Goal: Task Accomplishment & Management: Use online tool/utility

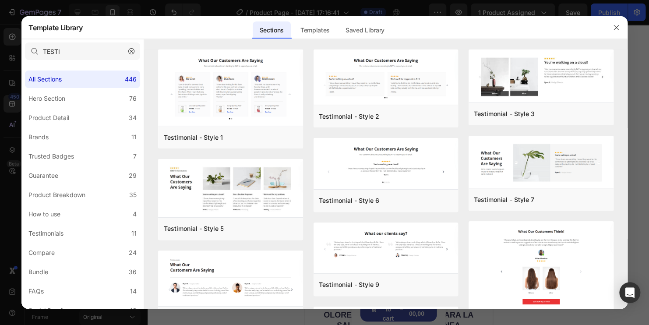
scroll to position [314, 0]
click at [617, 32] on button "button" at bounding box center [616, 28] width 14 height 14
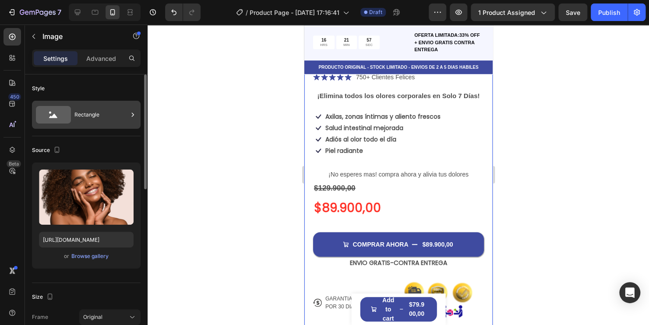
scroll to position [270, 0]
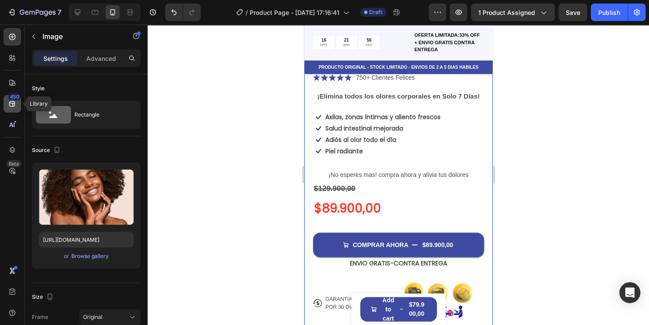
click at [10, 101] on icon at bounding box center [12, 104] width 6 height 6
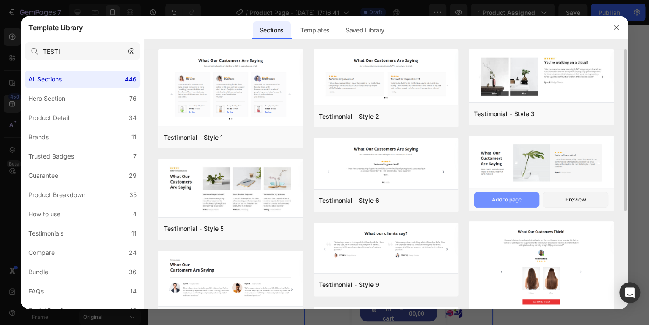
click at [0, 0] on div "Add to page" at bounding box center [0, 0] width 0 height 0
click at [617, 28] on icon "button" at bounding box center [616, 27] width 7 height 7
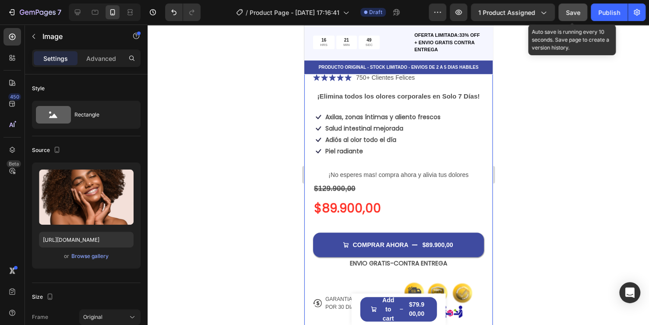
click at [576, 17] on button "Save" at bounding box center [572, 13] width 29 height 18
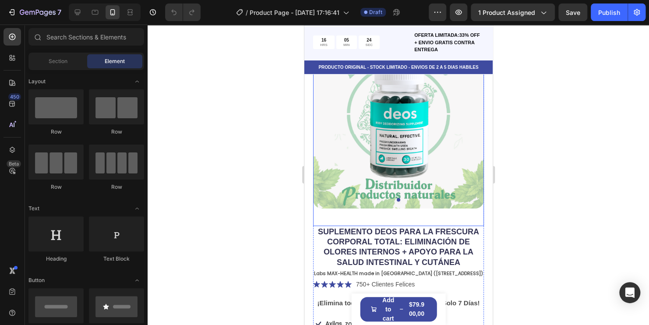
scroll to position [7, 0]
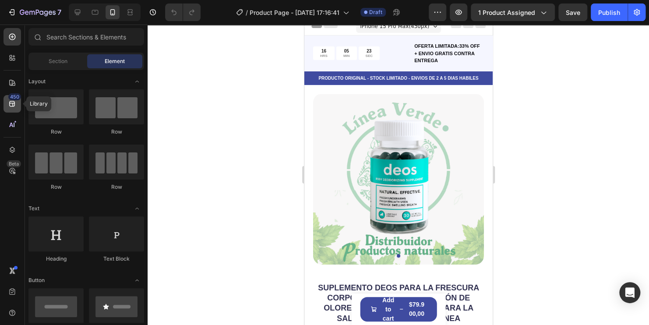
click at [14, 109] on div "450" at bounding box center [13, 104] width 18 height 18
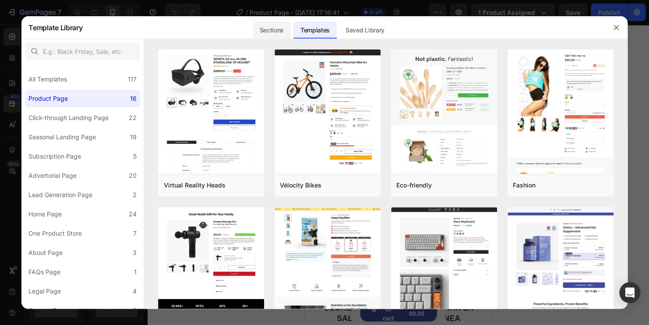
click at [287, 32] on div "Sections" at bounding box center [272, 30] width 38 height 18
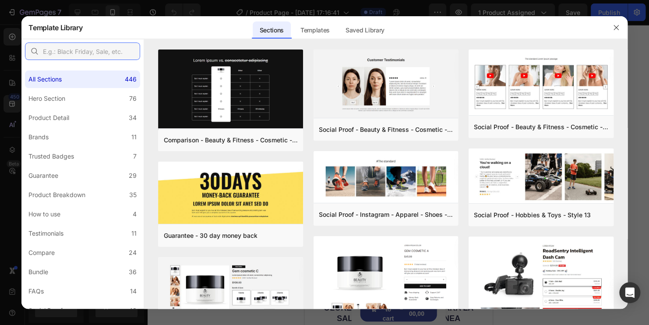
click at [85, 55] on input "text" at bounding box center [82, 51] width 115 height 18
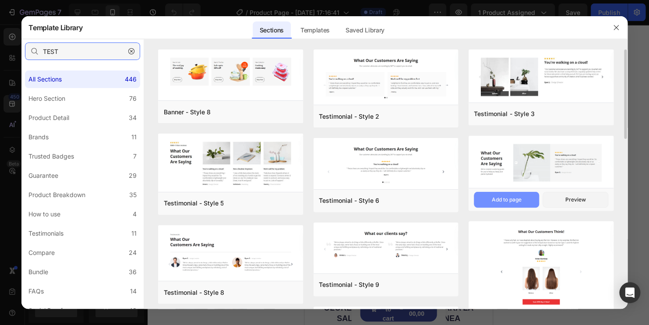
type input "TEST"
click at [0, 0] on div "Add to page" at bounding box center [0, 0] width 0 height 0
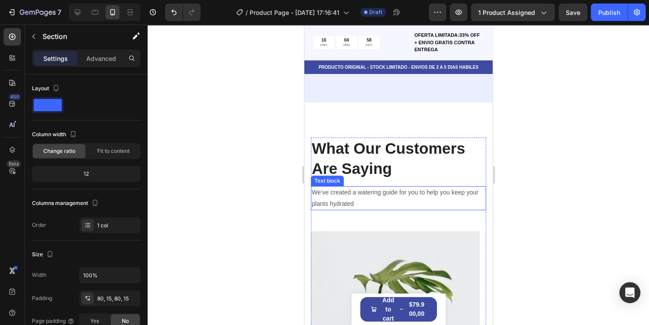
scroll to position [3039, 0]
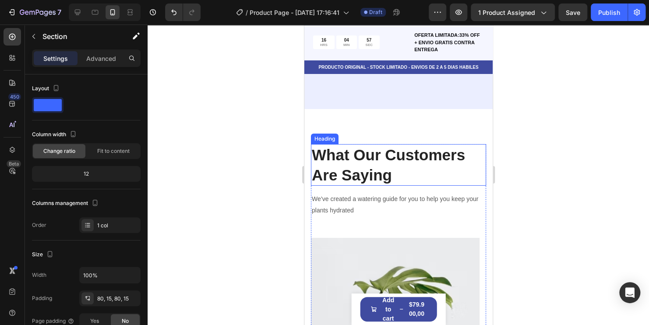
click at [461, 158] on p "What Our Customers Are Saying" at bounding box center [397, 165] width 173 height 40
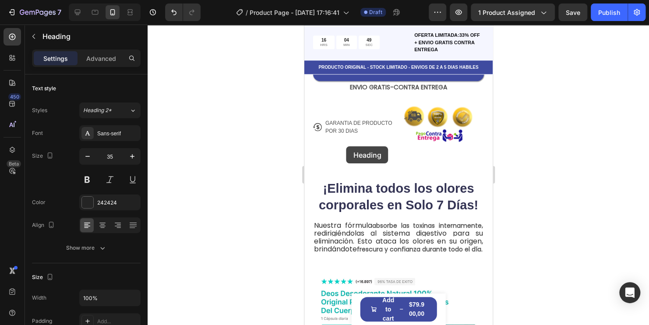
scroll to position [445, 0]
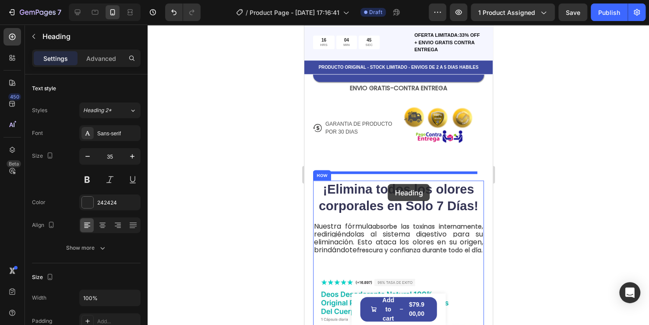
drag, startPoint x: 318, startPoint y: 146, endPoint x: 388, endPoint y: 184, distance: 79.4
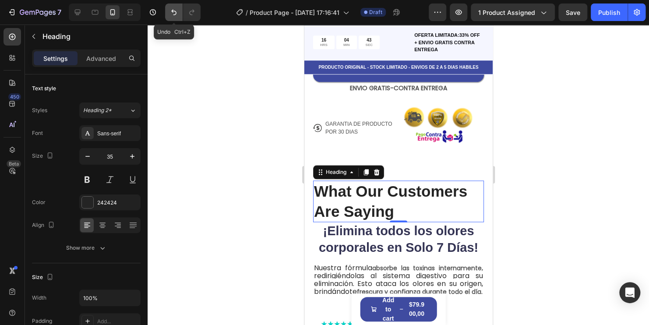
click at [167, 13] on button "Undo/Redo" at bounding box center [174, 13] width 18 height 18
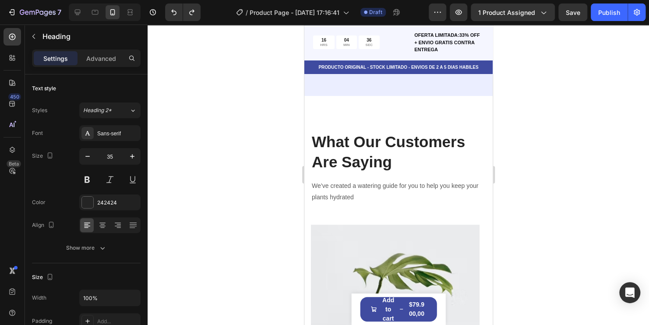
scroll to position [3247, 0]
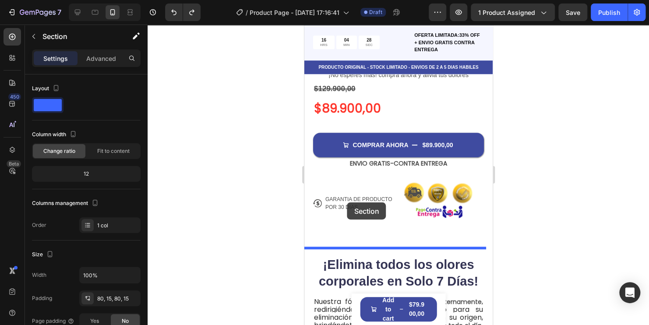
scroll to position [362, 0]
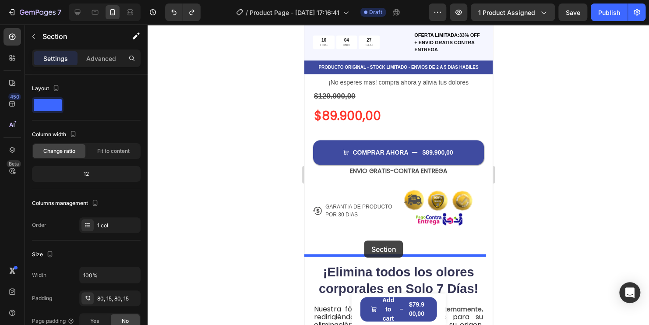
drag, startPoint x: 314, startPoint y: 135, endPoint x: 366, endPoint y: 226, distance: 104.4
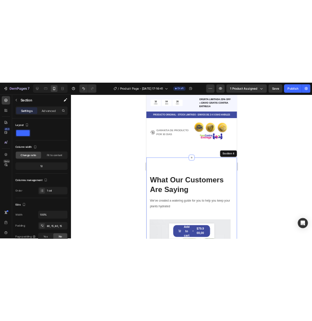
scroll to position [494, 0]
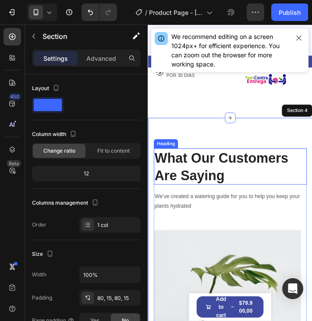
click at [241, 190] on p "What Our Customers Are Saying" at bounding box center [241, 188] width 173 height 40
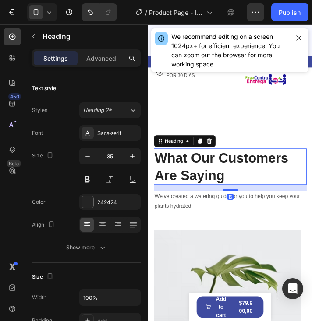
click at [241, 190] on p "What Our Customers Are Saying" at bounding box center [241, 188] width 173 height 40
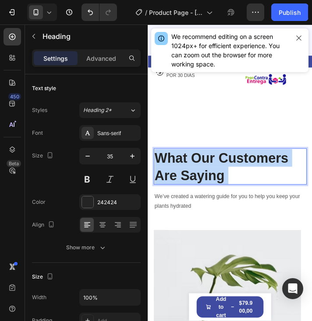
drag, startPoint x: 260, startPoint y: 192, endPoint x: 205, endPoint y: 173, distance: 58.6
click at [173, 169] on p "What Our Customers Are Saying" at bounding box center [241, 188] width 173 height 40
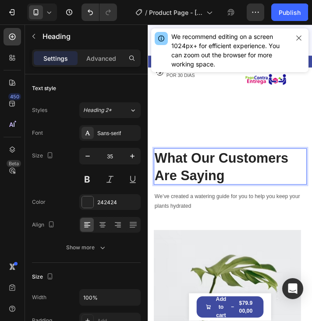
click at [247, 190] on p "What Our Customers Are Saying" at bounding box center [241, 188] width 173 height 40
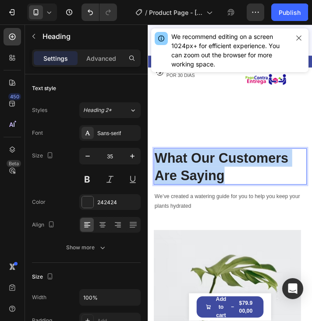
click at [247, 190] on p "What Our Customers Are Saying" at bounding box center [241, 188] width 173 height 40
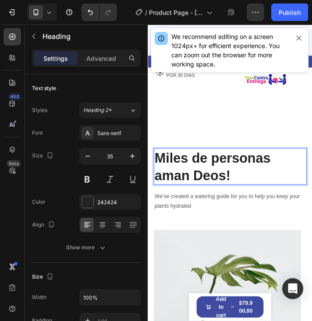
click at [159, 168] on p "Miles de personas aman Deos!" at bounding box center [241, 188] width 173 height 40
click at [261, 187] on p "¡Miles de personas aman Deos!" at bounding box center [241, 188] width 173 height 40
click at [260, 187] on p "¡Miles de personas aman Deos!" at bounding box center [241, 188] width 173 height 40
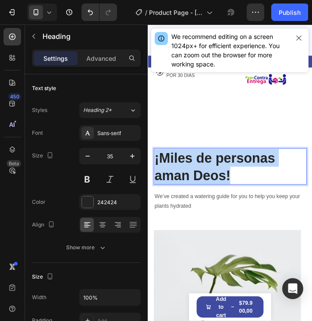
click at [260, 187] on p "¡Miles de personas aman Deos!" at bounding box center [241, 188] width 173 height 40
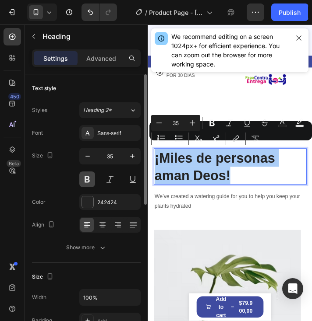
click at [89, 182] on button at bounding box center [87, 180] width 16 height 16
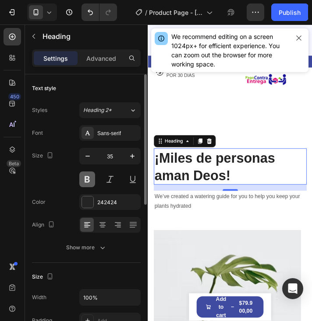
click at [87, 181] on button at bounding box center [87, 180] width 16 height 16
click at [90, 159] on icon "button" at bounding box center [87, 156] width 9 height 9
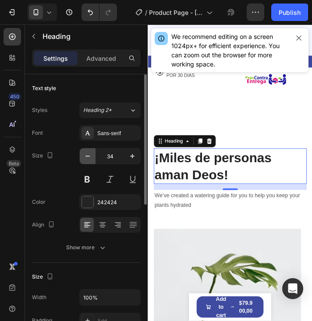
click at [89, 157] on icon "button" at bounding box center [87, 156] width 9 height 9
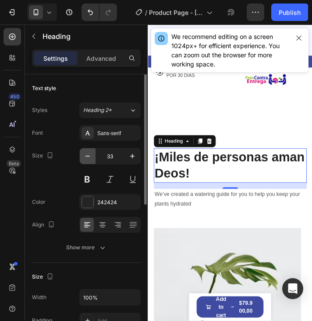
click at [89, 156] on icon "button" at bounding box center [87, 156] width 4 height 1
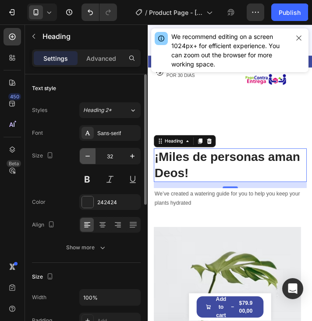
type input "31"
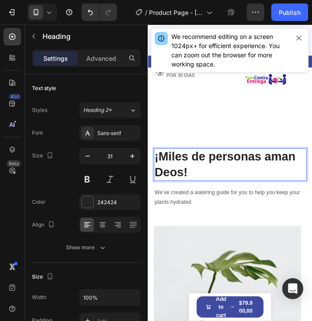
click at [215, 185] on p "¡Miles de personas aman Deos!" at bounding box center [241, 185] width 173 height 35
click at [215, 186] on p "¡Miles de personas aman Deos!" at bounding box center [241, 185] width 173 height 35
click at [198, 185] on p "¡Miles de personas aman Deos!" at bounding box center [241, 185] width 173 height 35
click at [197, 185] on p "¡Miles de personas aman Deos!" at bounding box center [241, 185] width 173 height 35
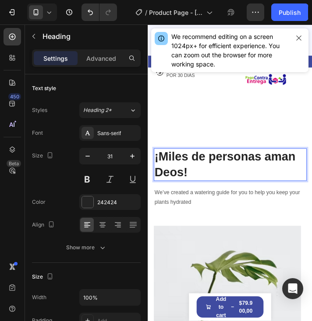
click at [196, 185] on p "¡Miles de personas aman Deos!" at bounding box center [241, 185] width 173 height 35
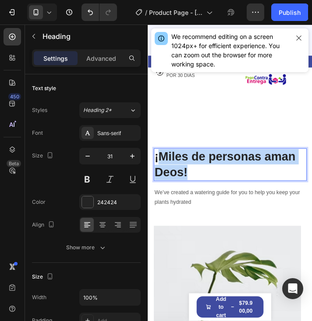
drag, startPoint x: 200, startPoint y: 185, endPoint x: 157, endPoint y: 166, distance: 46.9
click at [157, 168] on p "¡Miles de personas aman Deos!" at bounding box center [241, 185] width 173 height 35
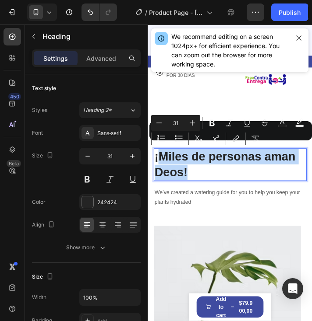
click at [214, 186] on p "¡Miles de personas aman Deos!" at bounding box center [241, 185] width 173 height 35
click at [204, 187] on p "¡Miles de personas aman Deos!" at bounding box center [241, 185] width 173 height 35
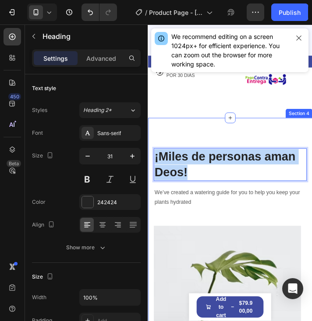
drag, startPoint x: 201, startPoint y: 187, endPoint x: 153, endPoint y: 171, distance: 50.7
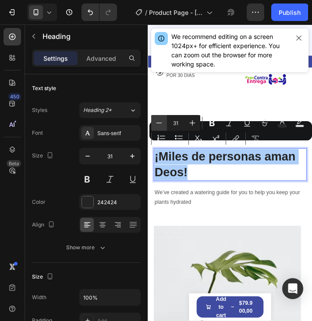
click at [162, 123] on icon "Editor contextual toolbar" at bounding box center [159, 123] width 9 height 9
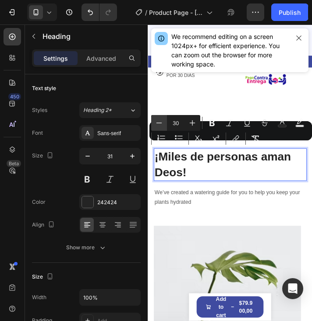
click at [162, 123] on icon "Editor contextual toolbar" at bounding box center [159, 123] width 9 height 9
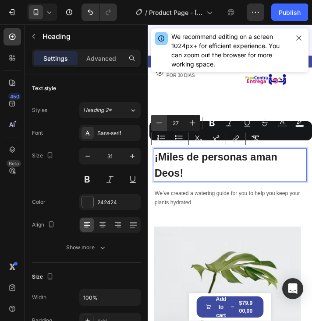
click at [162, 123] on icon "Editor contextual toolbar" at bounding box center [159, 123] width 9 height 9
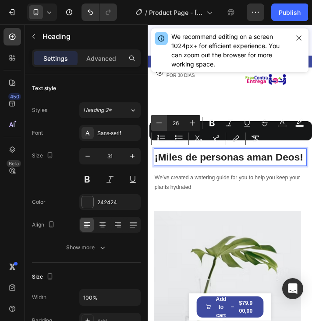
click at [161, 123] on icon "Editor contextual toolbar" at bounding box center [159, 123] width 9 height 9
type input "25"
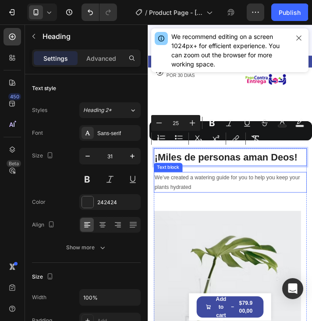
click at [223, 197] on p "We’ve created a watering guide for you to help you keep your plants hydrated" at bounding box center [241, 206] width 173 height 22
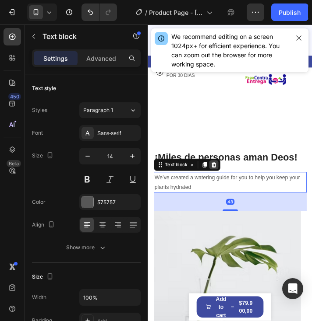
click at [226, 182] on icon at bounding box center [222, 185] width 7 height 7
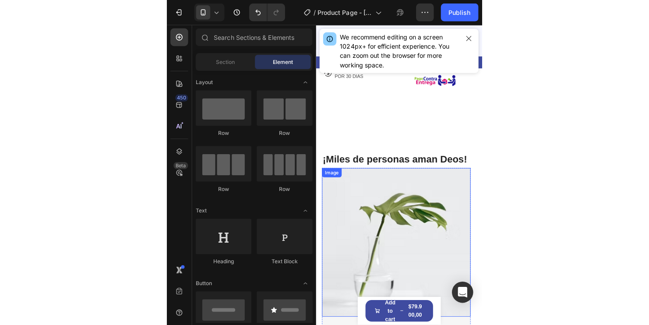
scroll to position [537, 0]
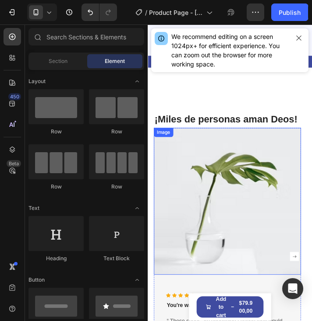
click at [226, 218] on img at bounding box center [238, 227] width 169 height 169
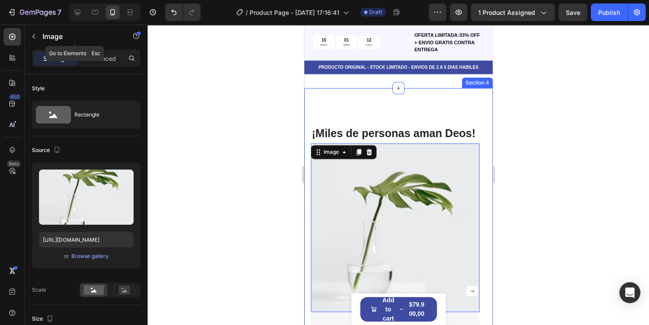
click at [39, 39] on button "button" at bounding box center [34, 36] width 14 height 14
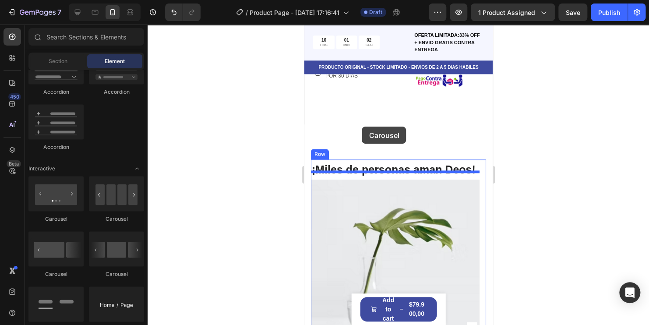
scroll to position [450, 0]
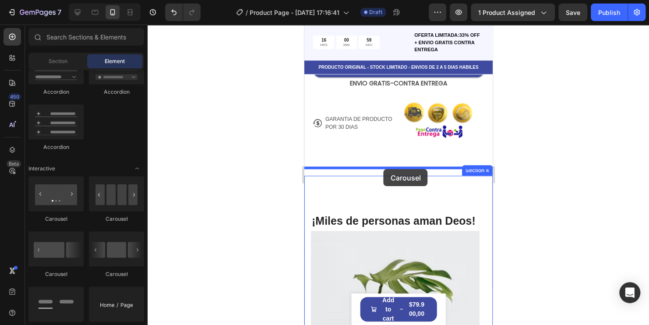
drag, startPoint x: 414, startPoint y: 222, endPoint x: 383, endPoint y: 169, distance: 61.4
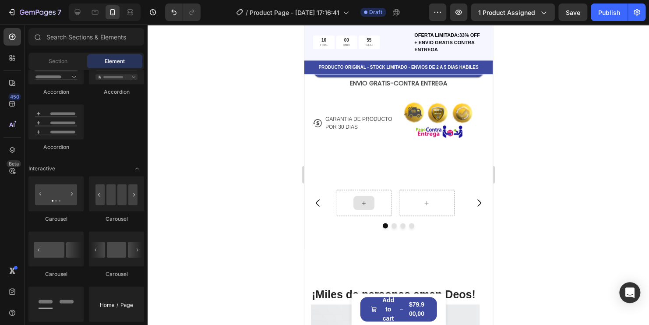
click at [363, 199] on icon at bounding box center [363, 202] width 7 height 7
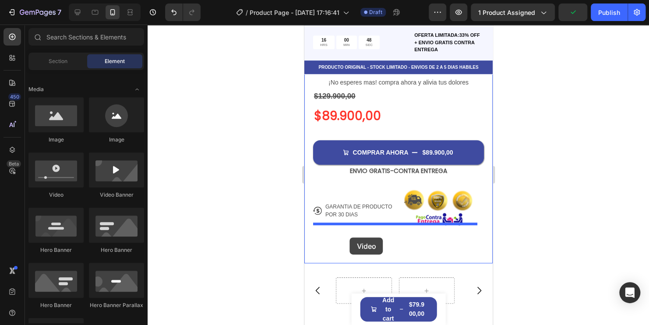
scroll to position [406, 0]
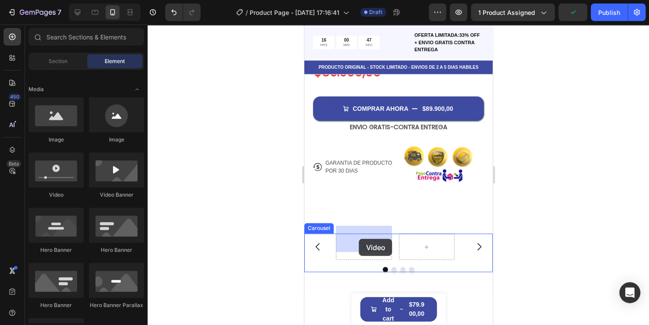
drag, startPoint x: 359, startPoint y: 200, endPoint x: 359, endPoint y: 239, distance: 38.5
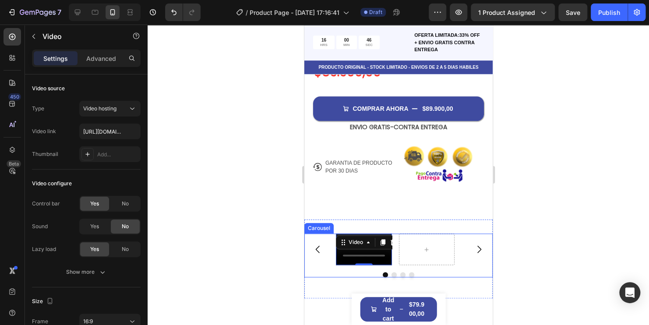
scroll to position [450, 0]
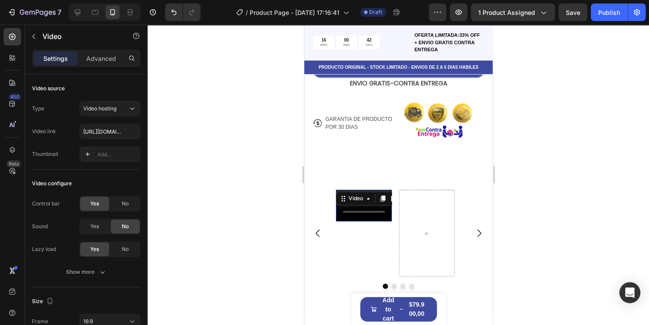
drag, startPoint x: 363, startPoint y: 210, endPoint x: 367, endPoint y: 265, distance: 55.3
click at [367, 265] on div "Video 126" at bounding box center [363, 233] width 56 height 87
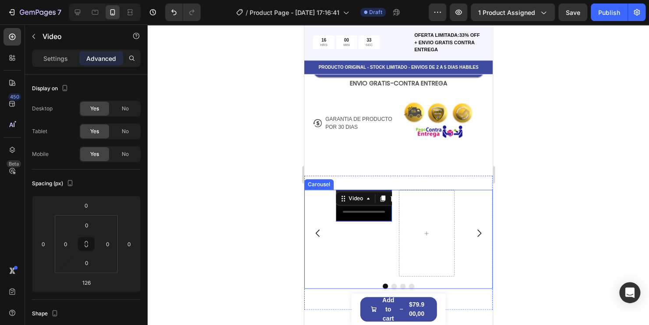
click at [467, 195] on div "Video 126" at bounding box center [398, 233] width 188 height 87
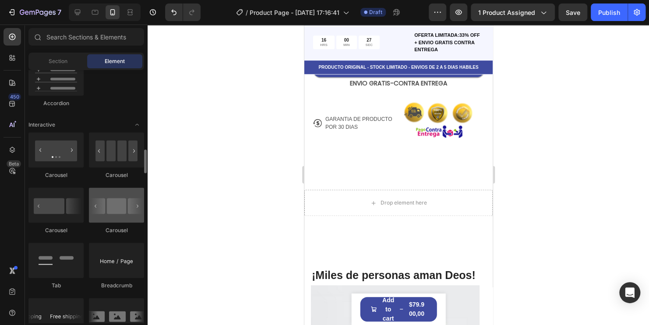
scroll to position [876, 0]
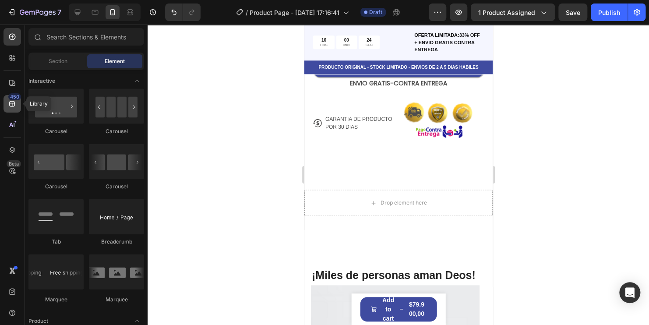
click at [6, 103] on div "450" at bounding box center [13, 104] width 18 height 18
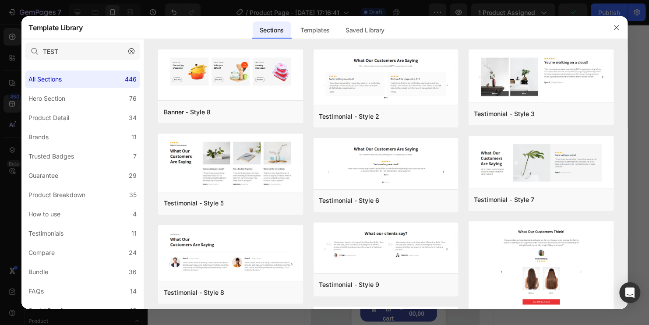
click at [132, 50] on icon "button" at bounding box center [131, 51] width 6 height 6
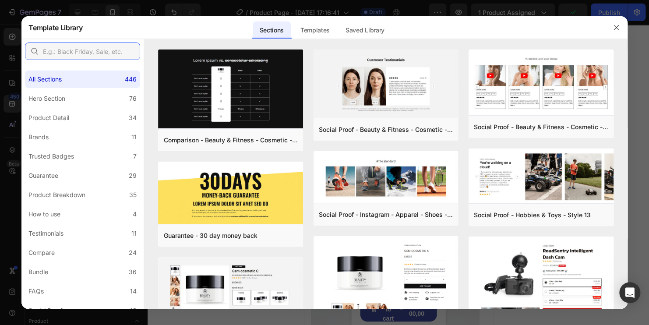
click at [54, 51] on input "text" at bounding box center [82, 51] width 115 height 18
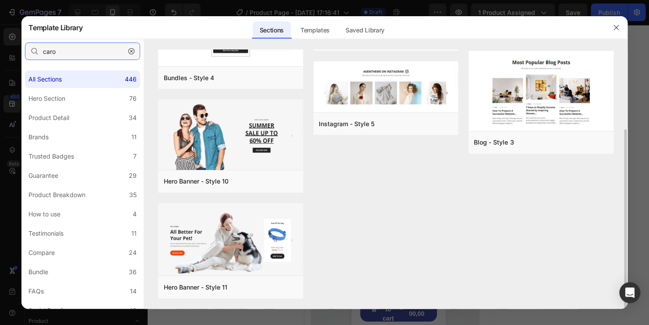
scroll to position [0, 0]
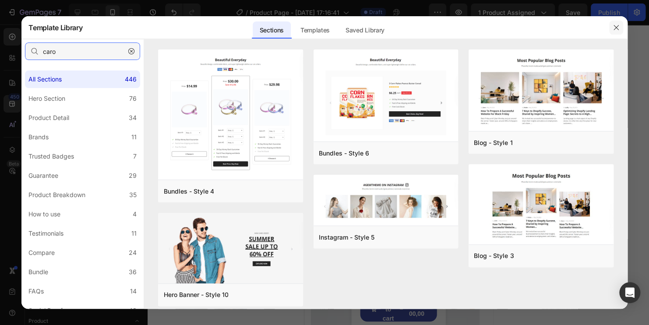
type input "caro"
click at [619, 25] on button "button" at bounding box center [616, 28] width 14 height 14
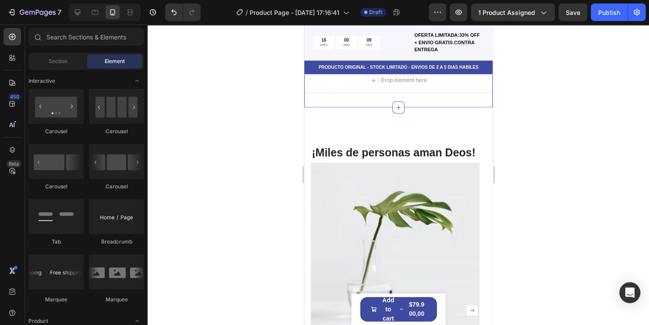
scroll to position [625, 0]
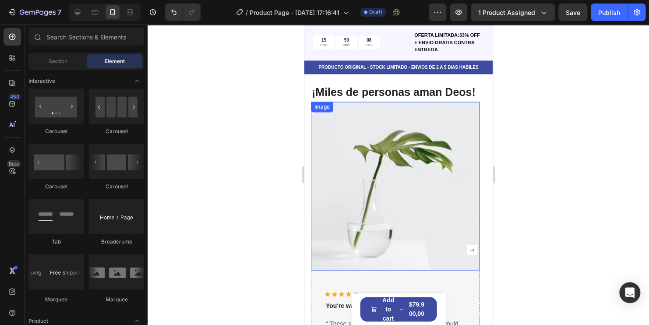
click at [379, 135] on img at bounding box center [394, 186] width 169 height 169
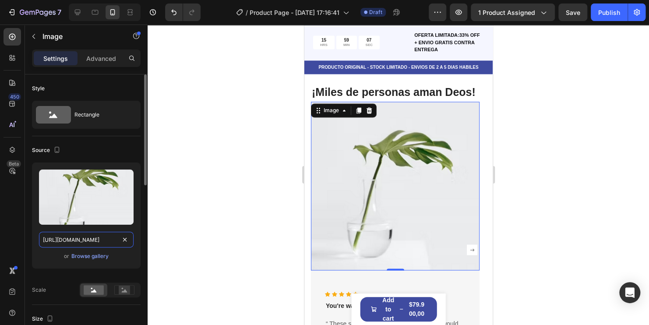
click at [100, 239] on input "https://cdn.shopify.com/s/files/1/0741/6856/5992/files/gempages_581429968781705…" at bounding box center [86, 240] width 95 height 16
click at [101, 240] on input "https://cdn.shopify.com/s/files/1/0741/6856/5992/files/gempages_581429968781705…" at bounding box center [86, 240] width 95 height 16
paste input "videos/c/o/v/7cf14d692f004696a513287f629a2ac0.mp4"
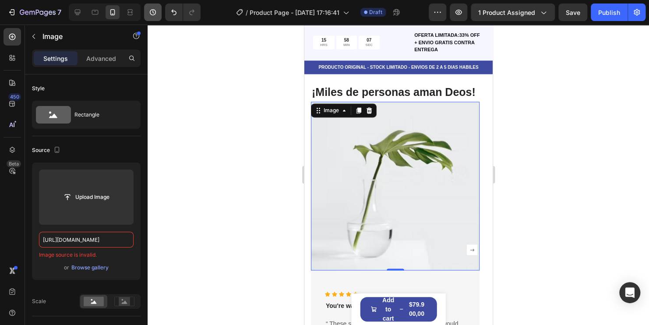
scroll to position [0, 0]
click at [112, 236] on input "https://cdn.shopify.com/videos/c/o/v/7cf14d692f004696a513287f629a2ac0.mp4" at bounding box center [86, 240] width 95 height 16
paste input "s/files/1/0741/6856/5992/files/Video_sin_titulo_Hecho_con_Clipchamp_3_6149aa59-…"
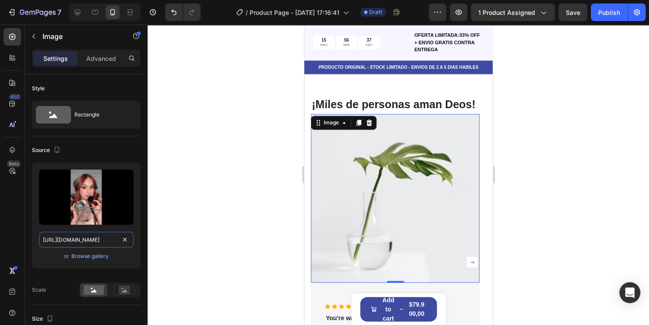
scroll to position [625, 0]
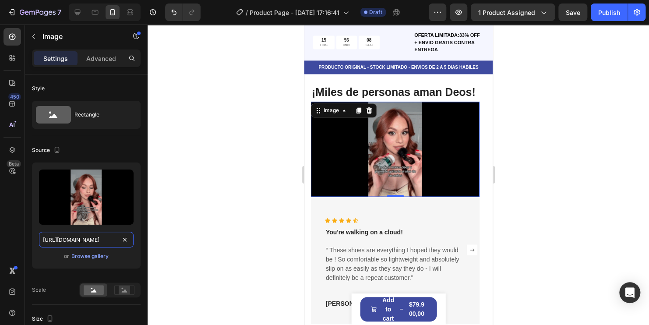
type input "https://cdn.shopify.com/s/files/1/0741/6856/5992/files/Video_sin_titulo_Hecho_c…"
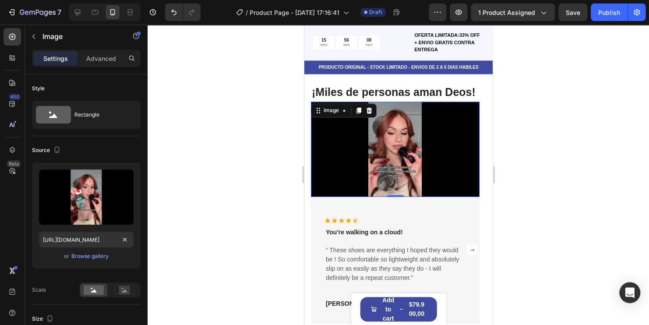
scroll to position [0, 0]
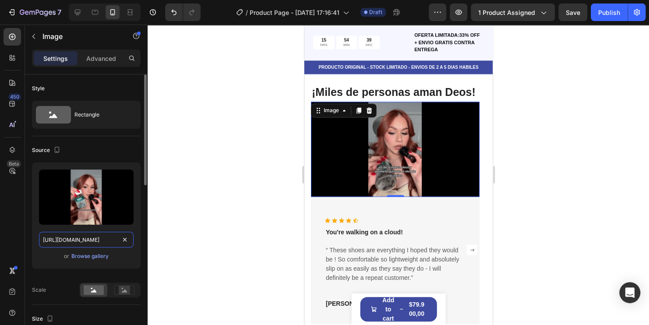
click at [119, 240] on input "https://cdn.shopify.com/s/files/1/0741/6856/5992/files/Video_sin_titulo_Hecho_c…" at bounding box center [86, 240] width 95 height 16
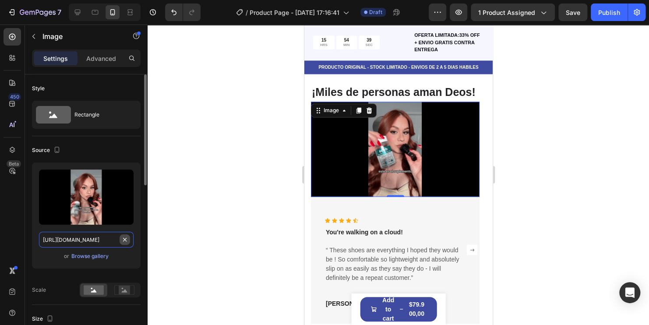
click at [119, 240] on div "https://cdn.shopify.com/s/files/1/0741/6856/5992/files/Video_sin_titulo_Hecho_c…" at bounding box center [86, 240] width 95 height 16
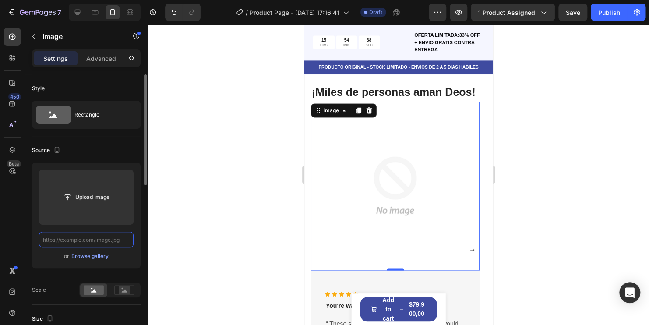
click at [109, 240] on input "text" at bounding box center [86, 240] width 95 height 16
paste input "https://cdn.shopify.com/s/files/1/0741/6856/5992/files/Video_sin_titulo_Hecho_c…"
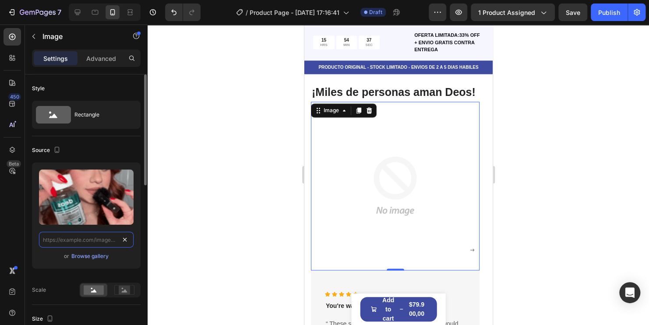
type input "https://cdn.shopify.com/s/files/1/0741/6856/5992/files/Video_sin_titulo_Hecho_c…"
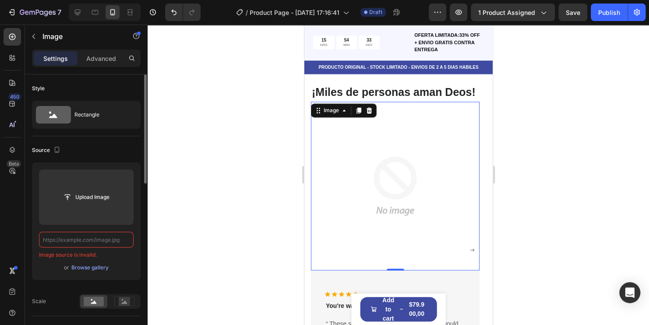
click at [90, 242] on input "text" at bounding box center [86, 240] width 95 height 16
paste input "https://cdn.shopify.com/s/files/1/0741/6856/5992/files/Video_sin_titulo_Hecho_c…"
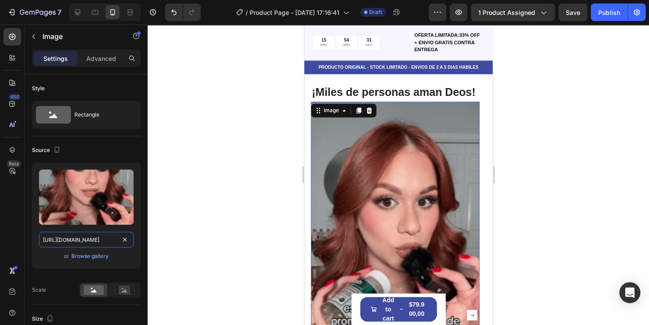
type input "https://cdn.shopify.com/s/files/1/0741/6856/5992/files/Video_sin_titulo_Hecho_c…"
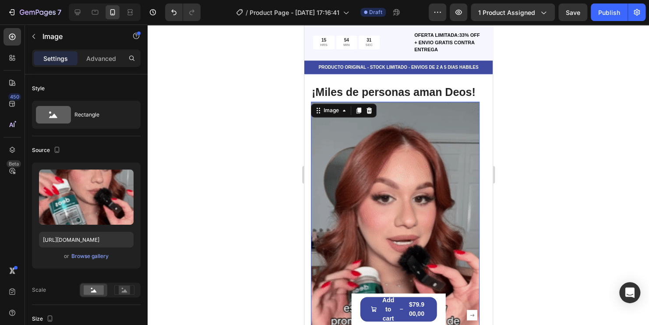
scroll to position [0, 0]
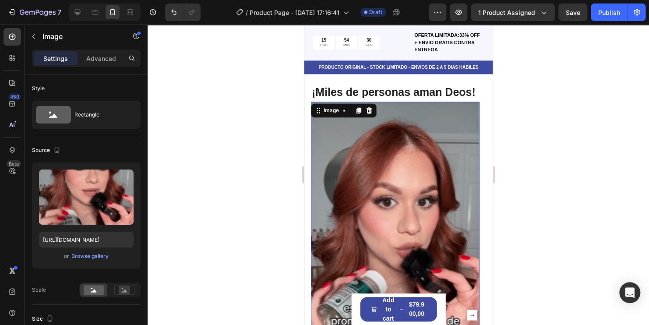
click at [215, 214] on div at bounding box center [398, 175] width 501 height 300
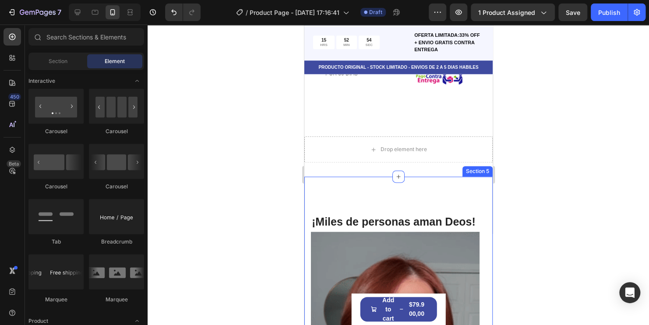
scroll to position [494, 0]
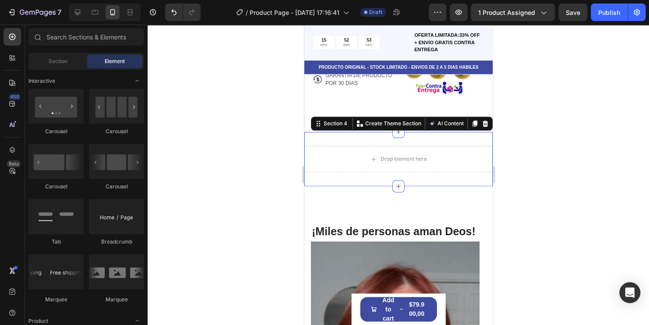
click at [458, 133] on div "Drop element here Section 4 You can create reusable sections Create Theme Secti…" at bounding box center [398, 159] width 188 height 54
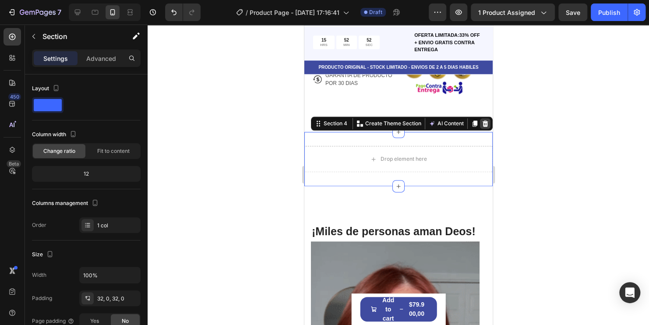
click at [482, 120] on icon at bounding box center [485, 123] width 6 height 6
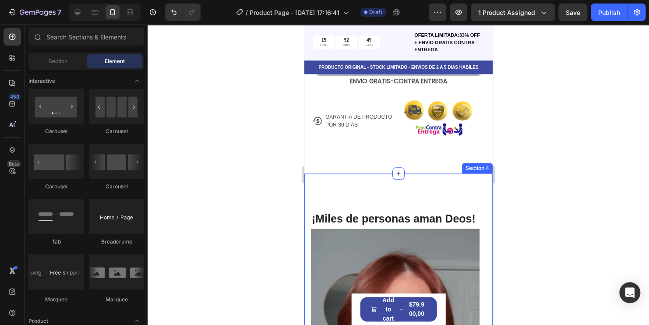
scroll to position [450, 0]
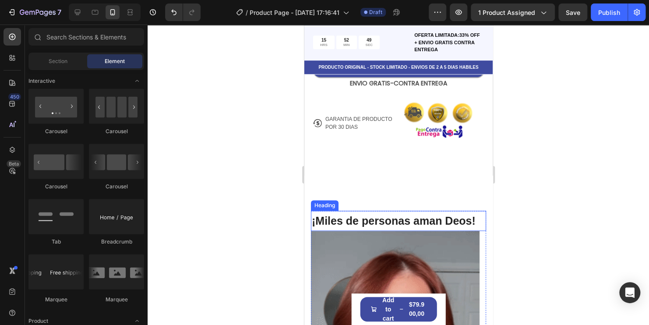
click at [413, 215] on span "¡Miles de personas aman Deos!" at bounding box center [393, 221] width 164 height 12
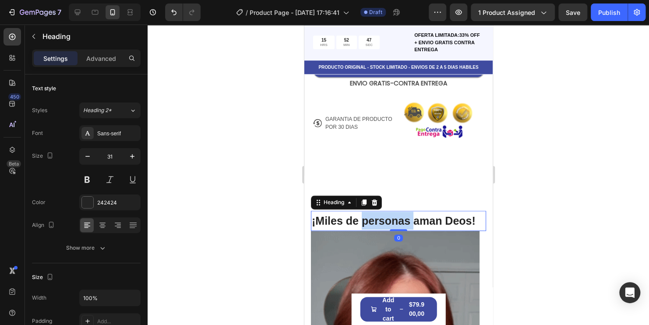
click at [406, 215] on span "¡Miles de personas aman Deos!" at bounding box center [393, 221] width 164 height 12
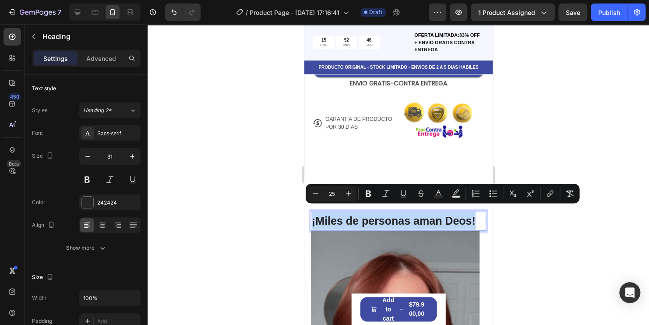
click at [406, 215] on span "¡Miles de personas aman Deos!" at bounding box center [393, 221] width 164 height 12
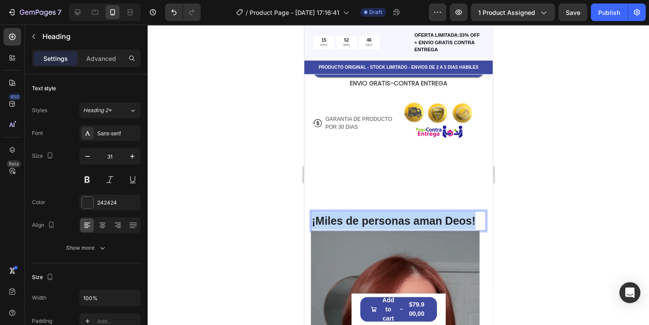
click at [406, 215] on span "¡Miles de personas aman Deos!" at bounding box center [393, 221] width 164 height 12
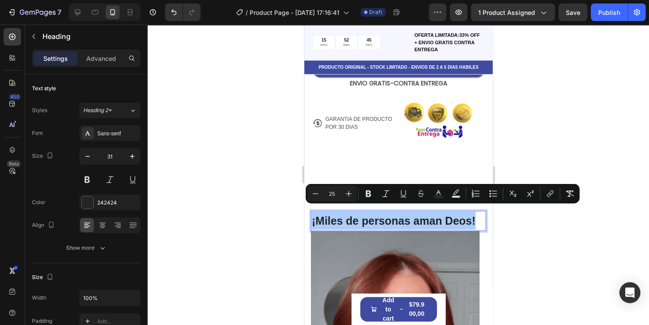
click at [562, 240] on div at bounding box center [398, 175] width 501 height 300
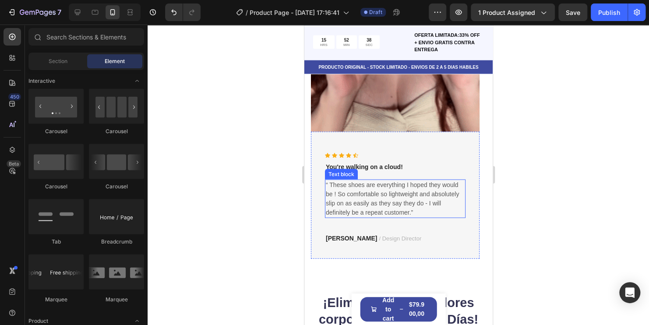
scroll to position [844, 0]
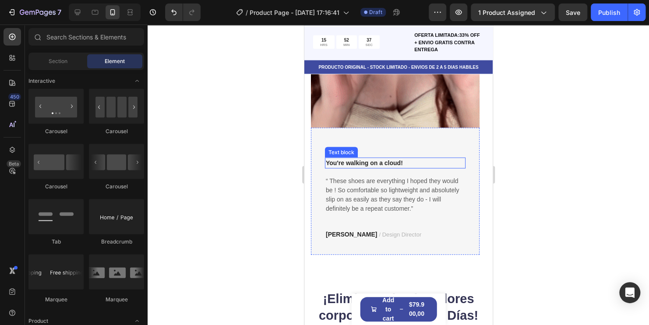
click at [384, 163] on p "You're walking on a cloud!" at bounding box center [394, 163] width 139 height 9
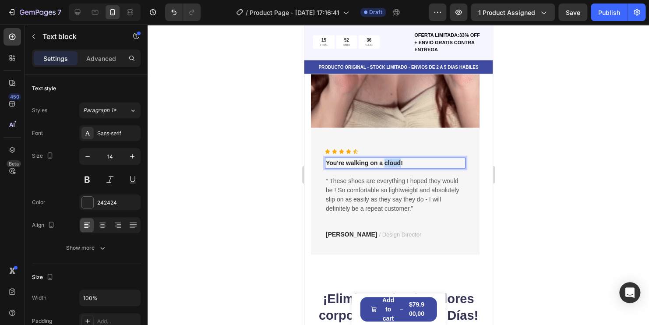
click at [384, 163] on p "You're walking on a cloud!" at bounding box center [394, 163] width 139 height 9
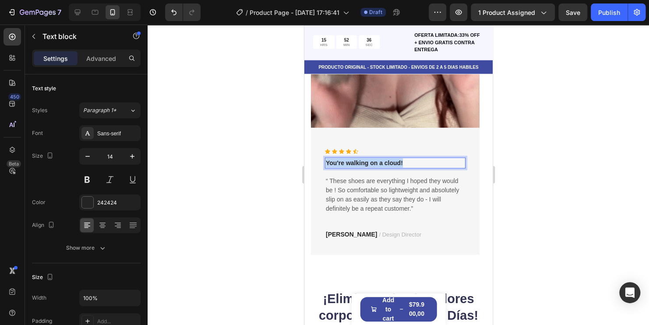
click at [384, 163] on p "You're walking on a cloud!" at bounding box center [394, 163] width 139 height 9
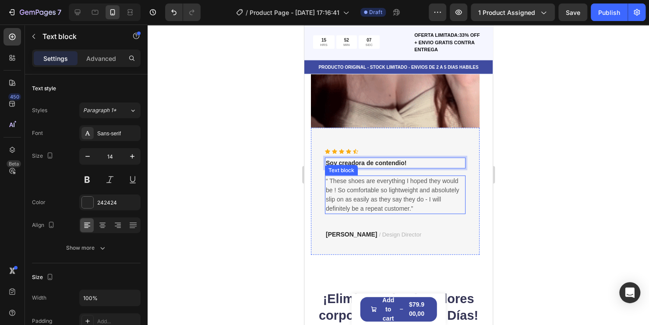
click at [395, 198] on p "“ These shoes are everything I hoped they would be ! So comfortable so lightwei…" at bounding box center [394, 194] width 139 height 37
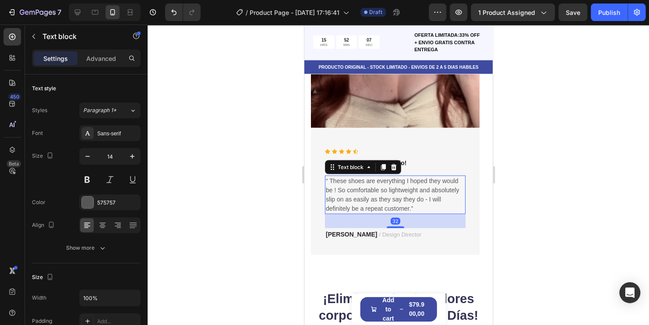
click at [395, 198] on p "“ These shoes are everything I hoped they would be ! So comfortable so lightwei…" at bounding box center [394, 194] width 139 height 37
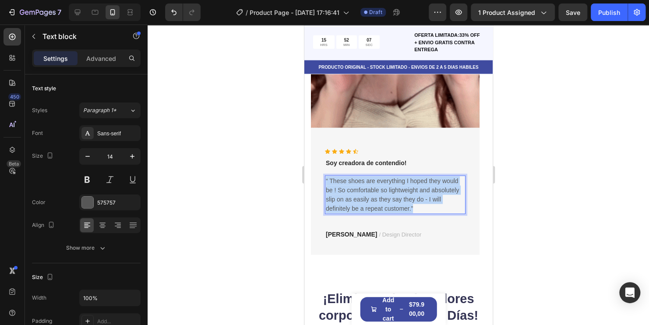
click at [395, 198] on p "“ These shoes are everything I hoped they would be ! So comfortable so lightwei…" at bounding box center [394, 194] width 139 height 37
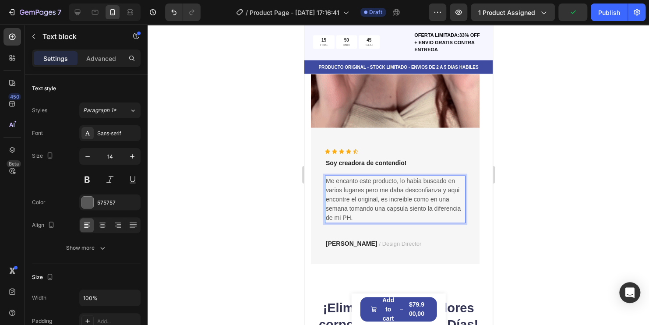
drag, startPoint x: 402, startPoint y: 198, endPoint x: 408, endPoint y: 198, distance: 6.1
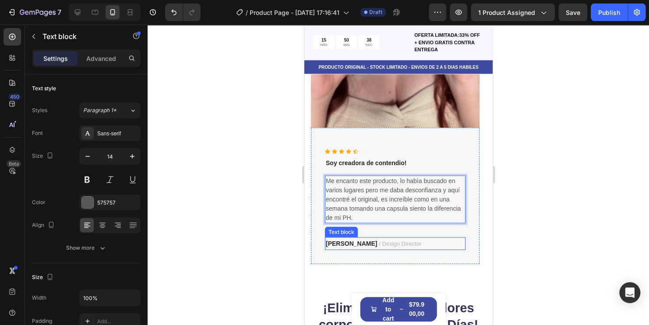
click at [335, 246] on strong "Ryan S." at bounding box center [350, 243] width 51 height 7
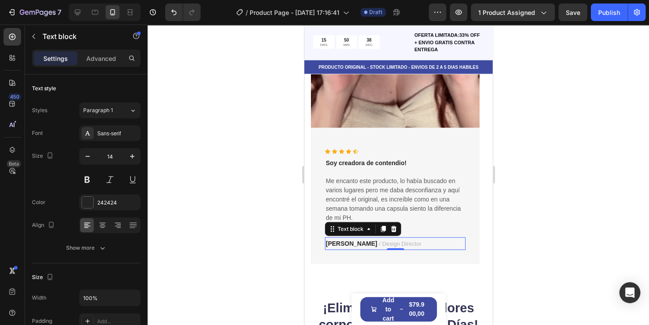
click at [335, 246] on strong "Ryan S." at bounding box center [350, 243] width 51 height 7
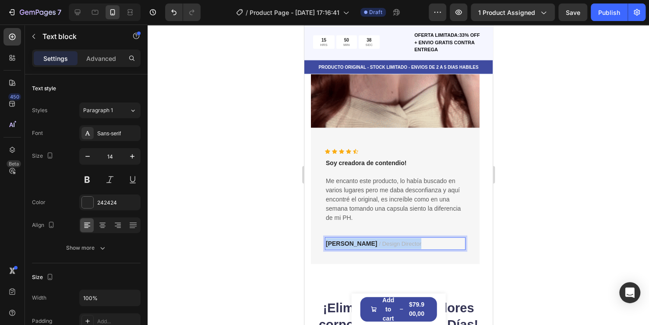
click at [335, 245] on strong "Ryan S." at bounding box center [350, 243] width 51 height 7
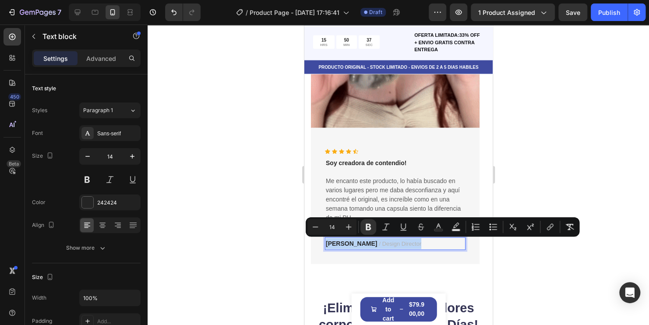
click at [335, 245] on strong "Ryan S." at bounding box center [350, 243] width 51 height 7
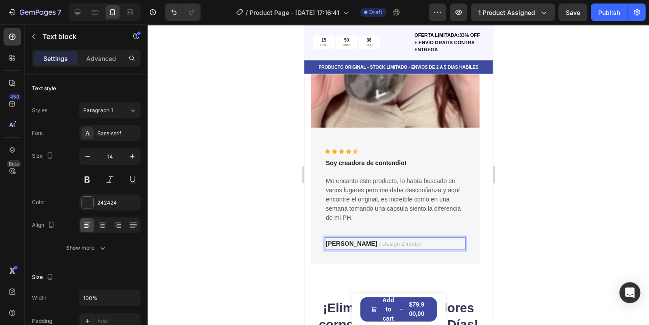
click at [346, 245] on strong "Ryan S." at bounding box center [350, 243] width 51 height 7
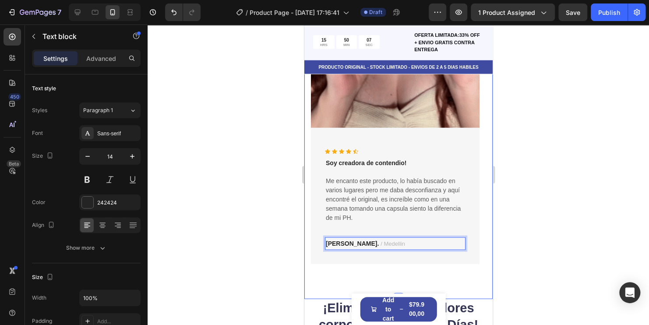
click at [538, 204] on div at bounding box center [398, 175] width 501 height 300
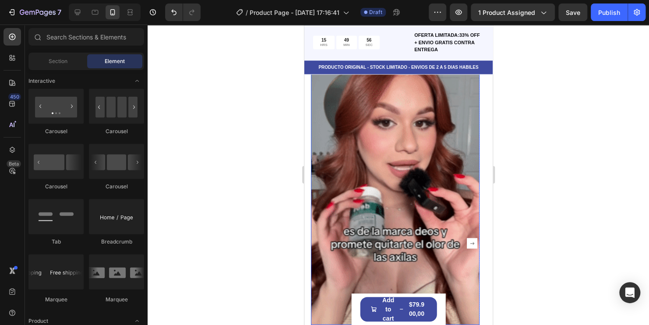
scroll to position [625, 0]
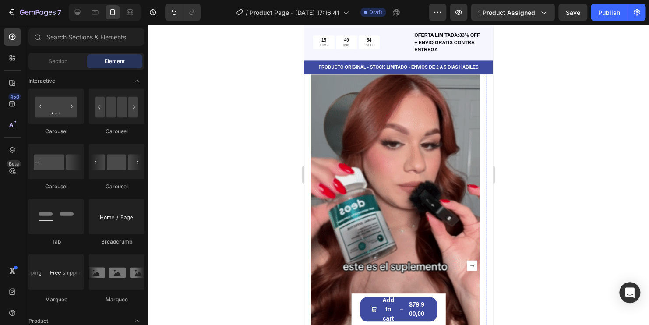
click at [466, 265] on rect "Carousel Next Arrow" at bounding box center [471, 265] width 11 height 11
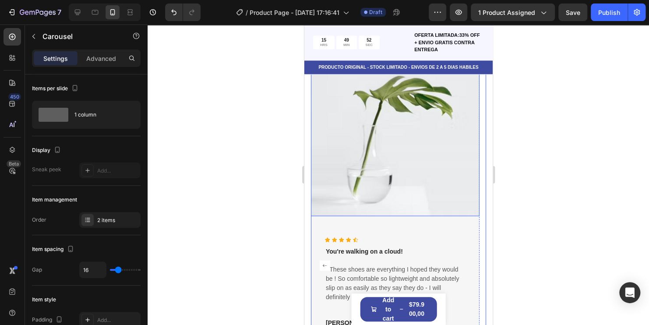
click at [416, 148] on img at bounding box center [394, 131] width 169 height 169
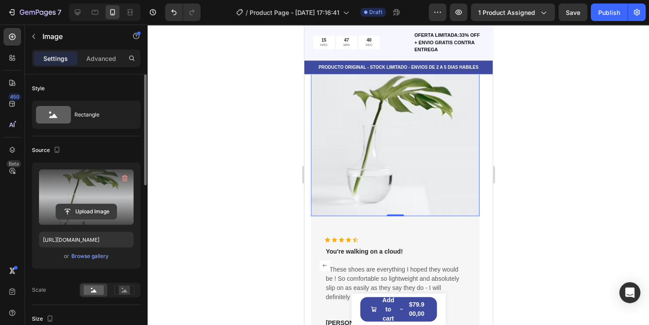
click at [94, 209] on input "file" at bounding box center [86, 211] width 60 height 15
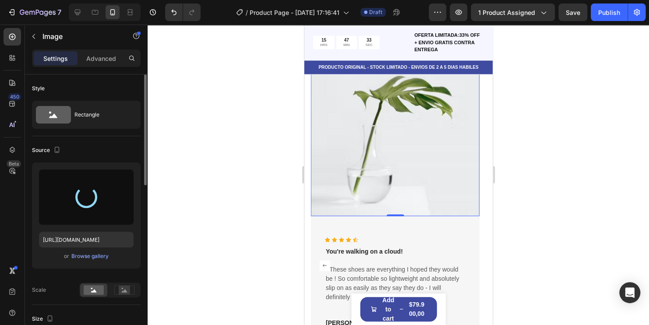
type input "https://cdn.shopify.com/s/files/1/0741/6856/5992/files/gempages_581429968781705…"
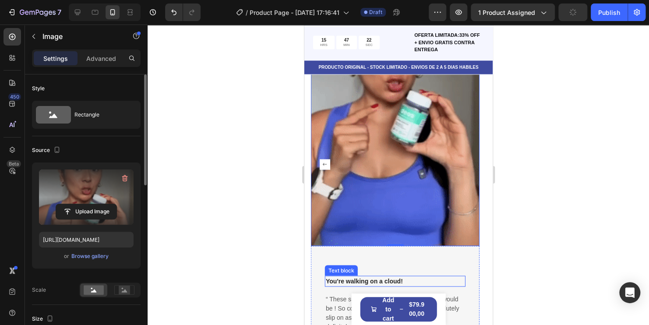
scroll to position [756, 0]
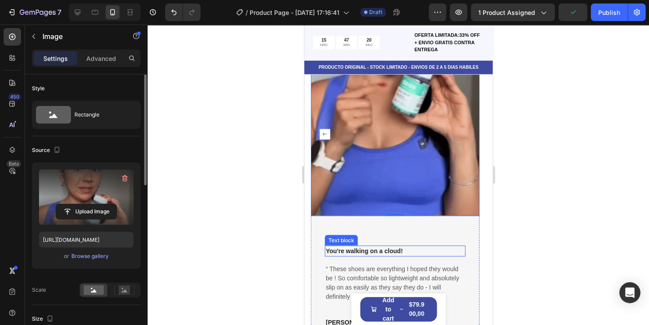
click at [404, 247] on p "You're walking on a cloud!" at bounding box center [394, 250] width 139 height 9
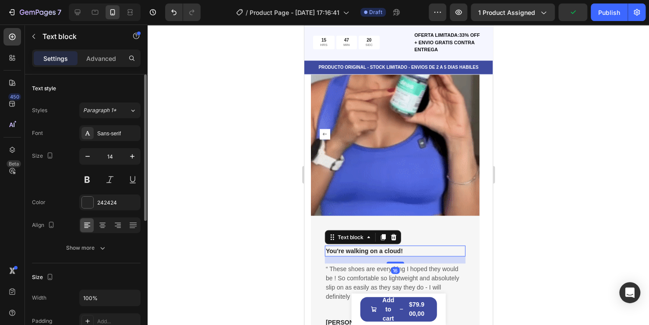
click at [404, 247] on p "You're walking on a cloud!" at bounding box center [394, 250] width 139 height 9
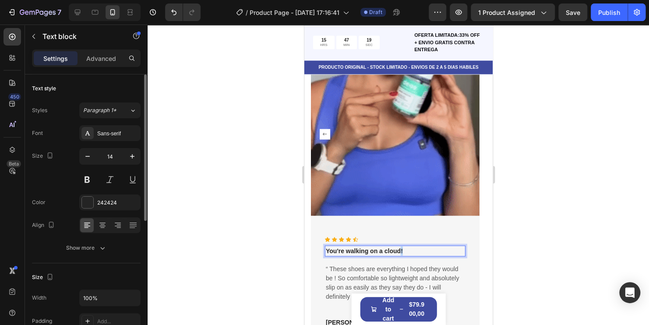
click at [400, 251] on p "You're walking on a cloud!" at bounding box center [394, 250] width 139 height 9
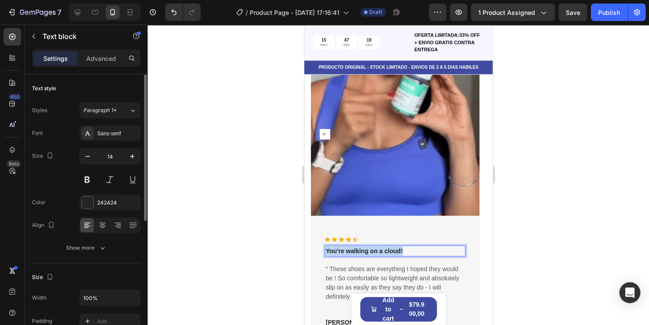
click at [400, 251] on p "You're walking on a cloud!" at bounding box center [394, 250] width 139 height 9
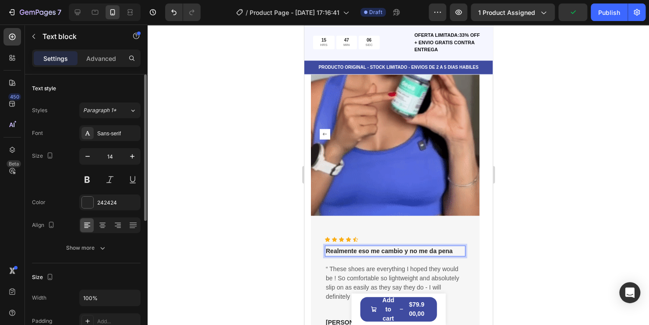
scroll to position [770, 0]
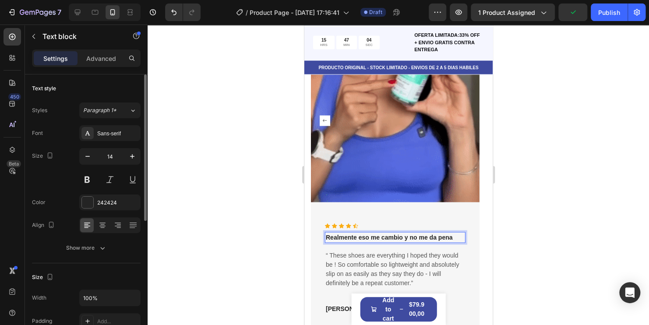
click at [363, 235] on p "Realmente eso me cambio y no me da pena" at bounding box center [394, 237] width 139 height 9
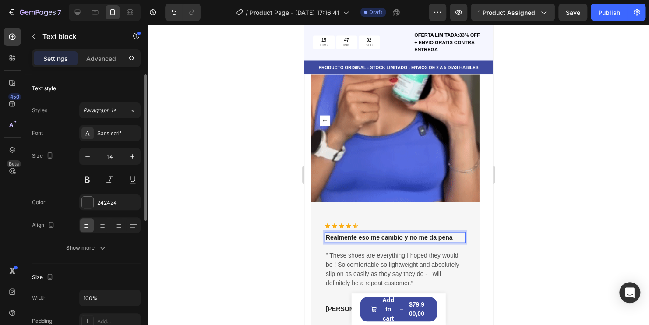
click at [369, 238] on p "Realmente eso me cambio y no me da pena" at bounding box center [394, 237] width 139 height 9
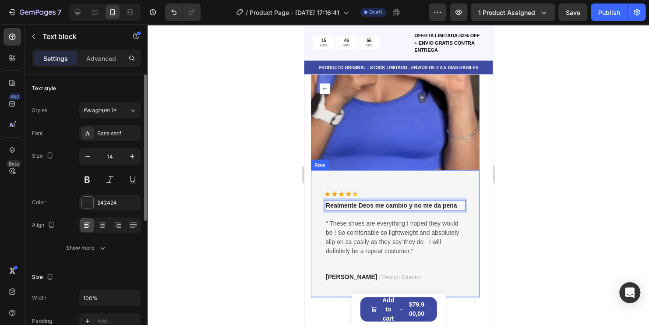
scroll to position [803, 0]
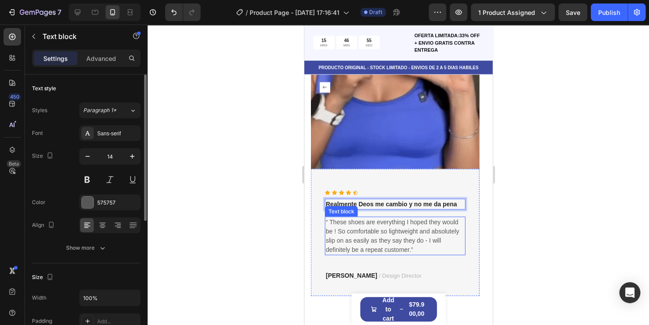
click at [383, 237] on p "“ These shoes are everything I hoped they would be ! So comfortable so lightwei…" at bounding box center [394, 235] width 139 height 37
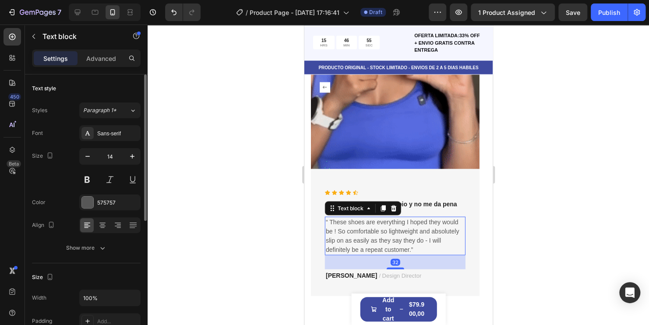
click at [383, 237] on p "“ These shoes are everything I hoped they would be ! So comfortable so lightwei…" at bounding box center [394, 235] width 139 height 37
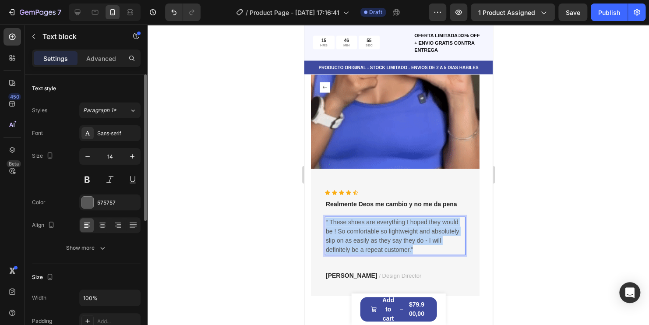
click at [383, 237] on p "“ These shoes are everything I hoped they would be ! So comfortable so lightwei…" at bounding box center [394, 235] width 139 height 37
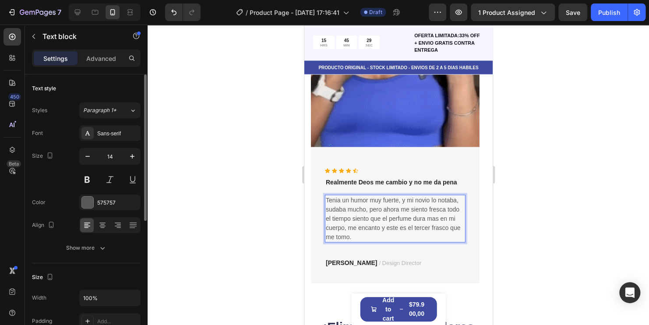
scroll to position [847, 0]
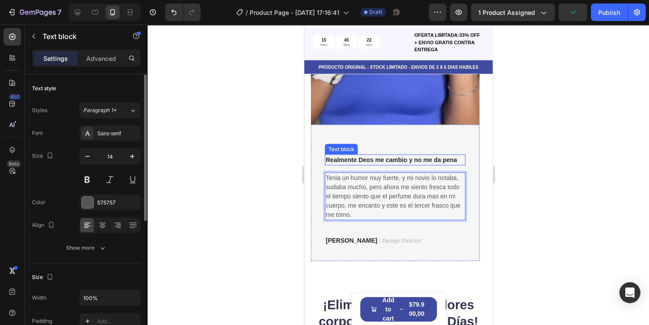
click at [458, 162] on p "Realmente Deos me cambio y no me da pena" at bounding box center [394, 159] width 139 height 9
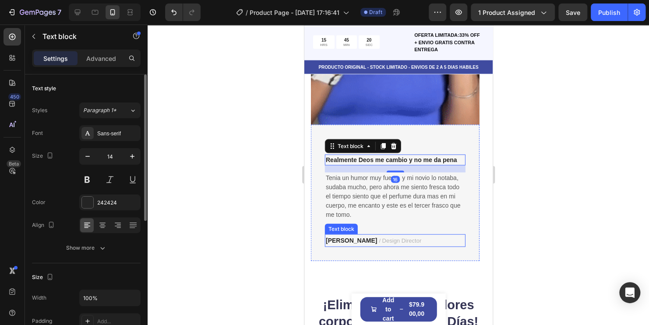
click at [337, 241] on strong "Ryan S." at bounding box center [350, 240] width 51 height 7
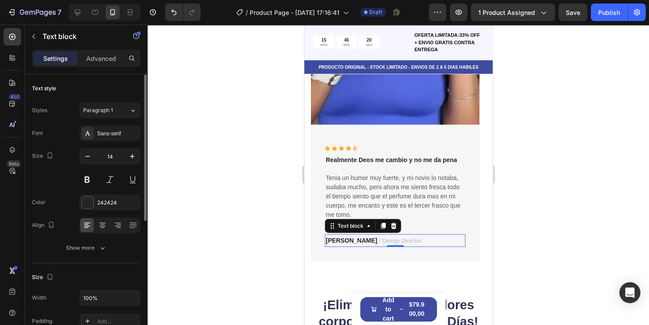
click at [337, 241] on strong "Ryan S." at bounding box center [350, 240] width 51 height 7
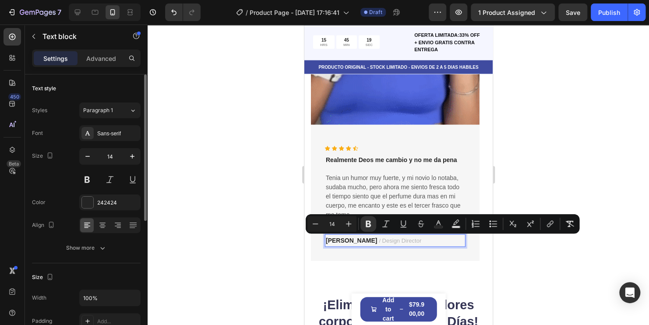
click at [346, 243] on strong "Ryan S." at bounding box center [350, 240] width 51 height 7
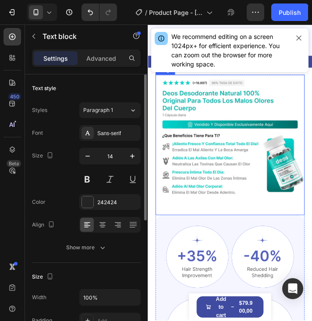
scroll to position [1241, 0]
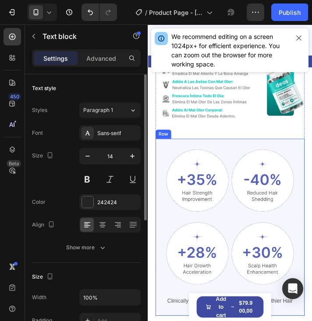
click at [269, 163] on div "Image Image Row Image Image Row Clinically Proven Benefits for Stronger, Health…" at bounding box center [241, 257] width 171 height 203
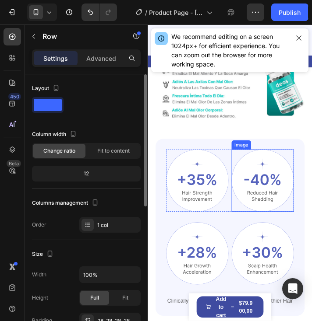
click at [289, 192] on img at bounding box center [278, 203] width 71 height 71
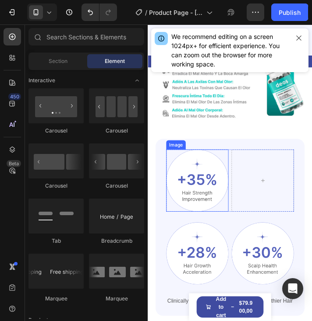
click at [229, 185] on img at bounding box center [204, 203] width 71 height 71
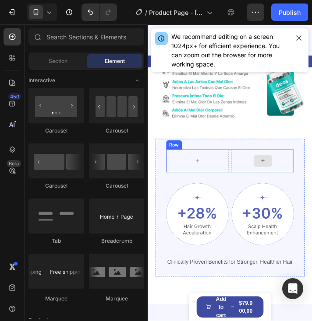
click at [269, 180] on div at bounding box center [279, 181] width 21 height 14
click at [194, 180] on div at bounding box center [204, 181] width 21 height 14
click at [180, 168] on div "Row" at bounding box center [178, 163] width 18 height 11
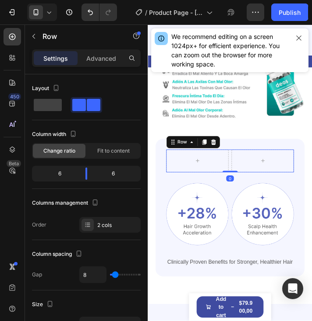
click at [220, 163] on icon at bounding box center [223, 160] width 6 height 6
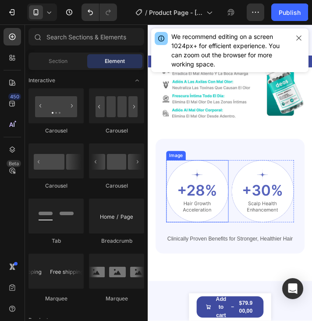
click at [200, 194] on img at bounding box center [204, 215] width 71 height 71
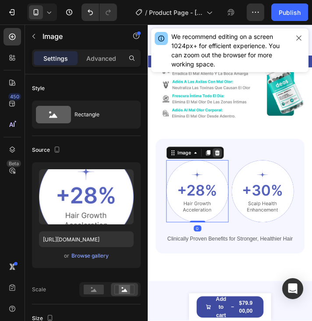
click at [230, 175] on icon at bounding box center [226, 172] width 7 height 7
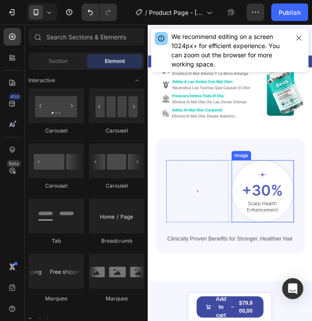
click at [305, 192] on div at bounding box center [278, 215] width 71 height 71
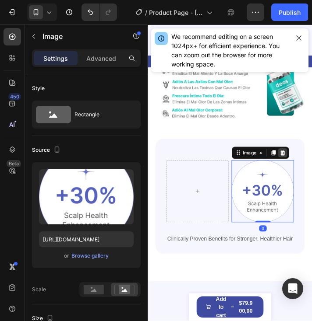
click at [299, 175] on icon at bounding box center [302, 172] width 6 height 6
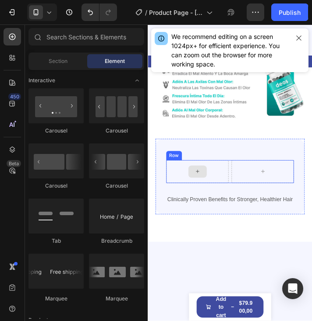
click at [227, 188] on div at bounding box center [204, 193] width 71 height 26
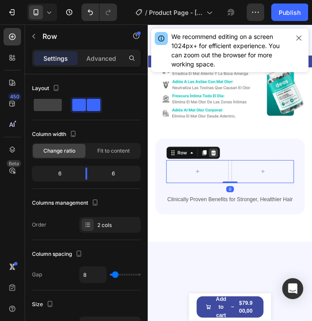
click at [221, 175] on icon at bounding box center [223, 172] width 6 height 6
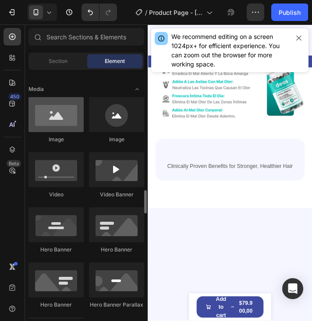
scroll to position [175, 0]
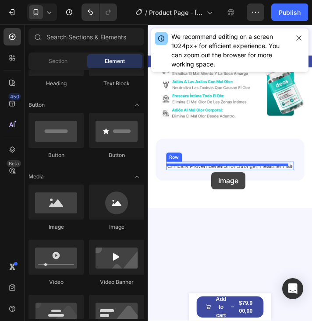
drag, startPoint x: 207, startPoint y: 230, endPoint x: 220, endPoint y: 194, distance: 38.2
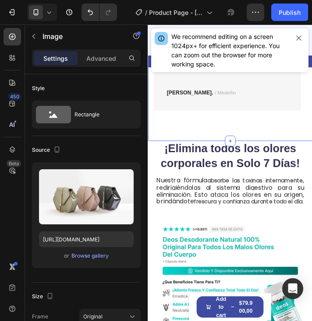
scroll to position [978, 0]
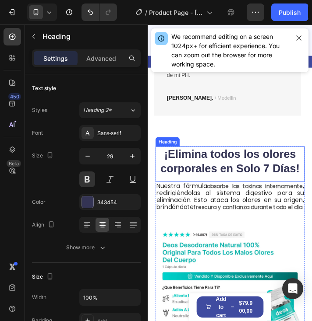
click at [282, 190] on strong "¡Elimina todos los olores corporales en Solo 7 Días!" at bounding box center [241, 181] width 159 height 31
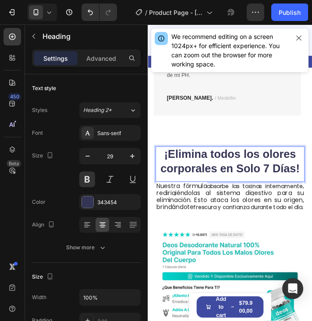
click at [282, 192] on strong "¡Elimina todos los olores corporales en Solo 7 Días!" at bounding box center [241, 181] width 159 height 31
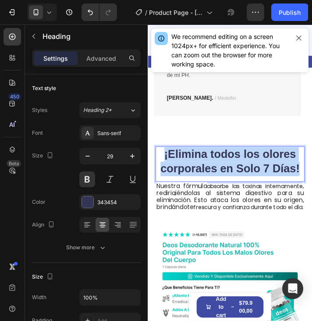
click at [282, 192] on strong "¡Elimina todos los olores corporales en Solo 7 Días!" at bounding box center [241, 181] width 159 height 31
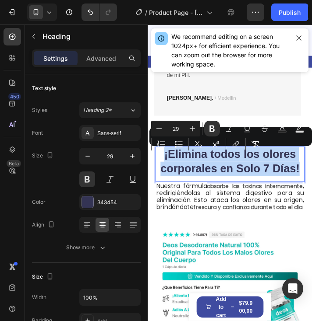
click at [281, 192] on strong "¡Elimina todos los olores corporales en Solo 7 Días!" at bounding box center [241, 181] width 159 height 31
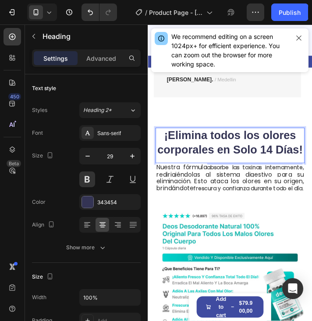
scroll to position [1022, 0]
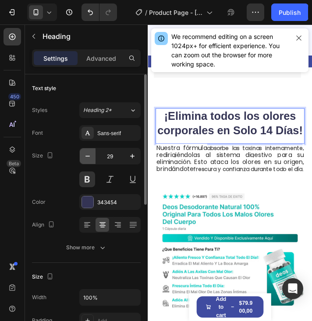
click at [87, 153] on icon "button" at bounding box center [87, 156] width 9 height 9
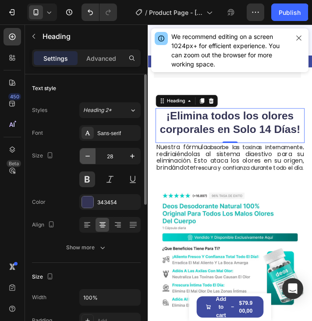
click at [87, 153] on icon "button" at bounding box center [87, 156] width 9 height 9
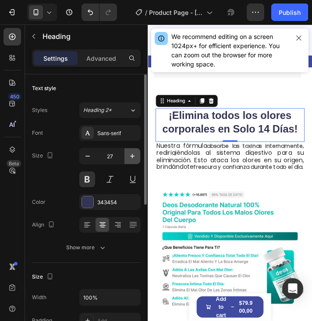
click at [130, 156] on icon "button" at bounding box center [132, 156] width 9 height 9
type input "28"
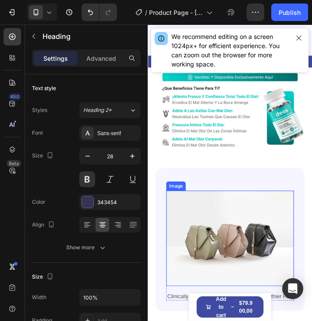
scroll to position [1110, 0]
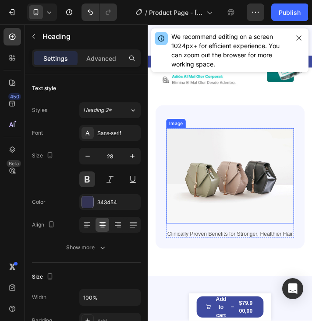
click at [243, 205] on img at bounding box center [242, 199] width 146 height 110
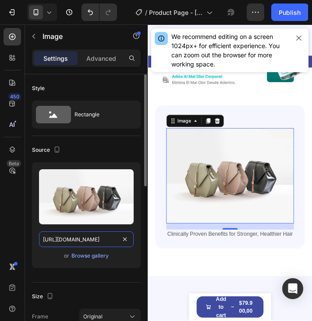
click at [98, 239] on input "[URL][DOMAIN_NAME]" at bounding box center [86, 240] width 95 height 16
click at [99, 239] on input "[URL][DOMAIN_NAME]" at bounding box center [86, 240] width 95 height 16
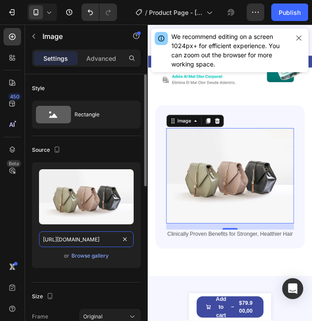
paste input "0741/6856/5992/files/gempages_581429968781705736-eaa04550-0589-429e-a082-ffcb48…"
type input "https://cdn.shopify.com/s/files/1/0741/6856/5992/files/gempages_581429968781705…"
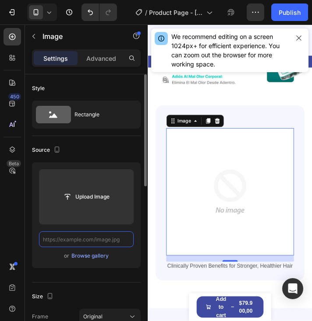
scroll to position [0, 0]
click at [87, 237] on input "text" at bounding box center [86, 240] width 95 height 16
paste input "https://cdn.shopify.com/s/files/1/0741/6856/5992/files/giphy.gif?v=1756339129"
type input "https://cdn.shopify.com/s/files/1/0741/6856/5992/files/giphy.gif?v=1756339129"
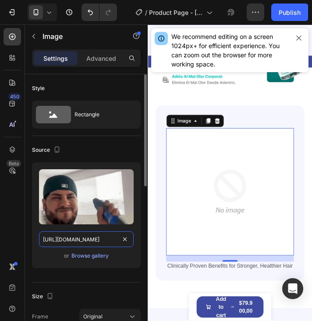
scroll to position [0, 124]
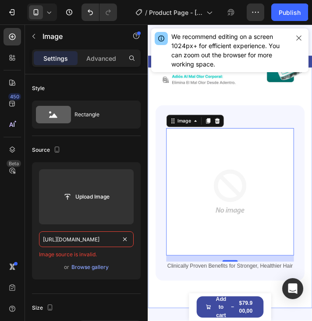
click at [152, 283] on div "¡Elimina todos los olores corporales en Solo 14 Días! Heading Nuestra fórmula a…" at bounding box center [242, 107] width 188 height 485
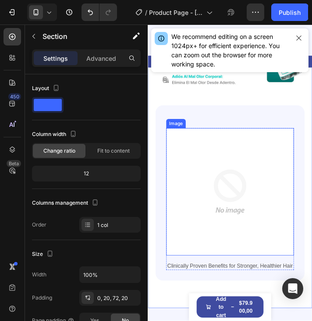
click at [240, 197] on img at bounding box center [242, 217] width 146 height 146
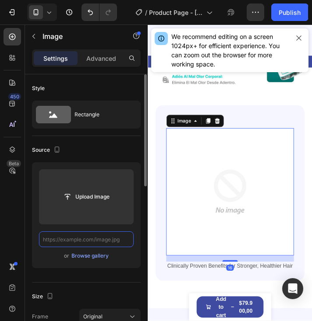
click at [107, 240] on input "text" at bounding box center [86, 240] width 95 height 16
paste input "https://cdn.shopify.com/s/files/1/0741/6856/5992/files/giphy.gif?v=1756339129"
type input "https://cdn.shopify.com/s/files/1/0741/6856/5992/files/giphy.gif?v=1756339129"
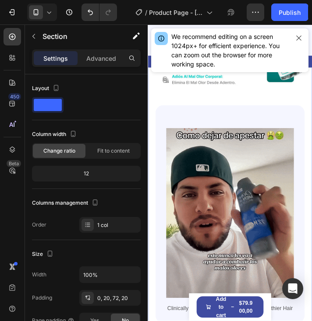
click at [149, 299] on div "¡Elimina todos los olores corporales en Solo 14 Días! Heading Nuestra fórmula a…" at bounding box center [242, 132] width 188 height 534
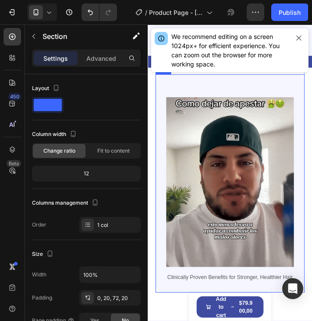
scroll to position [1416, 0]
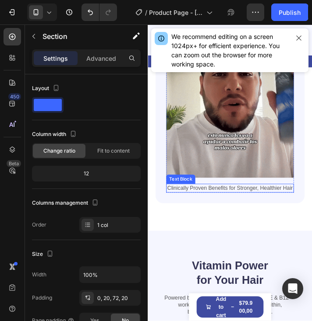
click at [248, 215] on p "Clinically Proven Benefits for Stronger, Healthier Hair" at bounding box center [241, 212] width 145 height 8
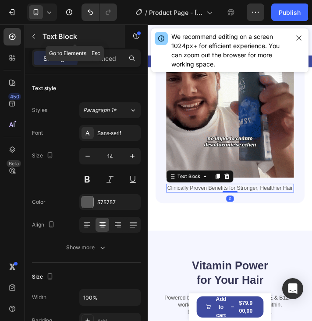
click at [37, 42] on button "button" at bounding box center [34, 36] width 14 height 14
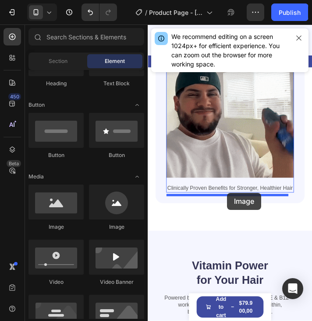
drag, startPoint x: 212, startPoint y: 238, endPoint x: 238, endPoint y: 218, distance: 33.0
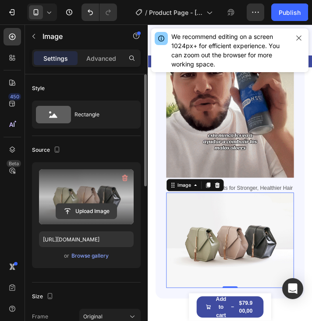
click at [88, 210] on input "file" at bounding box center [86, 211] width 60 height 15
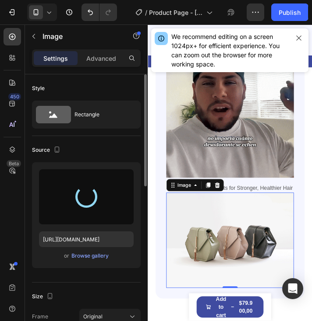
type input "[URL][DOMAIN_NAME]"
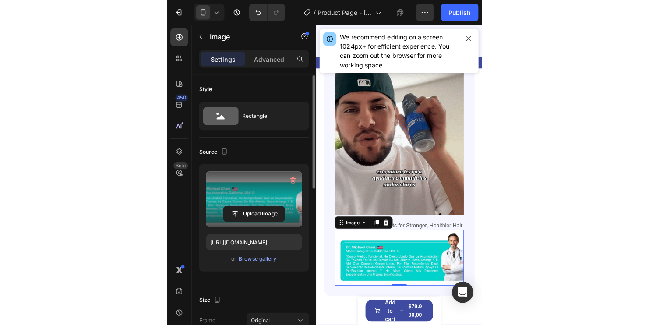
scroll to position [1372, 0]
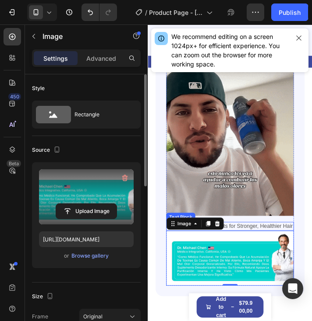
click at [268, 252] on p "Clinically Proven Benefits for Stronger, Healthier Hair" at bounding box center [241, 256] width 145 height 8
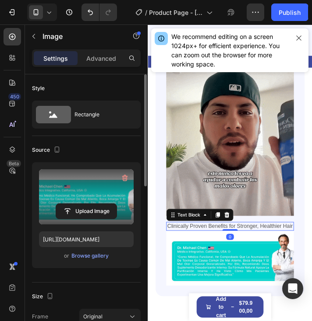
click at [268, 252] on p "Clinically Proven Benefits for Stronger, Healthier Hair" at bounding box center [241, 256] width 145 height 8
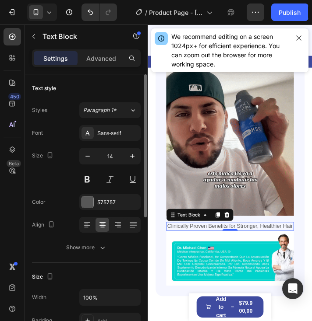
click at [258, 258] on p "Clinically Proven Benefits for Stronger, Healthier Hair" at bounding box center [241, 256] width 145 height 8
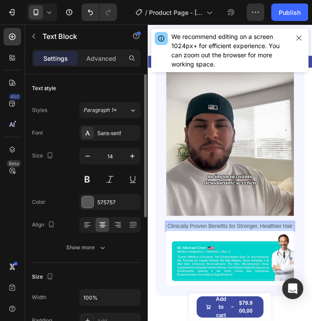
drag, startPoint x: 256, startPoint y: 259, endPoint x: 170, endPoint y: 251, distance: 86.2
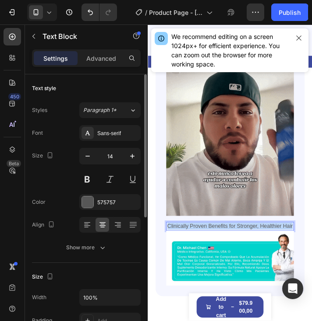
click at [170, 252] on p "Clinically Proven Benefits for Stronger, Healthier Hair" at bounding box center [241, 256] width 145 height 8
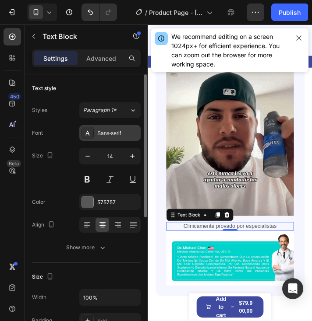
click at [114, 137] on div "Sans-serif" at bounding box center [117, 134] width 41 height 8
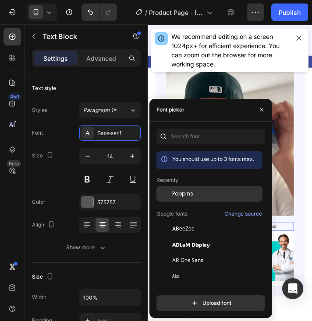
click at [194, 194] on div "Poppins" at bounding box center [216, 194] width 88 height 8
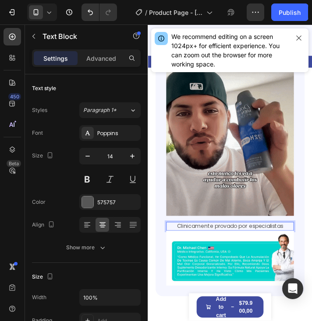
click at [302, 252] on p "Clinicamente provado por especialistas" at bounding box center [241, 256] width 145 height 8
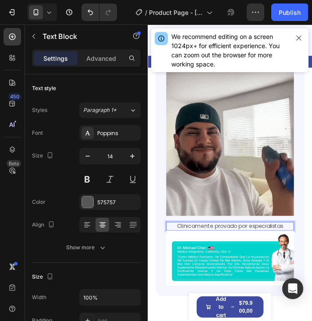
click at [302, 252] on p "Clinicamente provado por especialistas" at bounding box center [241, 256] width 145 height 8
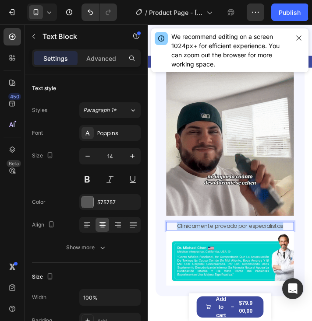
click at [302, 252] on p "Clinicamente provado por especialistas" at bounding box center [241, 256] width 145 height 8
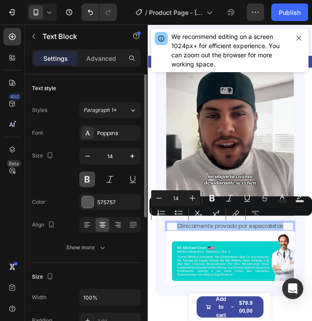
click at [87, 176] on button at bounding box center [87, 180] width 16 height 16
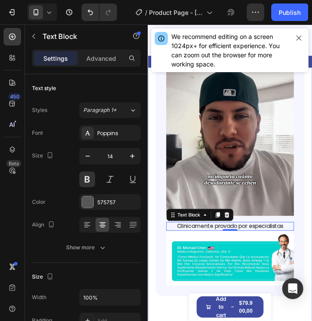
click at [325, 251] on div "¡Elimina todos los olores corporales en Solo 14 Días! Heading Nuestra fórmula a…" at bounding box center [242, 69] width 188 height 597
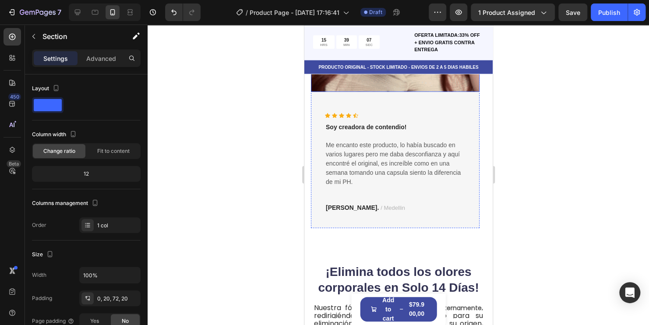
scroll to position [934, 0]
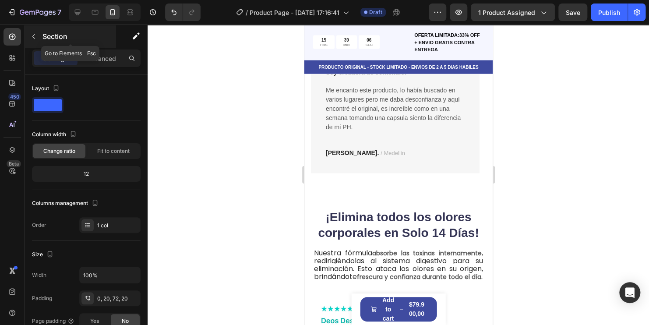
click at [35, 34] on icon "button" at bounding box center [33, 36] width 7 height 7
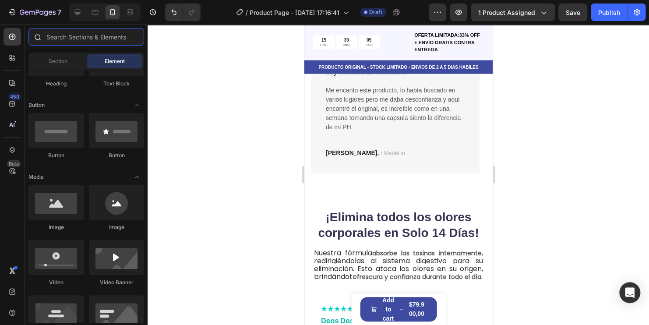
click at [85, 44] on input "text" at bounding box center [86, 37] width 116 height 18
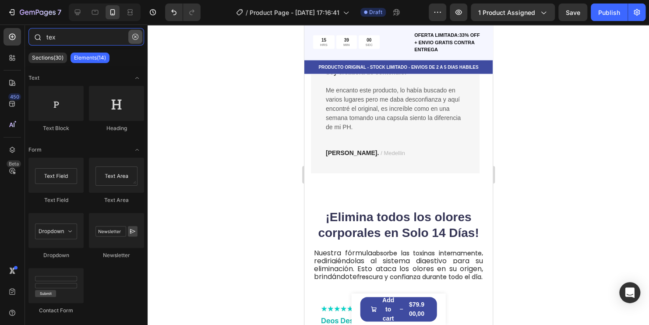
type input "tex"
click at [133, 32] on button "button" at bounding box center [135, 37] width 14 height 14
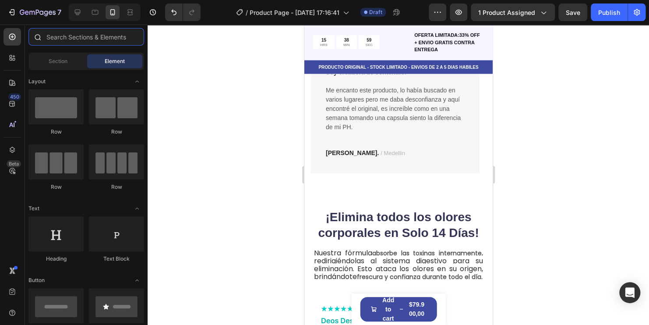
click at [98, 37] on input "text" at bounding box center [86, 37] width 116 height 18
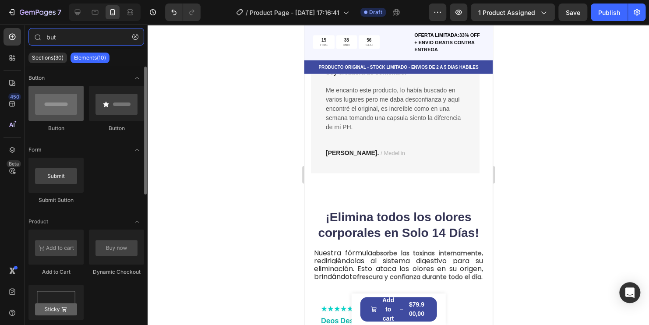
type input "but"
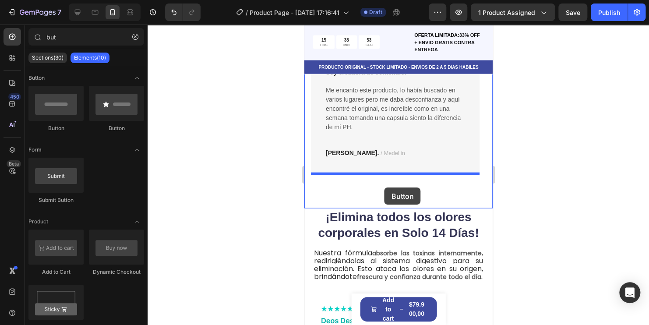
drag, startPoint x: 363, startPoint y: 133, endPoint x: 384, endPoint y: 187, distance: 58.5
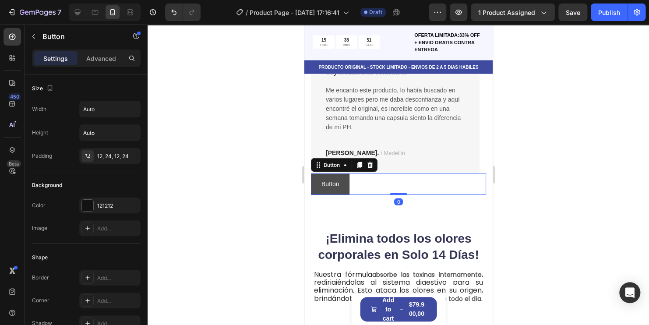
click at [346, 192] on button "Button" at bounding box center [329, 183] width 39 height 21
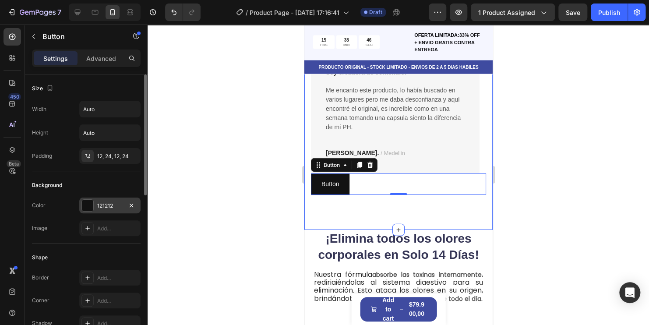
click at [83, 205] on div at bounding box center [87, 205] width 11 height 11
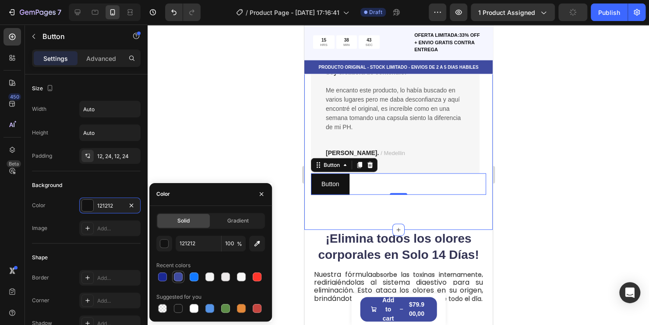
click at [175, 278] on div at bounding box center [178, 276] width 9 height 9
type input "3F4BA0"
click at [190, 136] on div at bounding box center [398, 175] width 501 height 300
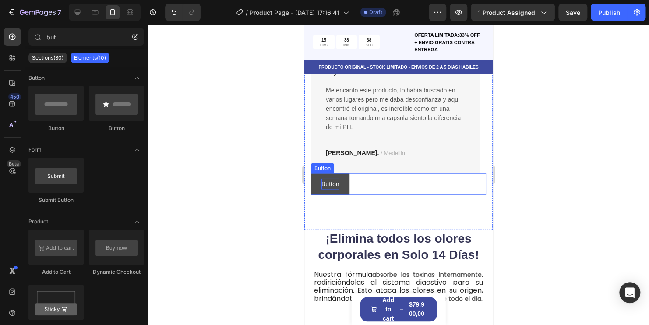
click at [327, 188] on p "Button" at bounding box center [330, 184] width 18 height 11
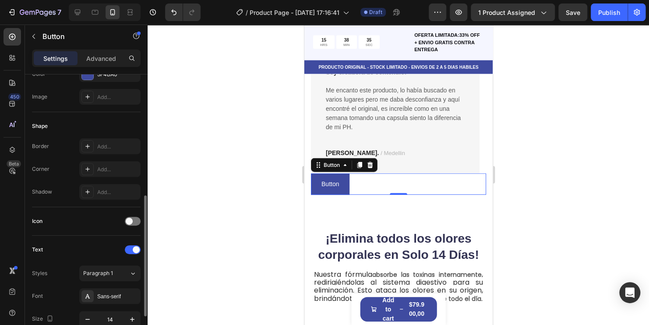
scroll to position [175, 0]
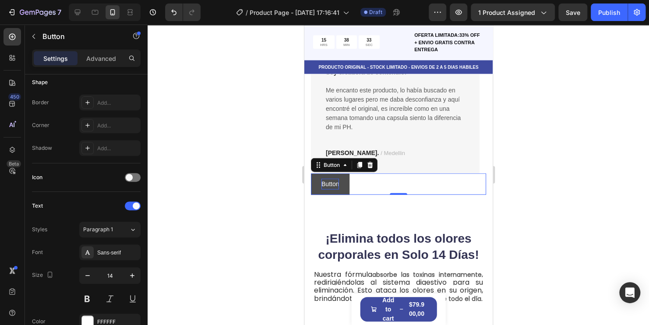
click at [335, 183] on p "Button" at bounding box center [330, 184] width 18 height 11
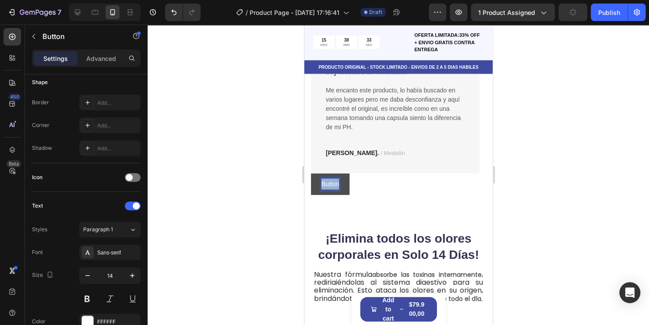
click at [335, 183] on p "Button" at bounding box center [330, 184] width 18 height 11
click at [310, 173] on button "Comprar" at bounding box center [332, 183] width 45 height 21
click at [310, 173] on button "Comprar ahora" at bounding box center [341, 183] width 62 height 21
click at [310, 173] on button "Comprar ahora con" at bounding box center [347, 183] width 74 height 21
click at [310, 173] on button "Comprar ahora con envio" at bounding box center [355, 183] width 90 height 21
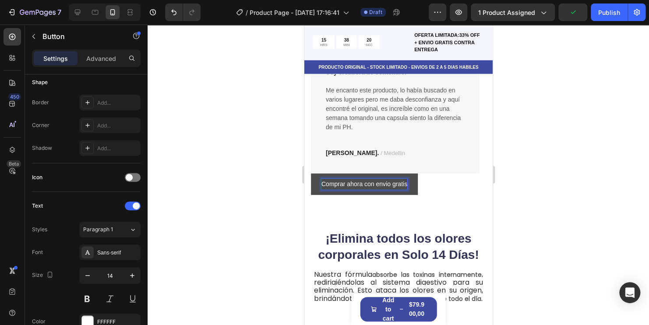
click at [310, 173] on button "Comprar ahora con envio gratis" at bounding box center [363, 183] width 107 height 21
click at [310, 173] on button "Comprar ahora con envio gratis Contra" at bounding box center [373, 183] width 127 height 21
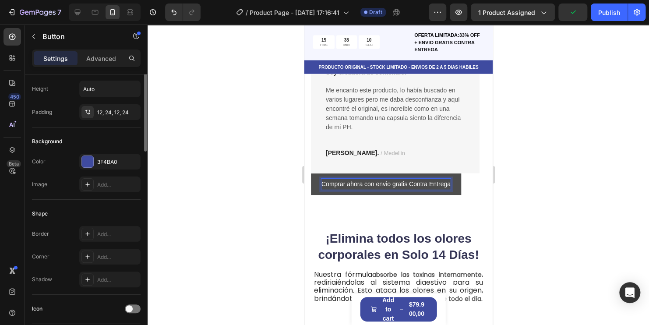
scroll to position [0, 0]
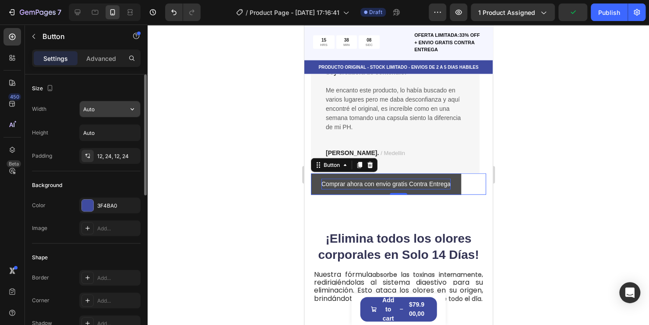
click at [118, 112] on input "Auto" at bounding box center [110, 109] width 60 height 16
click at [135, 109] on icon "button" at bounding box center [132, 109] width 9 height 9
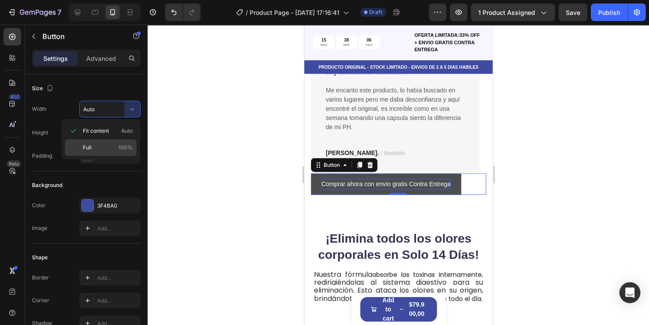
click at [114, 149] on p "Full 100%" at bounding box center [108, 148] width 50 height 8
type input "100%"
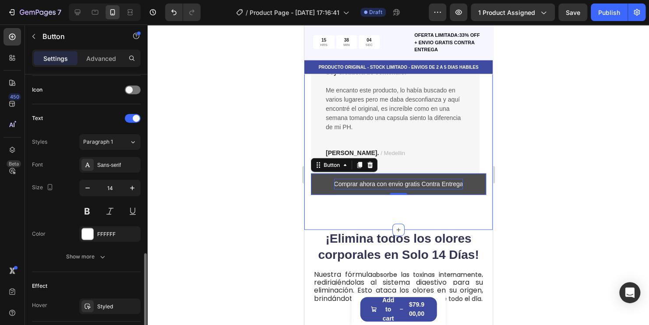
scroll to position [307, 0]
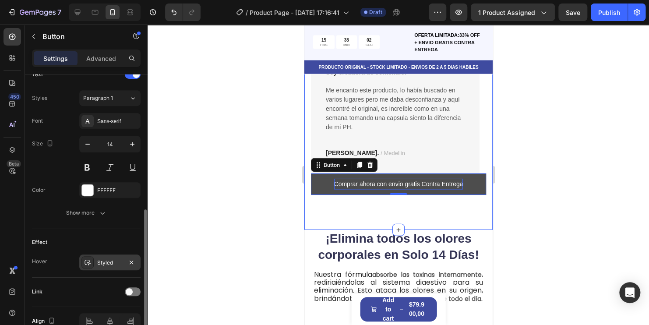
click at [109, 261] on div "Styled" at bounding box center [109, 263] width 25 height 8
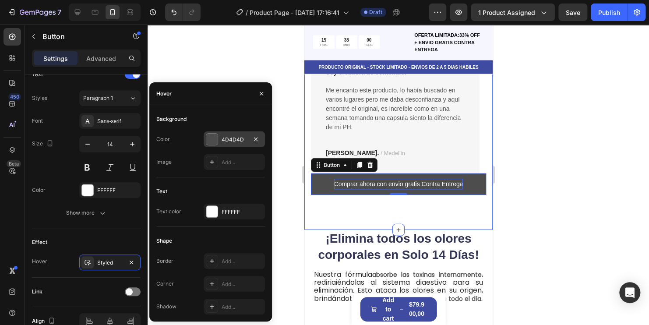
click at [215, 141] on div at bounding box center [211, 139] width 11 height 11
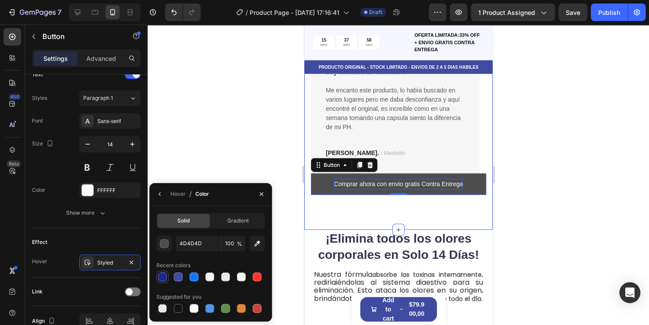
click at [164, 276] on div at bounding box center [162, 276] width 9 height 9
type input "1A2893"
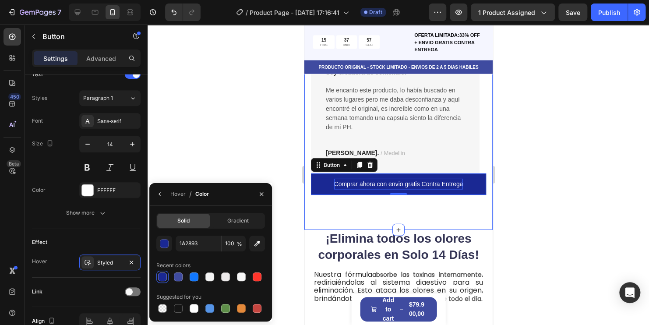
click at [233, 131] on div at bounding box center [398, 175] width 501 height 300
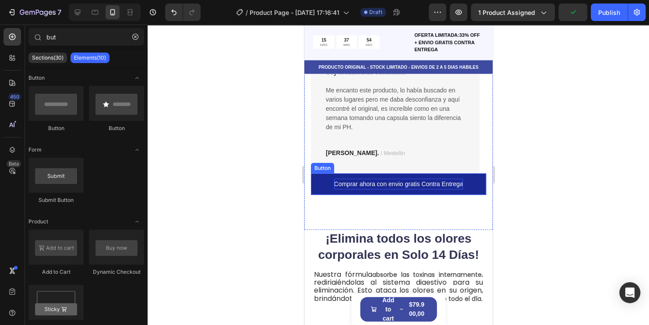
click at [439, 184] on p "Comprar ahora con envio gratis Contra Entrega" at bounding box center [398, 184] width 129 height 11
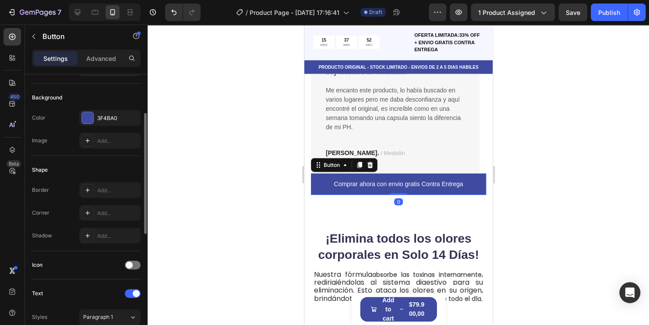
scroll to position [219, 0]
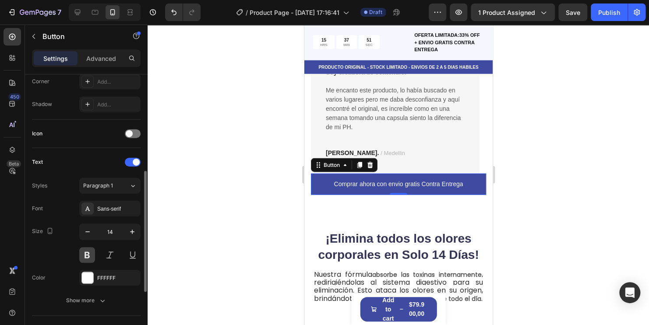
click at [91, 253] on button at bounding box center [87, 255] width 16 height 16
click at [117, 205] on div "Sans-serif" at bounding box center [117, 209] width 41 height 8
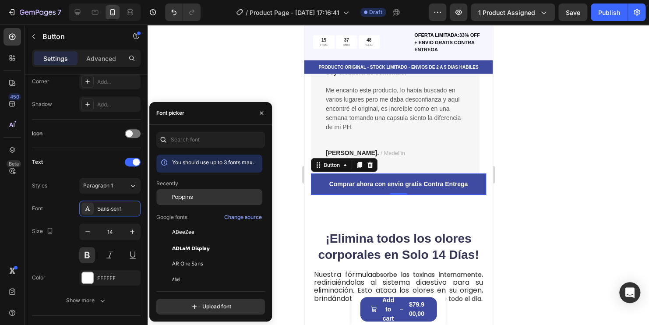
click at [184, 195] on span "Poppins" at bounding box center [182, 197] width 21 height 8
click at [576, 198] on div at bounding box center [398, 175] width 501 height 300
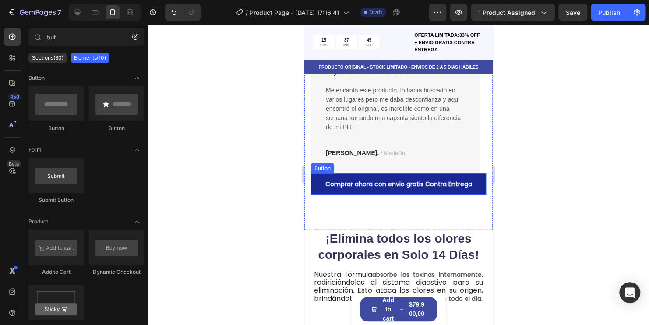
click at [442, 190] on button "Comprar ahora con envio gratis Contra Entrega" at bounding box center [397, 183] width 175 height 21
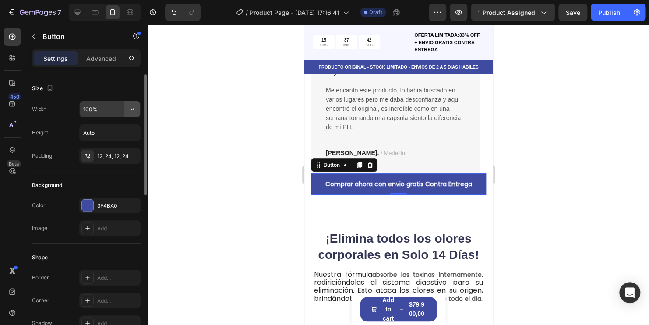
click at [130, 111] on icon "button" at bounding box center [132, 109] width 9 height 9
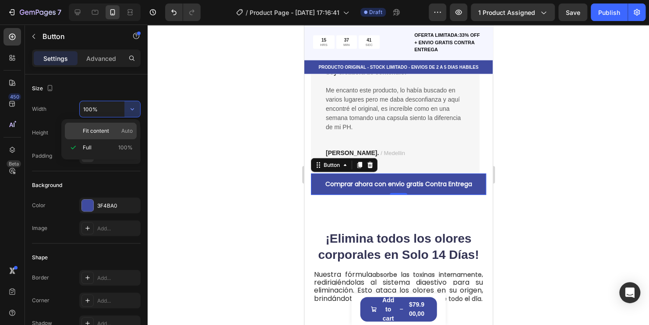
click at [99, 130] on span "Fit content" at bounding box center [96, 131] width 26 height 8
type input "Auto"
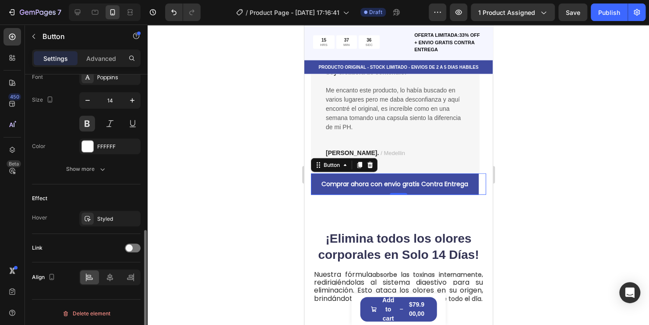
scroll to position [351, 0]
click at [110, 272] on icon at bounding box center [110, 276] width 6 height 8
click at [543, 199] on div at bounding box center [398, 175] width 501 height 300
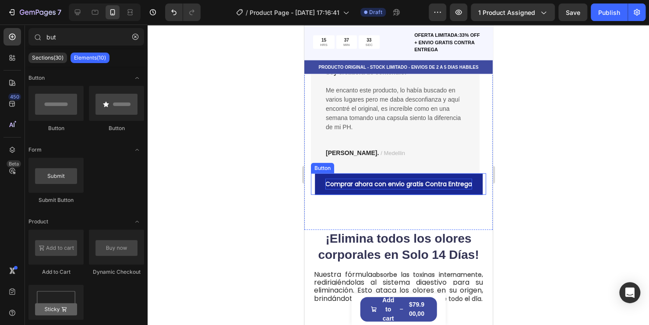
click at [406, 189] on p "Comprar ahora con envio gratis Contra Entrega" at bounding box center [398, 184] width 147 height 11
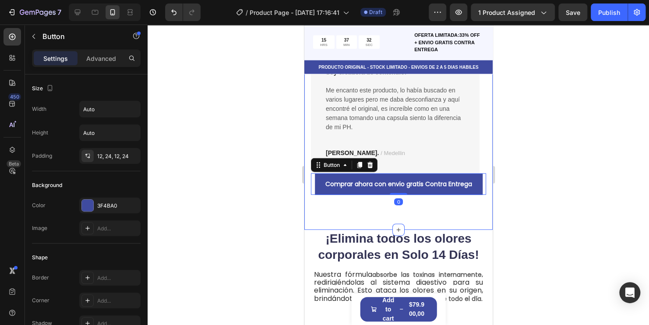
click at [580, 196] on div at bounding box center [398, 175] width 501 height 300
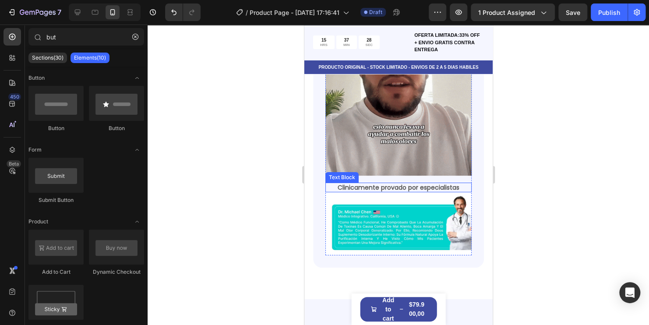
scroll to position [1460, 0]
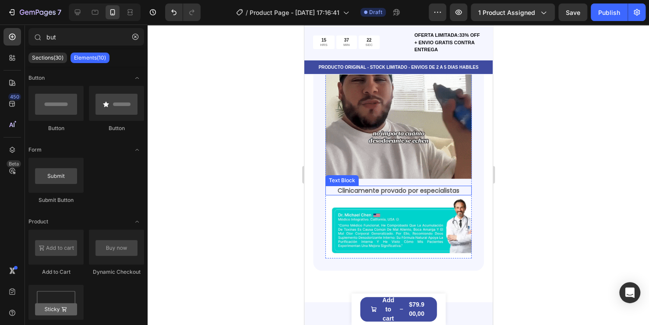
click at [376, 187] on p "Clinicamente provado por especialistas" at bounding box center [398, 191] width 145 height 8
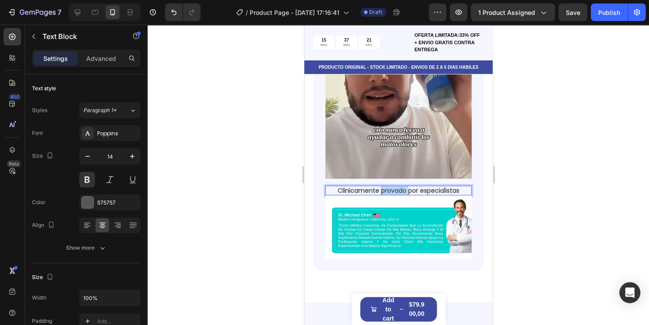
click at [376, 187] on p "Clinicamente provado por especialistas" at bounding box center [398, 191] width 145 height 8
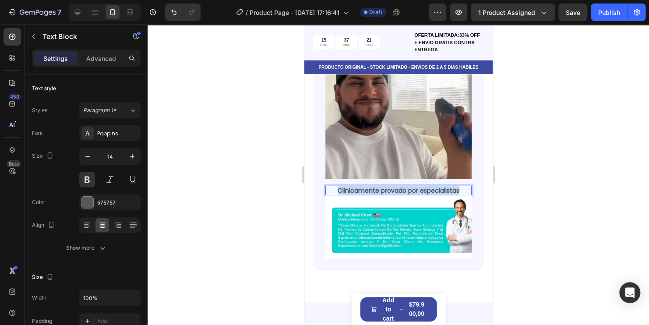
click at [376, 187] on p "Clinicamente provado por especialistas" at bounding box center [398, 191] width 145 height 8
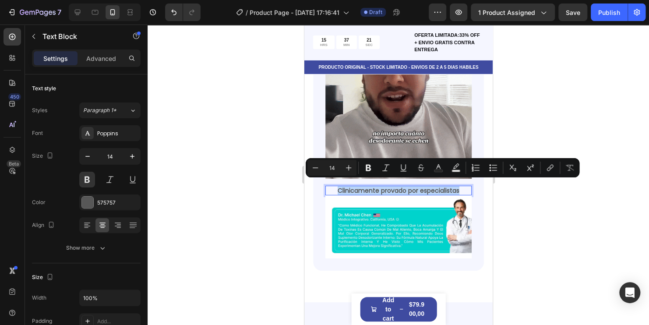
click at [377, 187] on p "Clinicamente provado por especialistas" at bounding box center [398, 191] width 145 height 8
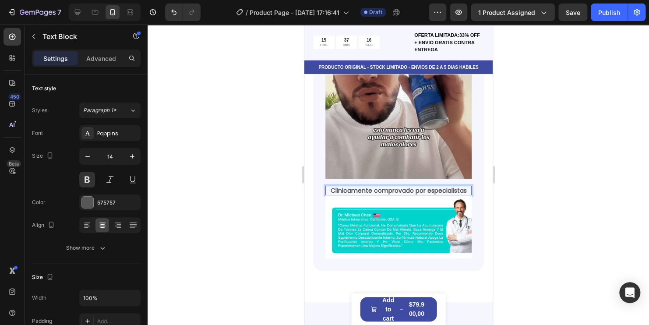
click at [588, 175] on div at bounding box center [398, 175] width 501 height 300
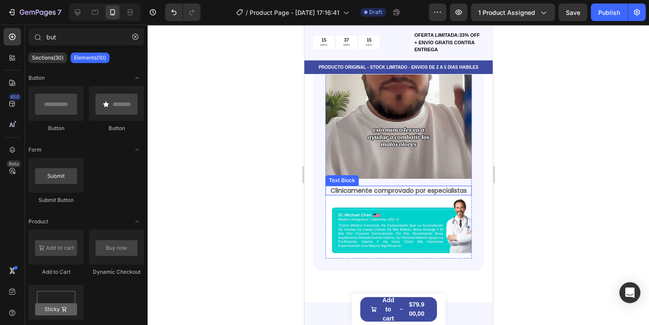
click at [398, 187] on p "Clinicamente comprovado por especialistas" at bounding box center [398, 191] width 145 height 8
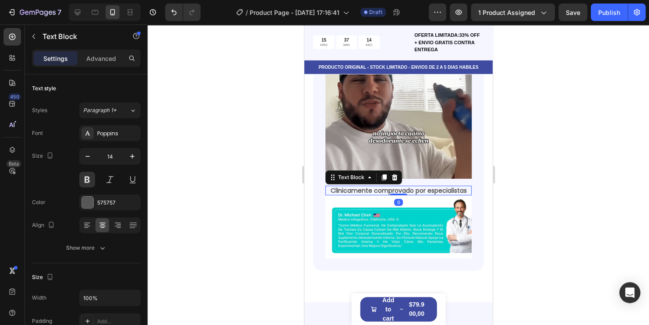
click at [540, 175] on div at bounding box center [398, 175] width 501 height 300
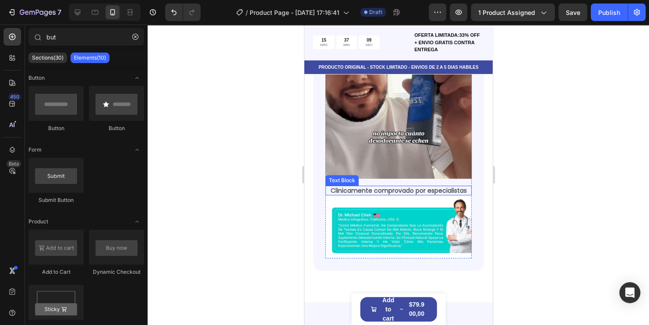
click at [422, 187] on p "Clinicamente comprovado por especialistas" at bounding box center [398, 191] width 145 height 8
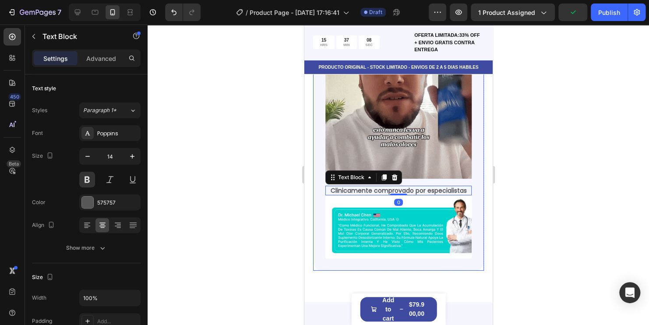
click at [235, 212] on div at bounding box center [398, 175] width 501 height 300
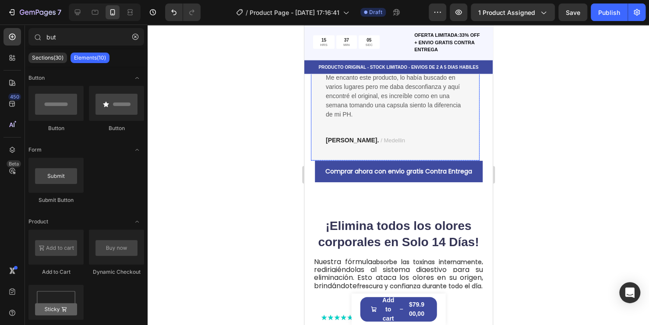
scroll to position [1022, 0]
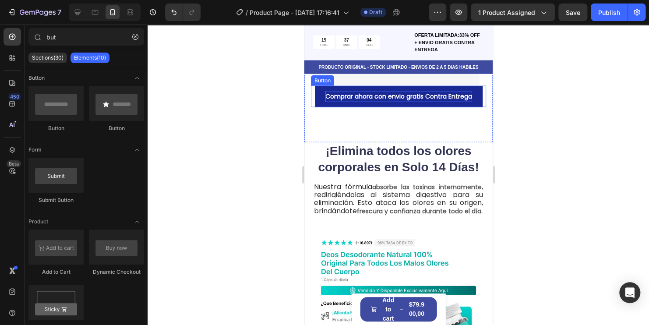
click at [424, 101] on p "Comprar ahora con envio gratis Contra Entrega" at bounding box center [398, 96] width 147 height 11
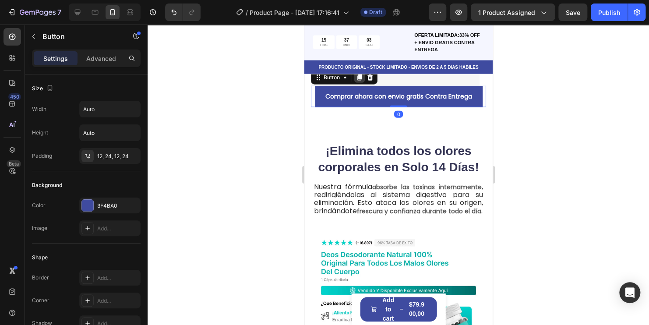
click at [359, 77] on icon at bounding box center [359, 77] width 5 height 6
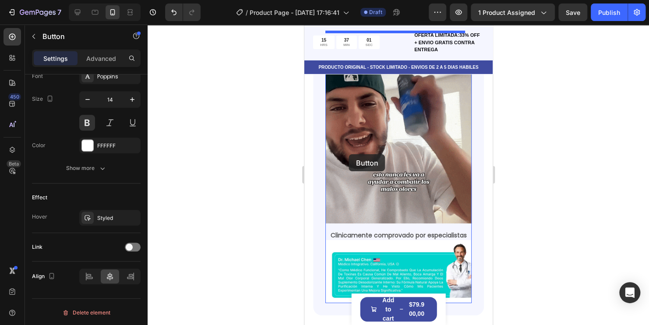
scroll to position [1504, 0]
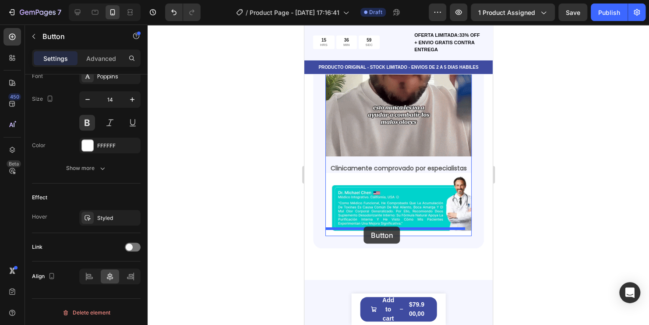
drag, startPoint x: 319, startPoint y: 99, endPoint x: 363, endPoint y: 226, distance: 135.0
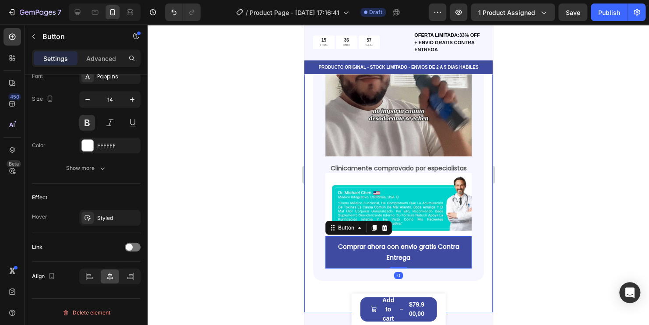
click at [572, 200] on div at bounding box center [398, 175] width 501 height 300
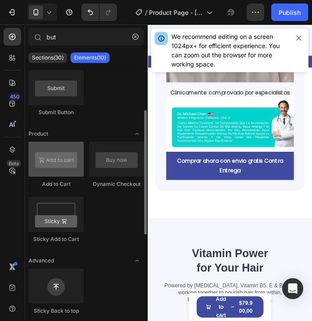
scroll to position [0, 0]
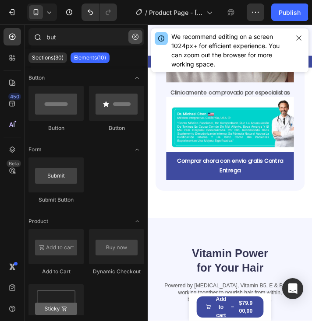
click at [137, 37] on icon "button" at bounding box center [135, 37] width 6 height 6
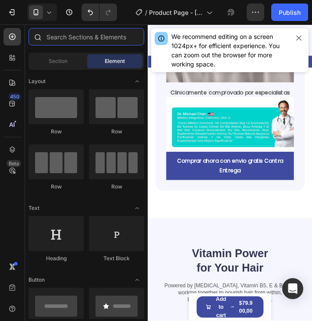
click at [98, 35] on input "text" at bounding box center [86, 37] width 116 height 18
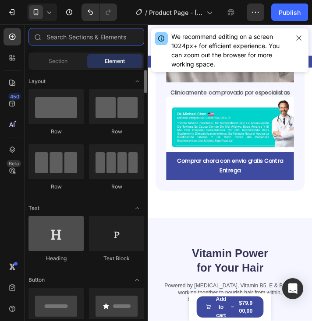
scroll to position [88, 0]
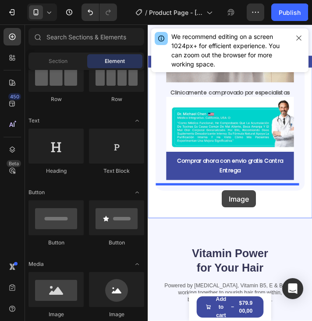
drag, startPoint x: 205, startPoint y: 321, endPoint x: 233, endPoint y: 215, distance: 109.9
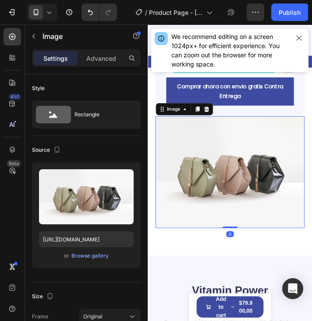
scroll to position [1635, 0]
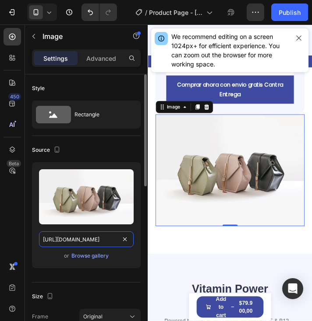
click at [86, 241] on input "[URL][DOMAIN_NAME]" at bounding box center [86, 240] width 95 height 16
click at [87, 241] on input "[URL][DOMAIN_NAME]" at bounding box center [86, 240] width 95 height 16
click at [88, 241] on input "[URL][DOMAIN_NAME]" at bounding box center [86, 240] width 95 height 16
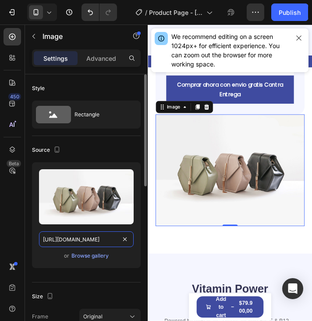
paste input "0741/6856/5992/files/Imagen_Triple_de_antes_y_despues.avif?v=1756339430"
type input "https://cdn.shopify.com/s/files/1/0741/6856/5992/files/Imagen_Triple_de_antes_y…"
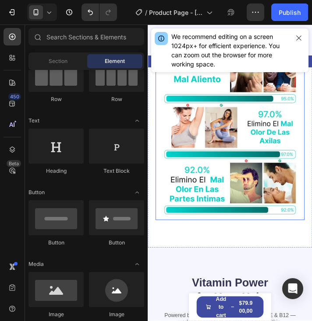
scroll to position [1802, 0]
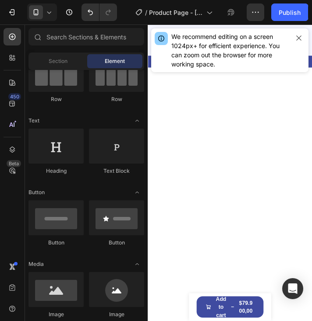
scroll to position [1802, 0]
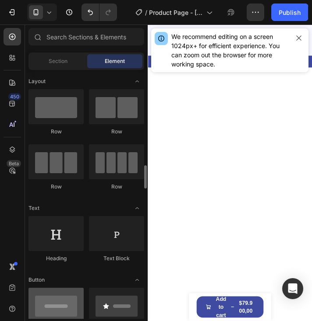
scroll to position [88, 0]
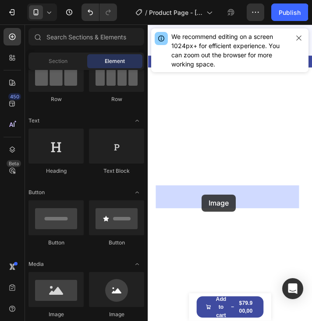
drag, startPoint x: 205, startPoint y: 321, endPoint x: 211, endPoint y: 220, distance: 101.8
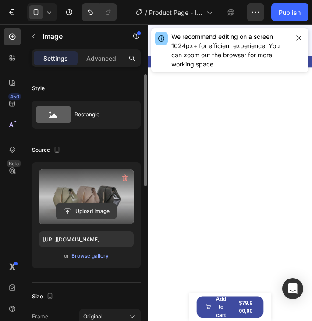
click at [86, 212] on input "file" at bounding box center [86, 211] width 60 height 15
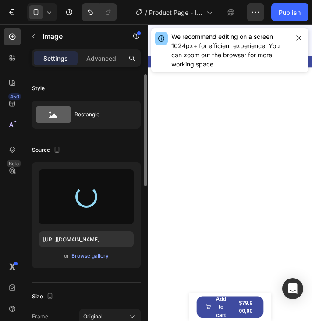
type input "https://cdn.shopify.com/s/files/1/0741/6856/5992/files/gempages_581429968781705…"
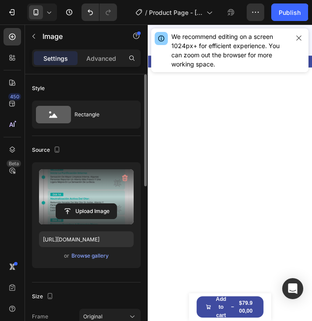
scroll to position [1889, 0]
drag, startPoint x: 241, startPoint y: 289, endPoint x: 243, endPoint y: 305, distance: 15.9
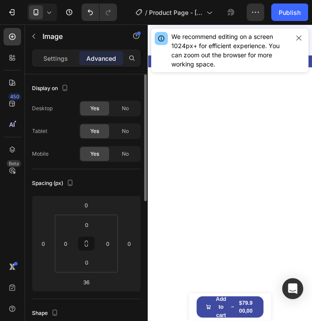
drag, startPoint x: 243, startPoint y: 306, endPoint x: 250, endPoint y: 275, distance: 31.1
type input "0"
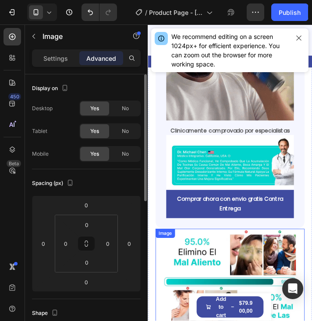
scroll to position [1495, 0]
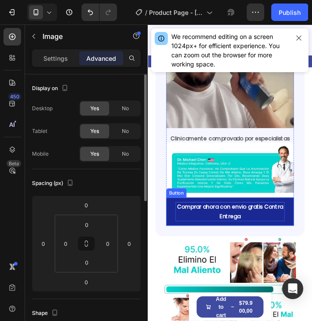
click at [282, 236] on p "Comprar ahora con envio gratis Contra Entrega" at bounding box center [241, 240] width 125 height 22
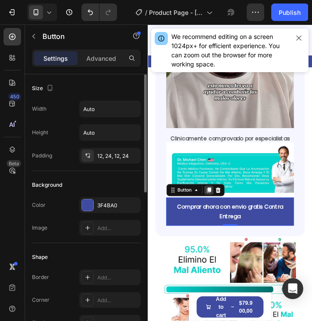
click at [217, 212] on icon at bounding box center [217, 215] width 5 height 6
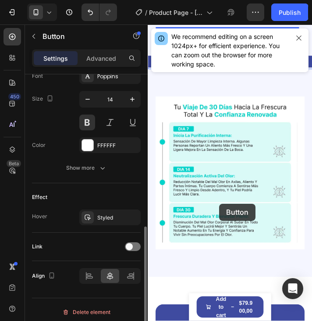
scroll to position [1977, 0]
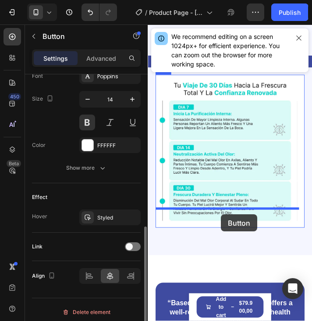
drag, startPoint x: 176, startPoint y: 154, endPoint x: 232, endPoint y: 243, distance: 104.9
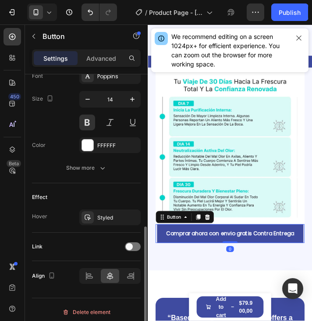
scroll to position [1889, 0]
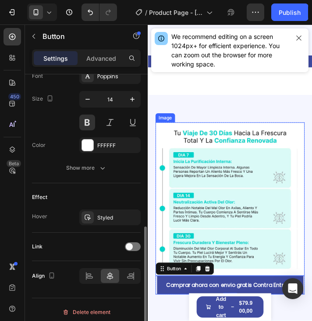
click at [246, 279] on img at bounding box center [241, 225] width 171 height 176
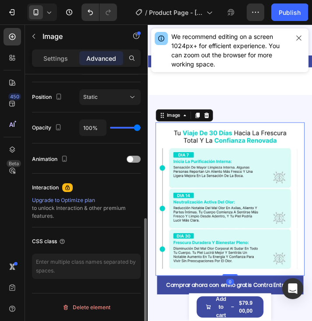
scroll to position [0, 0]
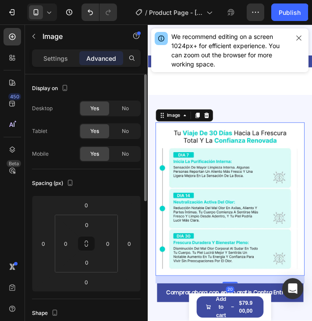
drag, startPoint x: 243, startPoint y: 289, endPoint x: 243, endPoint y: 297, distance: 7.9
click at [243, 320] on div at bounding box center [242, 321] width 18 height 2
type input "21"
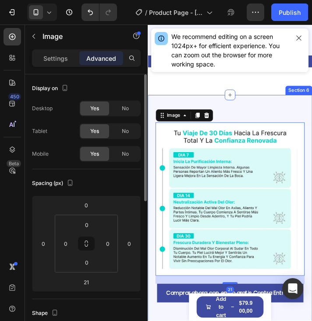
click at [279, 106] on div "Image 21 Comprar ahora con envio gratis Contra Entrega Button Row Section 6" at bounding box center [242, 241] width 188 height 270
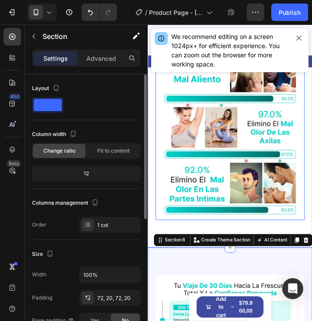
scroll to position [1495, 0]
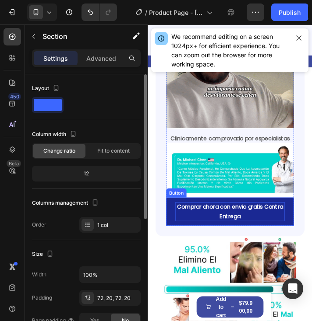
click at [243, 234] on p "Comprar ahora con envio gratis Contra Entrega" at bounding box center [241, 240] width 125 height 22
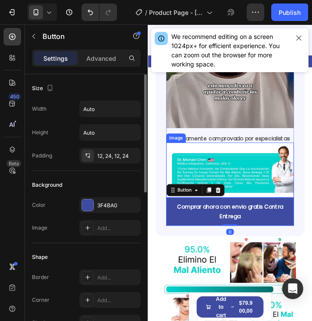
click at [247, 210] on img at bounding box center [242, 191] width 146 height 63
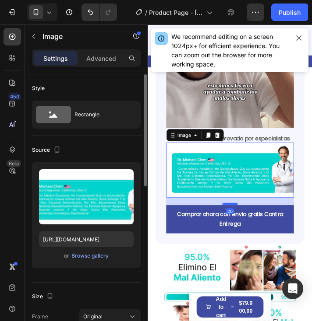
drag, startPoint x: 242, startPoint y: 213, endPoint x: 243, endPoint y: 222, distance: 8.8
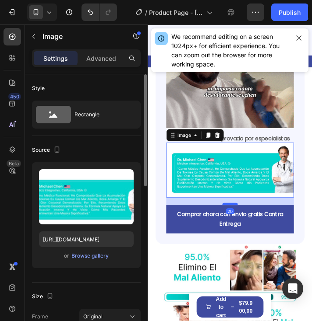
click at [243, 229] on div at bounding box center [242, 230] width 18 height 3
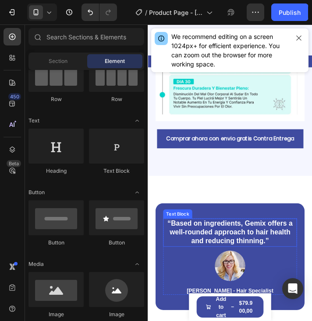
scroll to position [2099, 0]
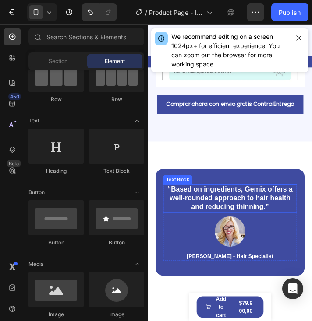
click at [290, 226] on p "“Based on ingredients, Gemix offers a well-rounded approach to hair health and …" at bounding box center [242, 224] width 152 height 31
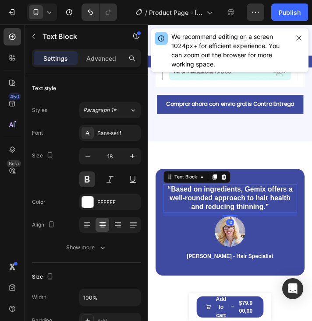
click at [309, 219] on p "“Based on ingredients, Gemix offers a well-rounded approach to hair health and …" at bounding box center [242, 224] width 152 height 31
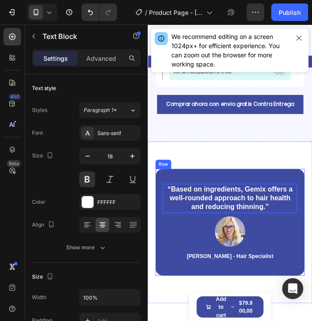
click at [295, 209] on div "“Based on ingredients, Gemix offers a well-rounded approach to hair health and …" at bounding box center [241, 251] width 171 height 123
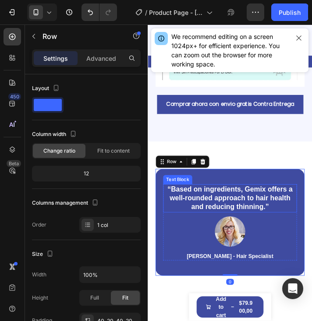
click at [287, 240] on p "“Based on ingredients, Gemix offers a well-rounded approach to hair health and …" at bounding box center [242, 224] width 152 height 31
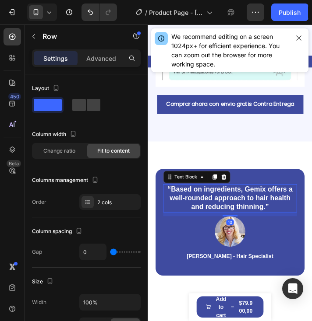
click at [289, 257] on div "Image Rachel Lin - Hair Specialist Text Block Row" at bounding box center [241, 270] width 153 height 51
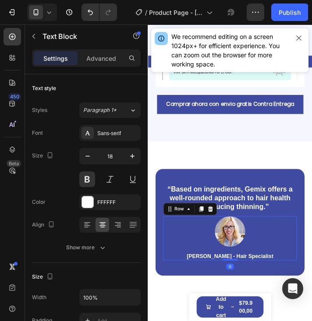
click at [296, 232] on p "“Based on ingredients, Gemix offers a well-rounded approach to hair health and …" at bounding box center [242, 224] width 152 height 31
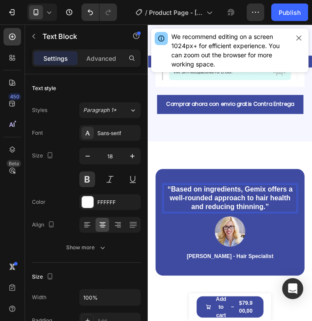
click at [306, 239] on p "“Based on ingredients, Gemix offers a well-rounded approach to hair health and …" at bounding box center [242, 224] width 152 height 31
click at [303, 236] on p "“Based on ingredients, Gemix offers a well-rounded approach to hair health and …" at bounding box center [242, 224] width 152 height 31
click at [293, 262] on div "Image Rachel Lin - Hair Specialist Text Block Row" at bounding box center [241, 270] width 153 height 51
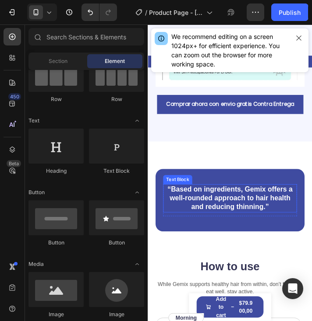
click at [291, 233] on p "“Based on ingredients, Gemix offers a well-rounded approach to hair health and …" at bounding box center [242, 224] width 152 height 31
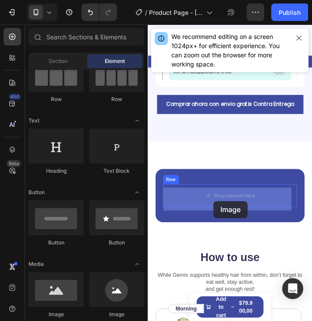
drag, startPoint x: 207, startPoint y: 319, endPoint x: 226, endPoint y: 226, distance: 94.6
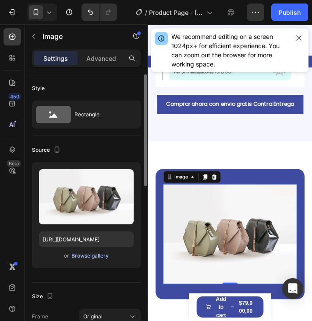
click at [90, 255] on div "Browse gallery" at bounding box center [89, 256] width 37 height 8
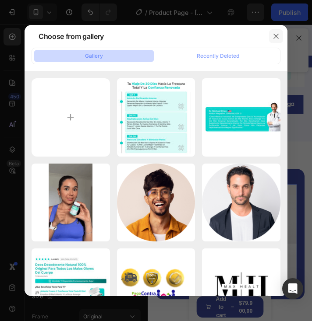
click at [270, 39] on button "button" at bounding box center [276, 36] width 14 height 14
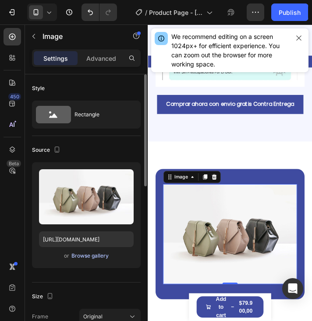
click at [94, 257] on div "Browse gallery" at bounding box center [89, 256] width 37 height 8
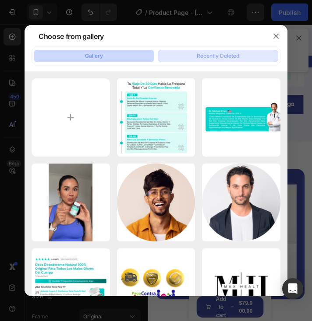
click at [203, 54] on div "Recently Deleted" at bounding box center [218, 56] width 42 height 8
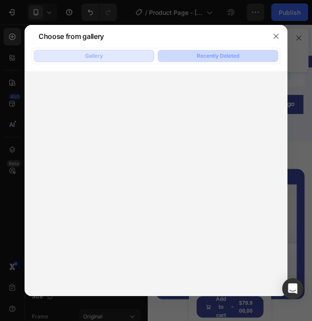
click at [119, 60] on button "Gallery" at bounding box center [94, 56] width 120 height 12
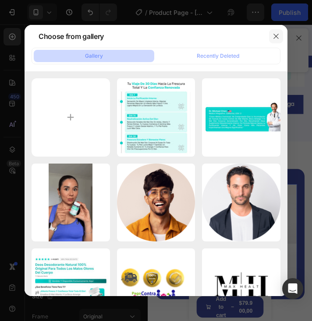
click at [275, 33] on icon "button" at bounding box center [275, 36] width 7 height 7
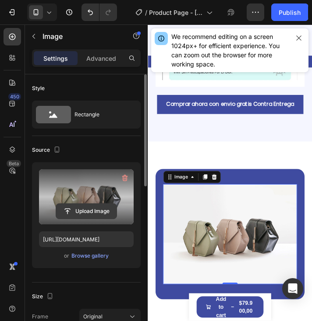
click at [97, 212] on input "file" at bounding box center [86, 211] width 60 height 15
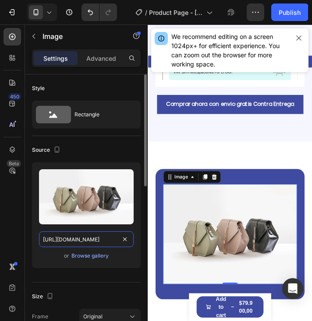
click at [102, 239] on input "[URL][DOMAIN_NAME]" at bounding box center [86, 240] width 95 height 16
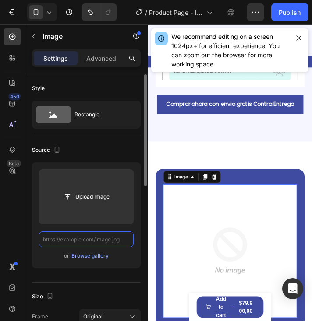
paste input "https://cdn.shopify.com/s/files/1/0741/6856/5992/files/giphy_1.gif?v=1756339671"
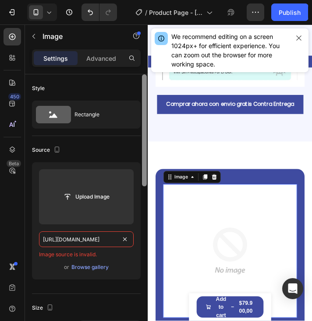
type input "https://cdn.shopify.com/s/files/1/0741/6856/5992/files/giphy_1.gif?v=1756339671"
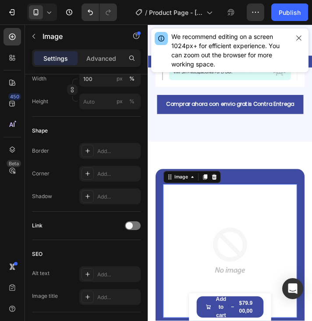
click at [228, 279] on img at bounding box center [241, 284] width 153 height 153
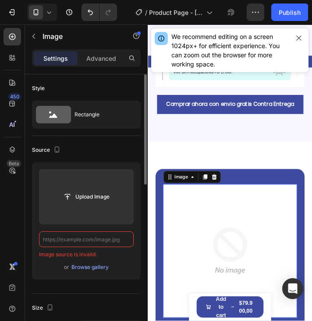
click at [85, 242] on input "text" at bounding box center [86, 240] width 95 height 16
paste input "https://cdn.shopify.com/s/files/1/0741/6856/5992/files/giphy_1.gif?v=1756339671"
type input "https://cdn.shopify.com/s/files/1/0741/6856/5992/files/giphy_1.gif?v=1756339671"
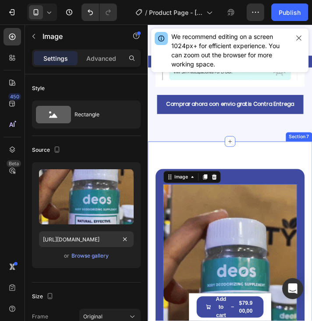
click at [162, 176] on div "Image 0 Row Row Section 7" at bounding box center [242, 310] width 188 height 303
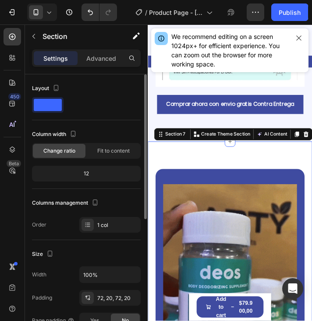
scroll to position [175, 0]
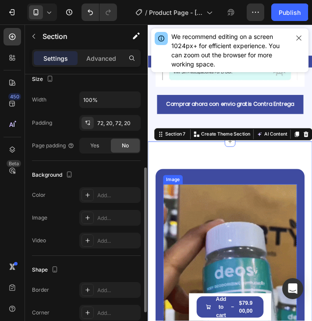
click at [229, 263] on img at bounding box center [241, 310] width 153 height 205
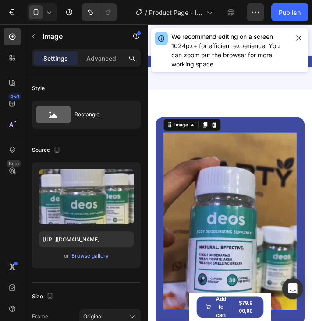
scroll to position [2056, 0]
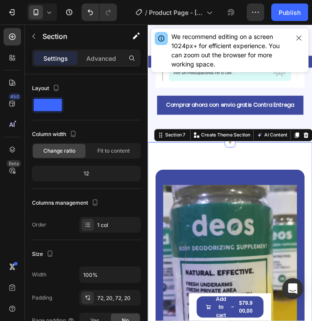
scroll to position [2099, 0]
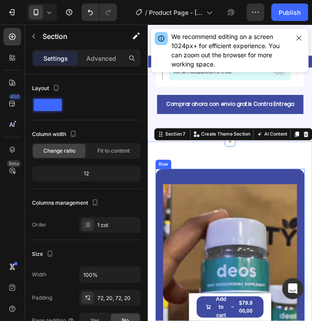
click at [248, 201] on div "Image Row Row" at bounding box center [241, 310] width 171 height 240
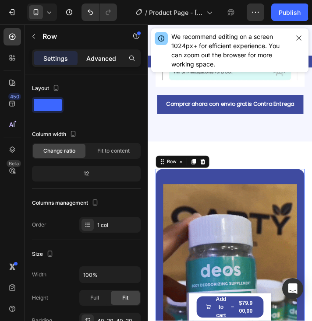
click at [96, 57] on p "Advanced" at bounding box center [101, 58] width 30 height 9
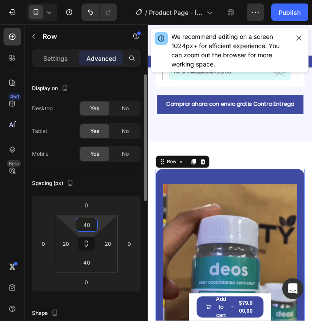
click at [86, 223] on input "40" at bounding box center [87, 225] width 18 height 13
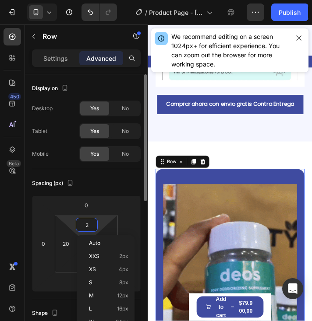
type input "20"
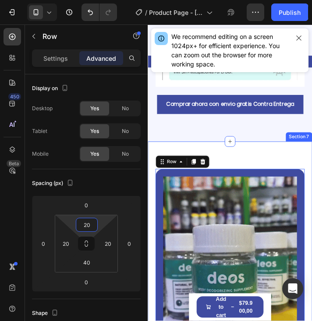
click at [151, 197] on div "Image Row Row 0 Section 7" at bounding box center [242, 306] width 188 height 294
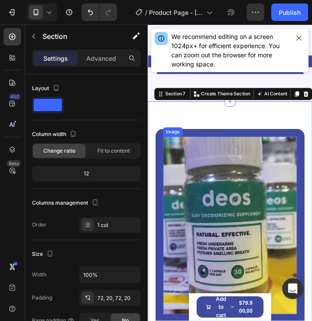
scroll to position [2143, 0]
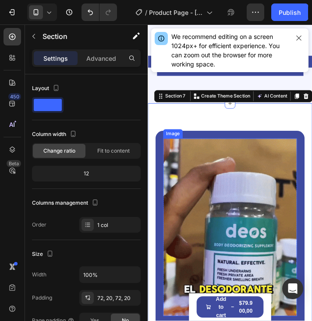
click at [212, 177] on img at bounding box center [241, 257] width 153 height 205
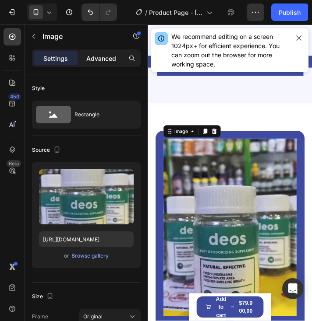
click at [104, 58] on p "Advanced" at bounding box center [101, 58] width 30 height 9
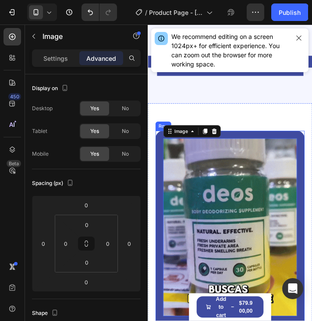
click at [282, 155] on div "Image 0 Row Row" at bounding box center [241, 262] width 171 height 231
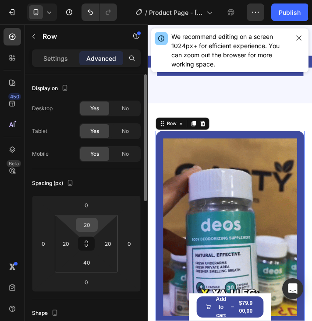
click at [88, 226] on input "20" at bounding box center [87, 225] width 18 height 13
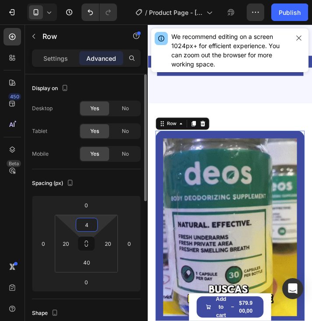
type input "40"
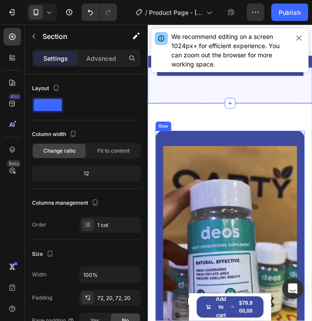
click at [233, 157] on div "Image Row Row" at bounding box center [241, 267] width 171 height 240
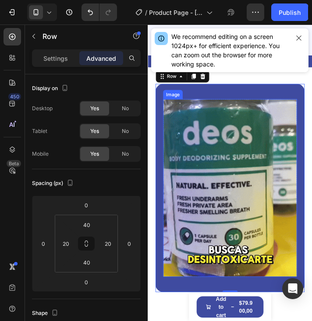
scroll to position [2406, 0]
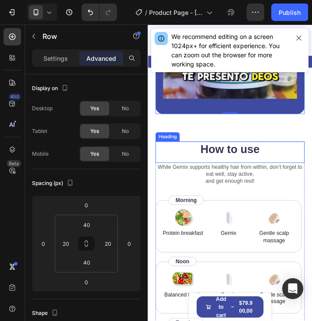
click at [291, 165] on h2 "How to use" at bounding box center [241, 168] width 171 height 18
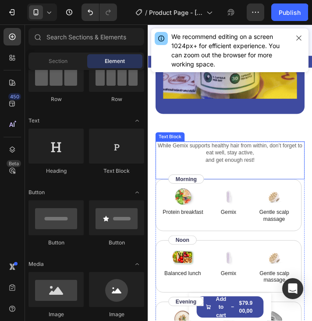
click at [282, 163] on p "While Gemix supports healthy hair from within, don’t forget to eat well, stay a…" at bounding box center [241, 172] width 169 height 24
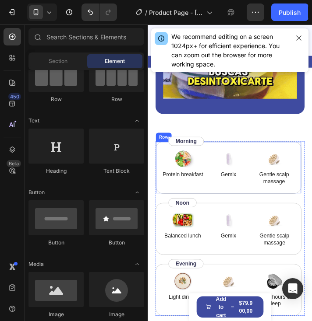
click at [311, 159] on div "Image Protein breakfast Text Block Image Gemix Text Block Image Gentle scalp ma…" at bounding box center [239, 189] width 167 height 60
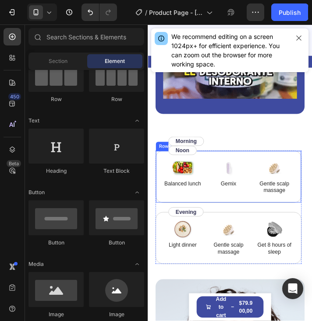
click at [310, 169] on div "Image Balanced lunch Text Block Image Gemix Text Block Image Gentle scalp massa…" at bounding box center [239, 199] width 167 height 60
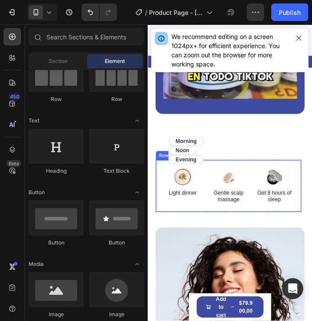
click at [309, 180] on div "Image Light dinner Text Block Image Gentle scalp massage Text Block Image Get 8…" at bounding box center [239, 210] width 167 height 60
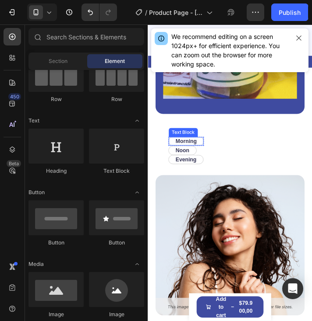
click at [203, 155] on p "Morning" at bounding box center [191, 159] width 24 height 8
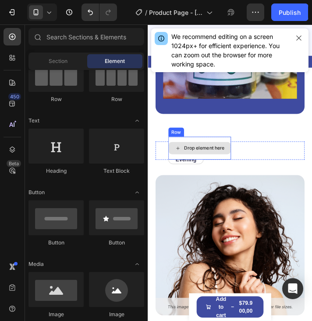
click at [207, 164] on div "Drop element here" at bounding box center [206, 167] width 71 height 14
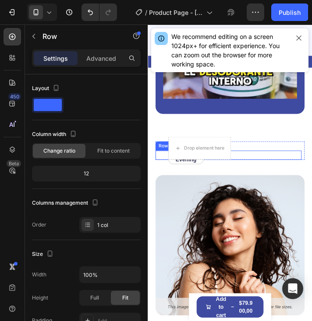
click at [244, 169] on div "Evening Text Block Row Row Noon Text Block Row" at bounding box center [239, 174] width 167 height 11
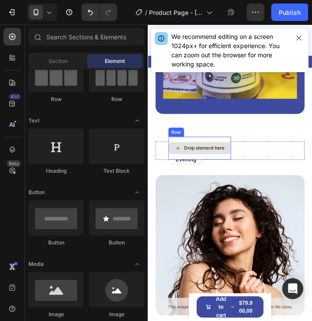
click at [231, 163] on div "Drop element here" at bounding box center [212, 166] width 46 height 7
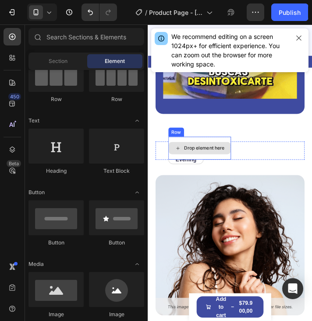
click at [230, 154] on div "Drop element here" at bounding box center [207, 167] width 72 height 26
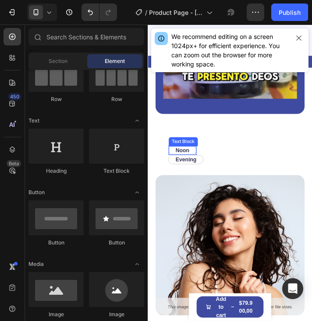
click at [198, 164] on div "Noon Text Block" at bounding box center [187, 169] width 32 height 11
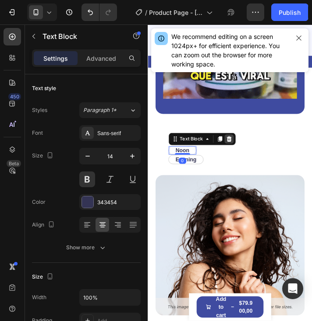
click at [242, 153] on icon at bounding box center [241, 156] width 6 height 6
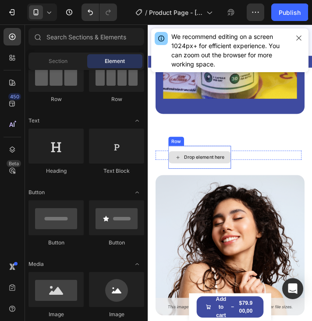
click at [214, 170] on div "Drop element here" at bounding box center [206, 177] width 71 height 14
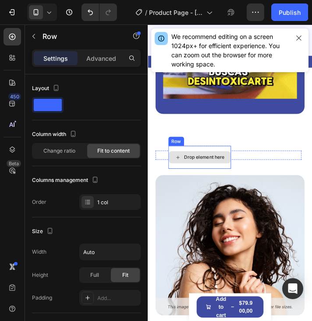
click at [219, 164] on div "Drop element here" at bounding box center [207, 177] width 72 height 26
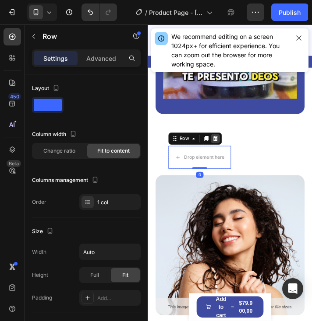
click at [228, 151] on div at bounding box center [224, 156] width 11 height 11
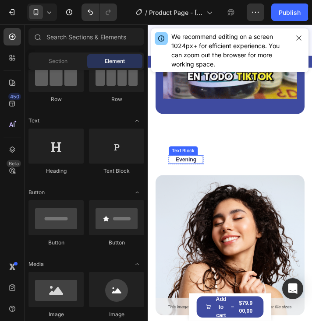
click at [205, 175] on div "Evening Text Block" at bounding box center [191, 180] width 40 height 11
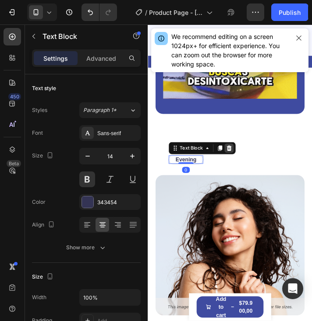
click at [243, 163] on icon at bounding box center [240, 166] width 7 height 7
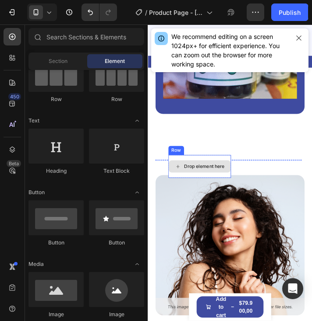
click at [226, 175] on div "Drop element here" at bounding box center [207, 188] width 72 height 26
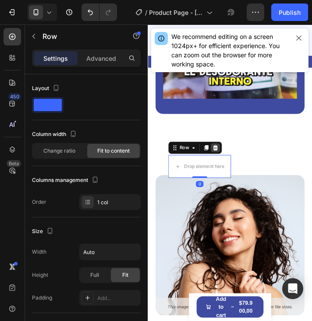
click at [227, 163] on icon at bounding box center [224, 166] width 7 height 7
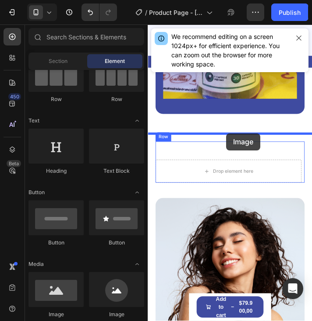
drag, startPoint x: 208, startPoint y: 318, endPoint x: 236, endPoint y: 152, distance: 168.7
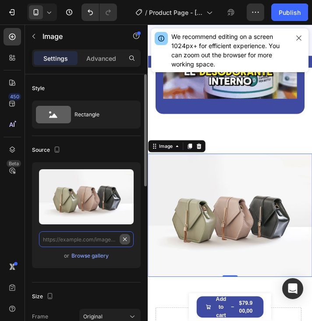
scroll to position [0, 0]
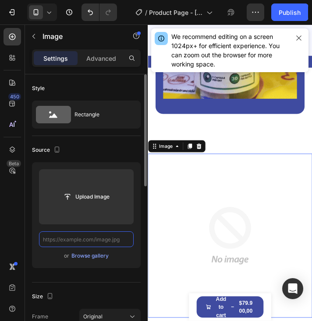
click at [85, 238] on input "text" at bounding box center [86, 240] width 95 height 16
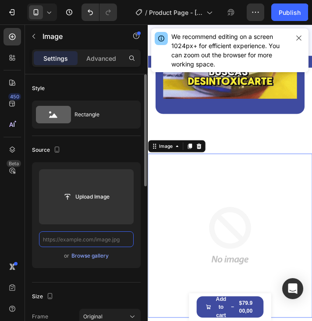
paste input "https://cdn.shopify.com/s/files/1/0741/6856/5992/files/Comparativa.avif?v=17563…"
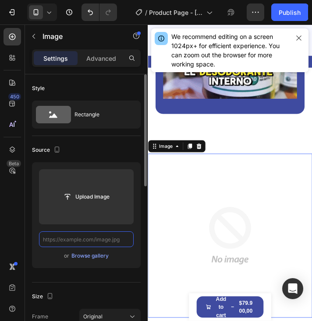
type input "https://cdn.shopify.com/s/files/1/0741/6856/5992/files/Comparativa.avif?v=17563…"
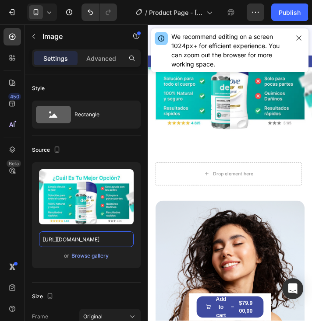
scroll to position [2537, 0]
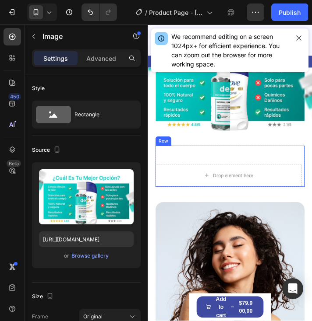
click at [301, 165] on div "Drop element here Row Row" at bounding box center [239, 187] width 167 height 47
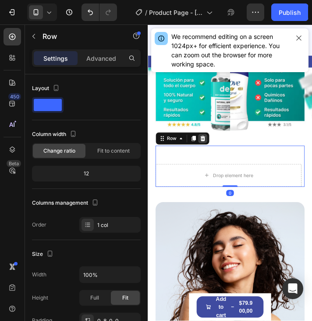
click at [213, 152] on icon at bounding box center [210, 155] width 7 height 7
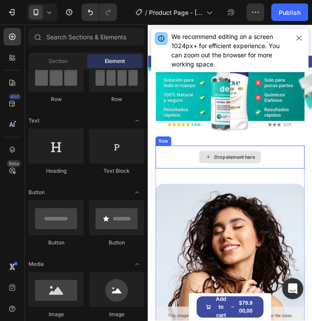
click at [311, 165] on div "Drop element here" at bounding box center [241, 177] width 171 height 26
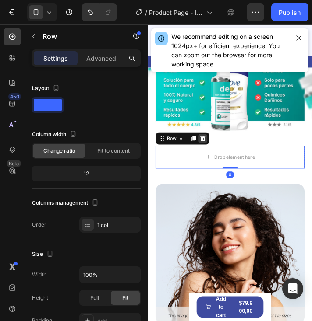
click at [214, 152] on div at bounding box center [210, 155] width 11 height 11
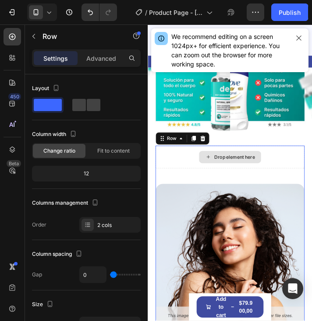
click at [295, 172] on div "Drop element here" at bounding box center [241, 177] width 171 height 26
click at [212, 154] on icon at bounding box center [210, 155] width 7 height 7
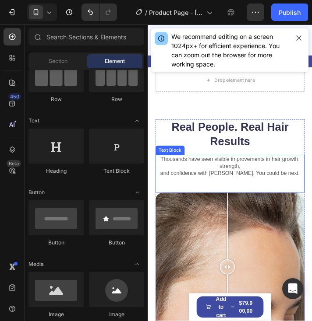
scroll to position [2625, 0]
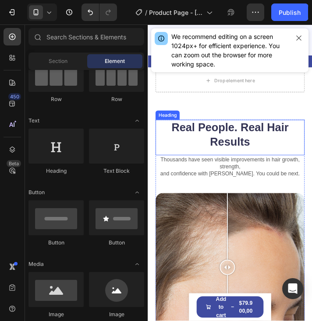
click at [310, 144] on h2 "Real People. Real Hair Results" at bounding box center [241, 151] width 171 height 35
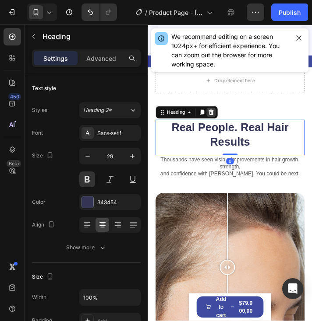
click at [219, 123] on icon at bounding box center [220, 126] width 6 height 6
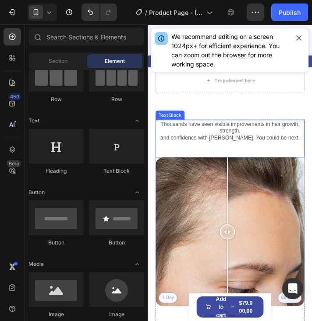
click at [306, 142] on p "Thousands have seen visible improvements in hair growth, strength," at bounding box center [241, 143] width 169 height 16
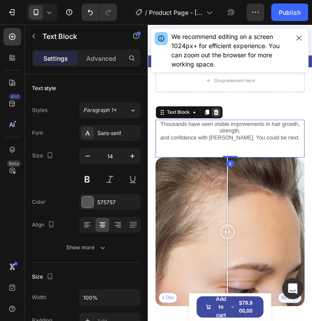
click at [228, 123] on icon at bounding box center [225, 125] width 7 height 7
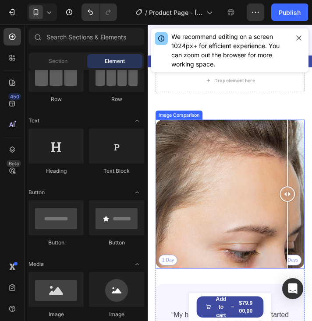
click at [307, 143] on div "1 Day 60 Days" at bounding box center [241, 219] width 171 height 171
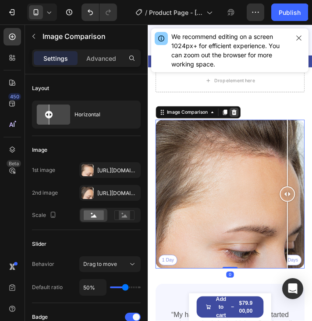
click at [247, 122] on icon at bounding box center [246, 125] width 7 height 7
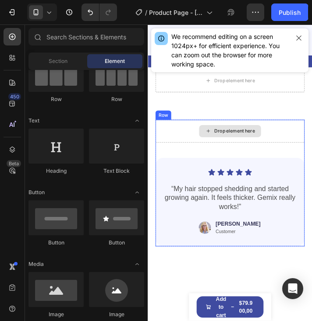
click at [302, 137] on div "Drop element here" at bounding box center [241, 147] width 171 height 26
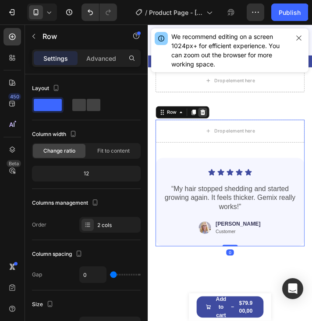
click at [212, 122] on icon at bounding box center [210, 125] width 7 height 7
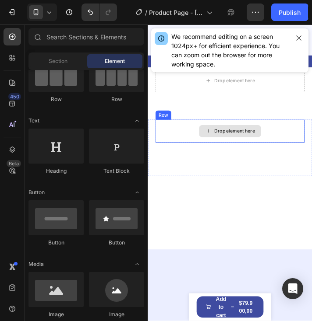
click at [300, 148] on div "Drop element here" at bounding box center [241, 147] width 171 height 26
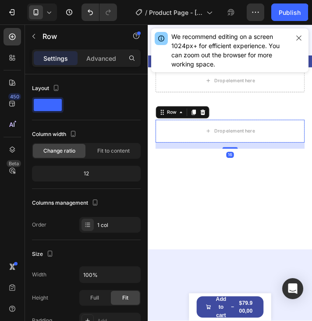
click at [311, 163] on div "16" at bounding box center [241, 163] width 171 height 7
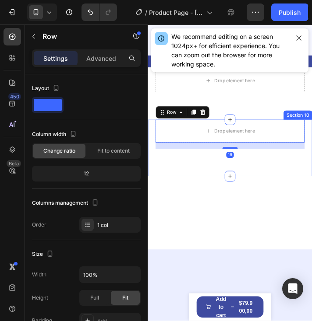
click at [309, 176] on div "Drop element here Row 16 Section 10" at bounding box center [242, 166] width 188 height 65
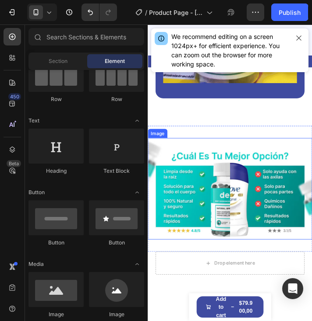
scroll to position [2318, 0]
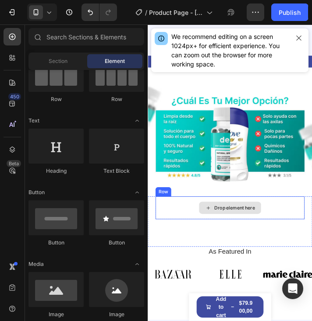
click at [289, 222] on div "Drop element here" at bounding box center [241, 235] width 171 height 26
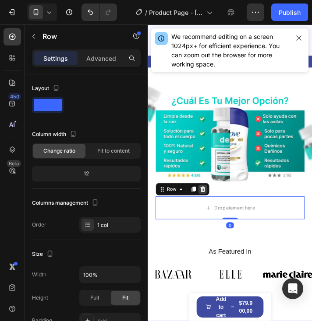
click at [212, 210] on icon at bounding box center [210, 213] width 7 height 7
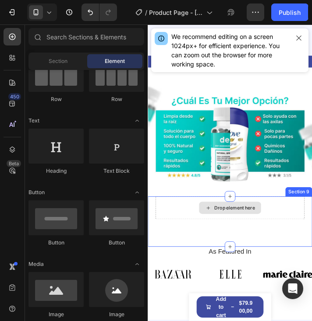
click at [307, 224] on div "Drop element here" at bounding box center [241, 235] width 171 height 26
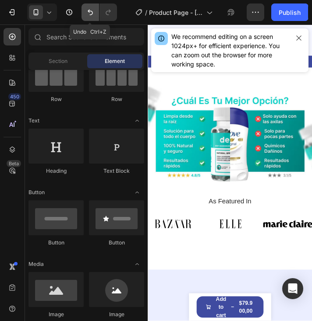
click at [93, 15] on icon "Undo/Redo" at bounding box center [90, 12] width 9 height 9
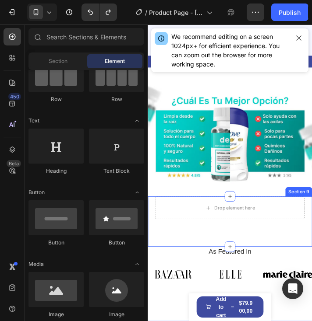
click at [300, 246] on div "Drop element here Section 9" at bounding box center [242, 251] width 188 height 58
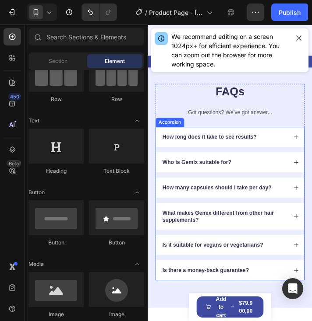
scroll to position [2450, 0]
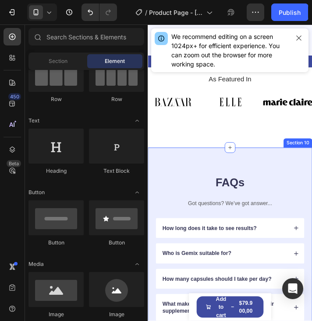
click at [245, 181] on div "FAQs Heading Got questions? We’ve got answer... Text Block How long does it tak…" at bounding box center [242, 310] width 188 height 288
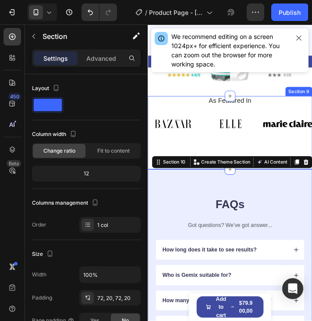
scroll to position [2362, 0]
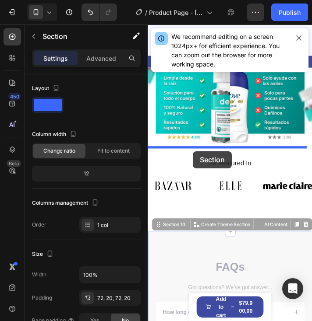
drag, startPoint x: 153, startPoint y: 246, endPoint x: 199, endPoint y: 170, distance: 89.0
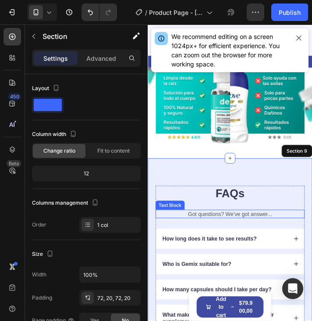
click at [291, 238] on p "Got questions? We’ve got answer..." at bounding box center [241, 242] width 169 height 8
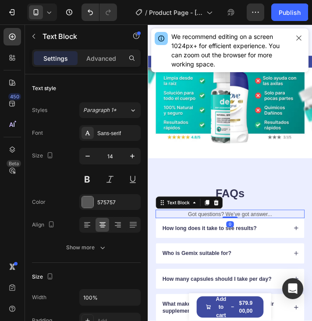
drag, startPoint x: 241, startPoint y: 245, endPoint x: 296, endPoint y: 229, distance: 57.1
click at [244, 237] on div "Got questions? We’ve got answer... Text Block 0" at bounding box center [241, 242] width 171 height 10
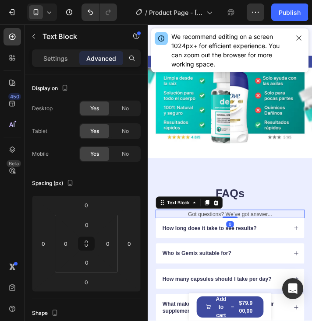
click at [301, 238] on p "Got questions? We’ve got answer..." at bounding box center [241, 242] width 169 height 8
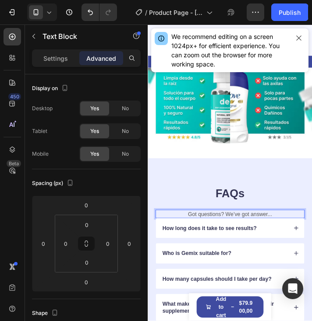
click at [292, 238] on p "Got questions? We’ve got answer..." at bounding box center [241, 242] width 169 height 8
click at [311, 228] on div "FAQs Heading Got questions? We’ve got answer... Text Block 0 How long does it t…" at bounding box center [242, 316] width 188 height 276
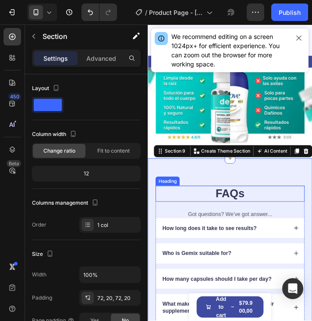
click at [266, 212] on h2 "FAQs" at bounding box center [241, 219] width 171 height 18
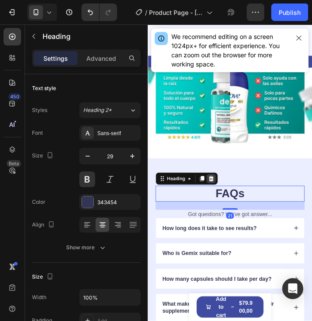
click at [223, 198] on icon at bounding box center [219, 201] width 7 height 7
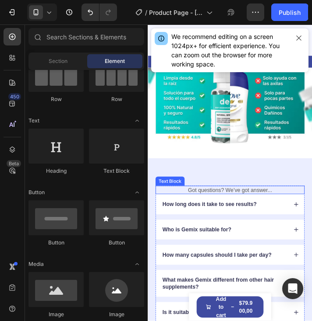
click at [277, 211] on p "Got questions? We’ve got answer..." at bounding box center [241, 215] width 169 height 8
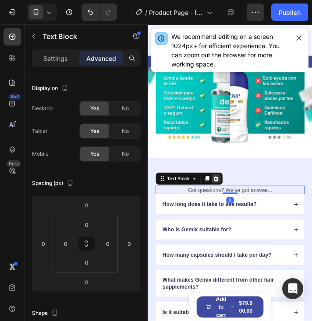
click at [222, 198] on icon at bounding box center [225, 201] width 7 height 7
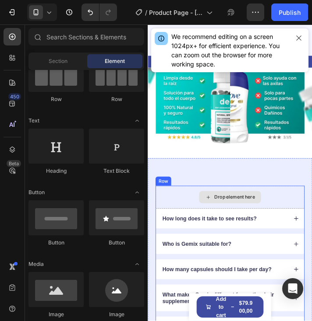
click at [282, 210] on div "Drop element here" at bounding box center [241, 223] width 171 height 26
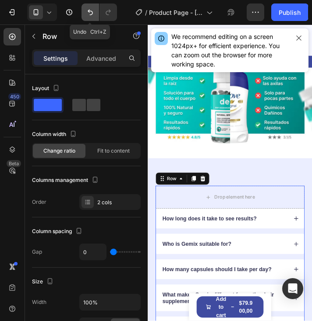
click at [91, 13] on icon "Undo/Redo" at bounding box center [90, 12] width 9 height 9
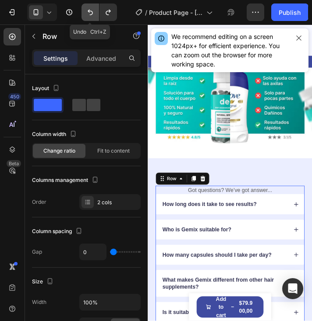
click at [91, 13] on icon "Undo/Redo" at bounding box center [90, 12] width 9 height 9
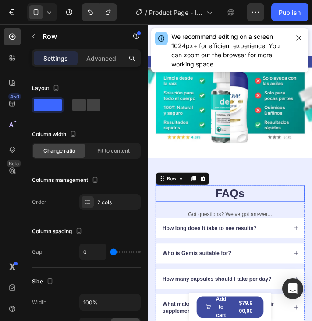
click at [247, 210] on h2 "FAQs" at bounding box center [241, 219] width 171 height 18
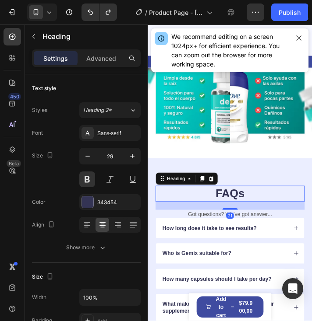
click at [262, 210] on h2 "FAQs" at bounding box center [241, 219] width 171 height 18
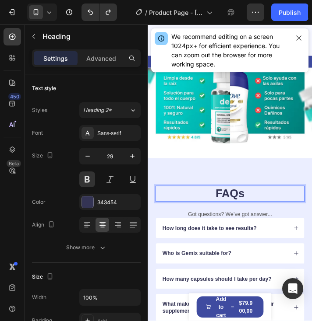
click at [262, 211] on p "FAQs" at bounding box center [241, 219] width 169 height 17
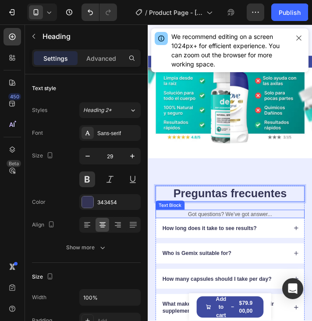
click at [268, 238] on p "Got questions? We’ve got answer..." at bounding box center [241, 242] width 169 height 8
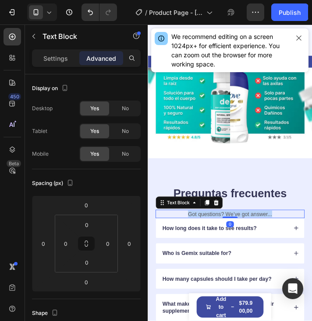
click at [268, 238] on p "Got questions? We’ve got answer..." at bounding box center [241, 242] width 169 height 8
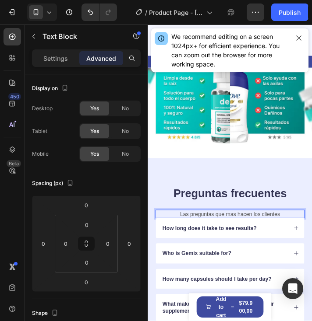
click at [301, 238] on p "Las preguntas que mas hacen los clientes" at bounding box center [241, 242] width 169 height 8
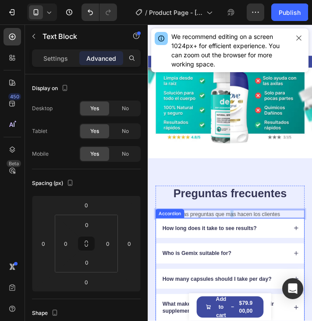
click at [242, 236] on div "Preguntas frecuentes Heading Las preguntas que mas hacen los clientes Text Bloc…" at bounding box center [241, 316] width 171 height 213
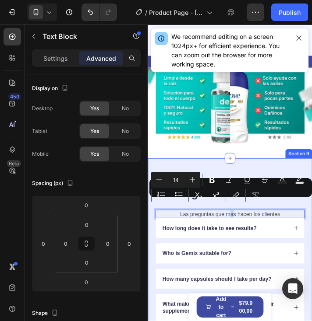
click at [311, 178] on div "Preguntas frecuentes Heading Las preguntas que mas hacen los clientes Text Bloc…" at bounding box center [242, 316] width 188 height 276
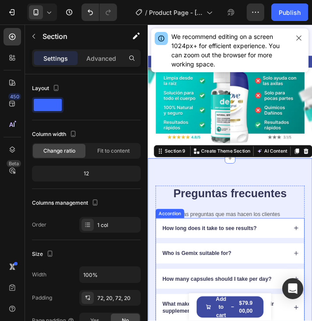
click at [242, 254] on p "How long does it take to see results?" at bounding box center [218, 258] width 108 height 8
click at [241, 254] on p "How long does it take to see results?" at bounding box center [218, 258] width 108 height 8
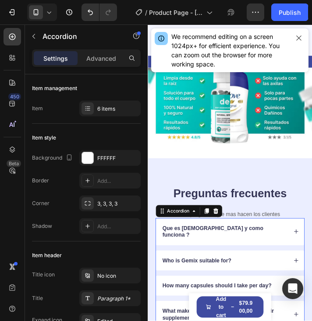
click at [311, 259] on icon at bounding box center [317, 262] width 6 height 6
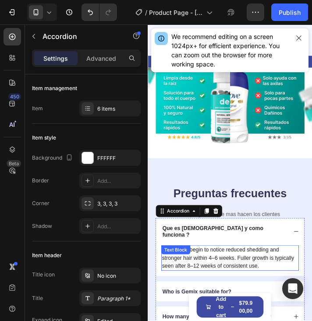
click at [264, 279] on p "Most users begin to notice reduced shedding and stronger hair within 4–6 weeks.…" at bounding box center [242, 293] width 156 height 28
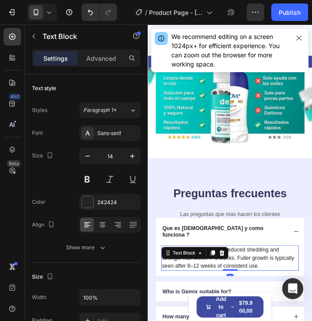
click at [264, 279] on p "Most users begin to notice reduced shedding and stronger hair within 4–6 weeks.…" at bounding box center [242, 293] width 156 height 28
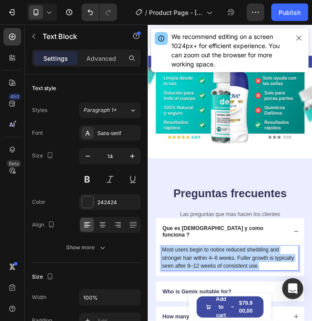
click at [264, 279] on p "Most users begin to notice reduced shedding and stronger hair within 4–6 weeks.…" at bounding box center [242, 293] width 156 height 28
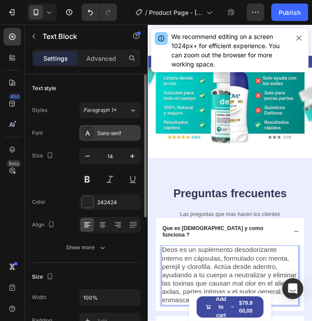
click at [103, 128] on div "Sans-serif" at bounding box center [109, 133] width 61 height 16
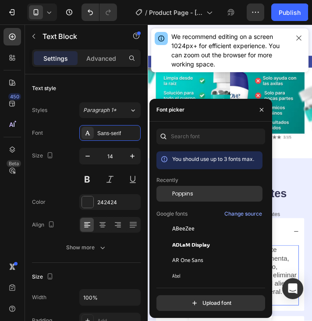
click at [190, 191] on span "Poppins" at bounding box center [182, 194] width 21 height 8
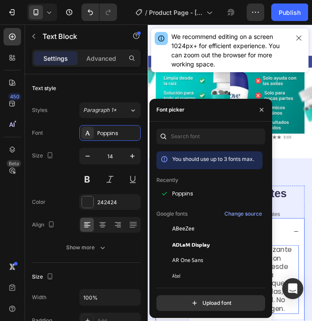
click at [295, 253] on div "Que es [DEMOGRAPHIC_DATA] y como funciona ?" at bounding box center [235, 262] width 145 height 18
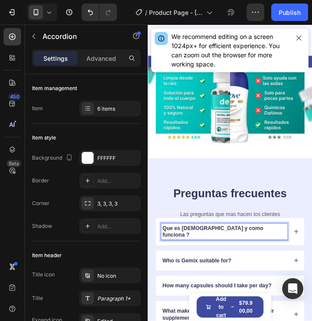
click at [244, 254] on p "Que es [DEMOGRAPHIC_DATA] y como funciona ?" at bounding box center [235, 262] width 142 height 16
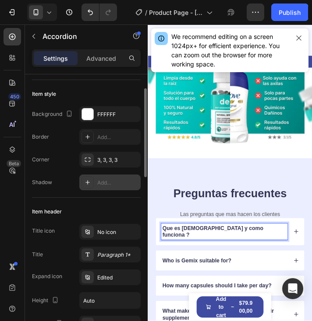
scroll to position [0, 0]
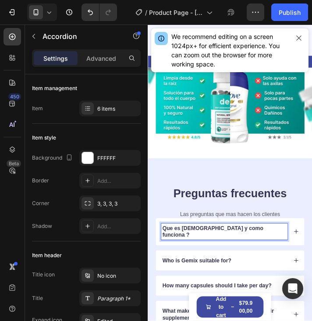
click at [280, 253] on div "Que es [DEMOGRAPHIC_DATA] y como funciona ?" at bounding box center [235, 262] width 145 height 18
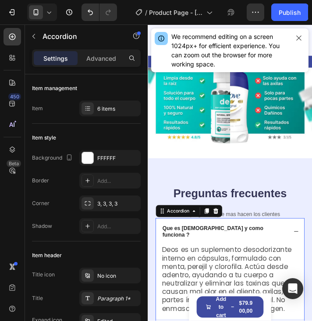
click at [281, 253] on div "Que es [DEMOGRAPHIC_DATA] y como funciona ?" at bounding box center [235, 262] width 145 height 18
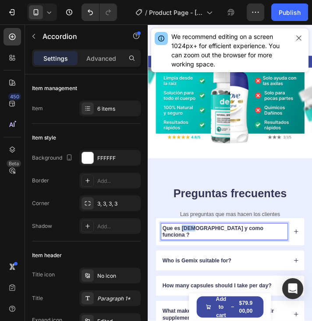
click at [196, 254] on p "Que es [DEMOGRAPHIC_DATA] y como funciona ?" at bounding box center [235, 262] width 142 height 16
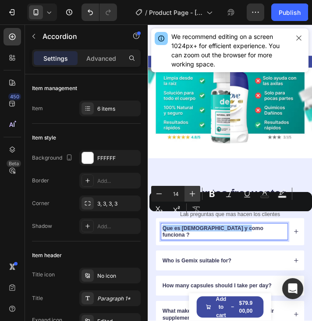
click at [189, 196] on icon "Editor contextual toolbar" at bounding box center [192, 194] width 9 height 9
click at [191, 194] on icon "Editor contextual toolbar" at bounding box center [192, 194] width 9 height 9
type input "17"
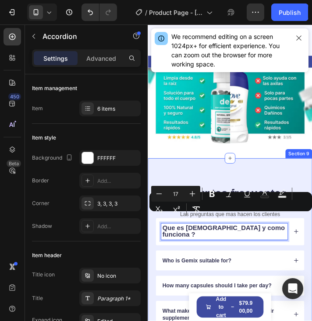
click at [303, 181] on div "Preguntas frecuentes Heading Las preguntas que mas hacen los clientes Text Bloc…" at bounding box center [242, 320] width 188 height 284
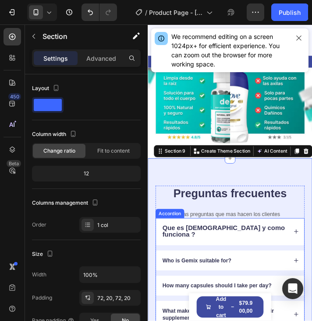
click at [225, 292] on p "Who is Gemix suitable for?" at bounding box center [203, 296] width 79 height 8
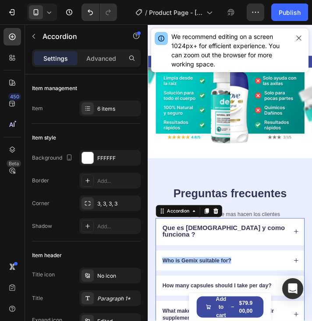
click at [225, 292] on p "Who is Gemix suitable for?" at bounding box center [203, 296] width 79 height 8
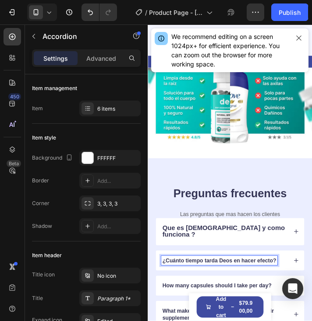
click at [202, 292] on strong "¿Cuánto tiempo tarda Deos en hacer efecto?" at bounding box center [229, 295] width 130 height 7
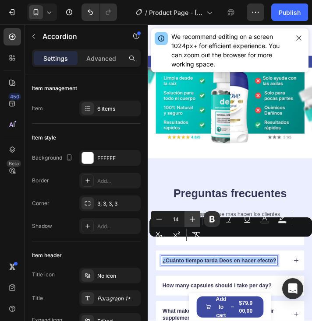
click at [192, 218] on icon "Editor contextual toolbar" at bounding box center [193, 220] width 6 height 6
type input "16"
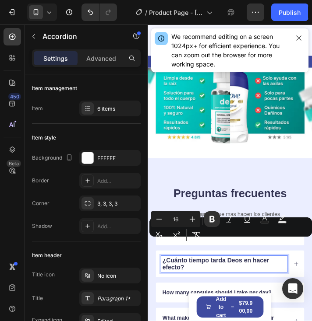
click at [225, 292] on p "¿Cuánto tiempo tarda Deos en hacer efecto?" at bounding box center [235, 300] width 142 height 16
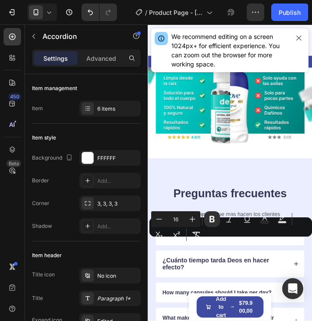
click at [305, 284] on div "¿Cuánto tiempo tarda Deos en hacer efecto?" at bounding box center [242, 299] width 170 height 31
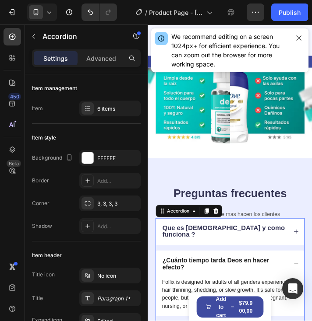
scroll to position [2406, 0]
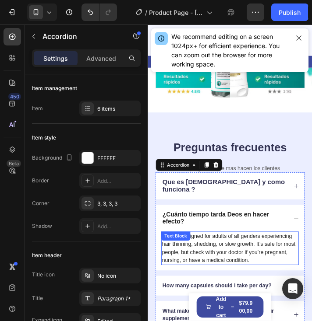
click at [256, 265] on p "Follix is designed for adults of all genders experiencing hair thinning, sheddi…" at bounding box center [242, 281] width 156 height 37
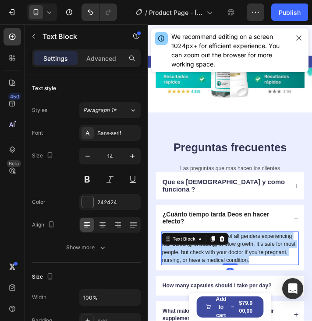
click at [256, 265] on p "Follix is designed for adults of all genders experiencing hair thinning, sheddi…" at bounding box center [242, 281] width 156 height 37
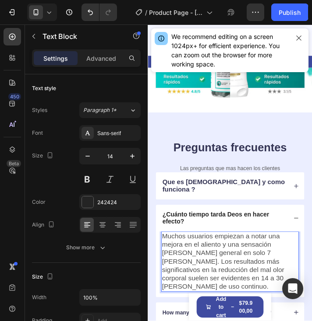
click at [244, 266] on span "Muchos usuarios empiezan a notar una mejora en el aliento y una sensación de fr…" at bounding box center [234, 296] width 140 height 67
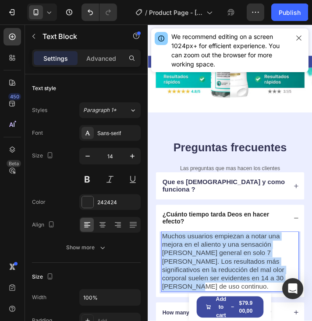
click at [245, 267] on span "Muchos usuarios empiezan a notar una mejora en el aliento y una sensación de fr…" at bounding box center [234, 296] width 140 height 67
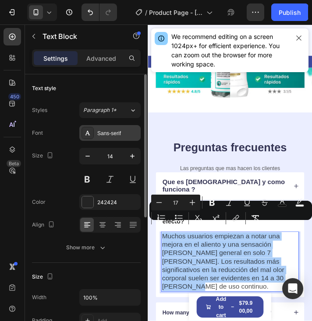
click at [108, 139] on div "Sans-serif" at bounding box center [109, 133] width 61 height 16
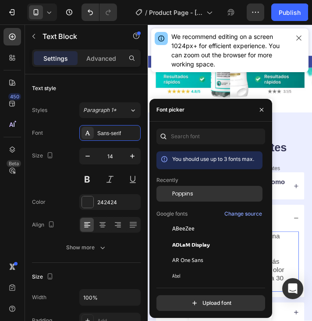
click at [184, 192] on span "Poppins" at bounding box center [182, 194] width 21 height 8
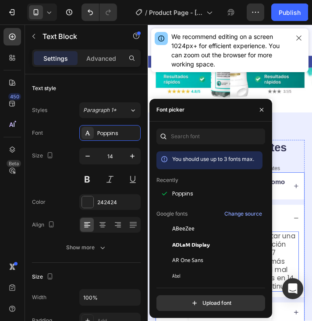
click at [294, 245] on div "¿Cuánto tiempo tarda Deos en hacer efecto?" at bounding box center [242, 247] width 170 height 31
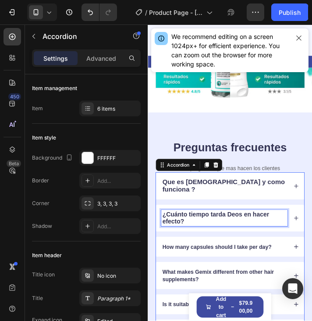
click at [248, 239] on strong "¿Cuánto tiempo tarda Deos en hacer efecto?" at bounding box center [225, 246] width 122 height 15
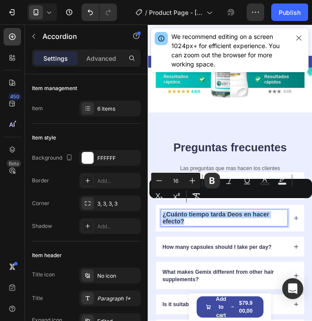
click at [301, 248] on div "¿Cuánto tiempo tarda Deos en hacer efecto?" at bounding box center [242, 247] width 170 height 31
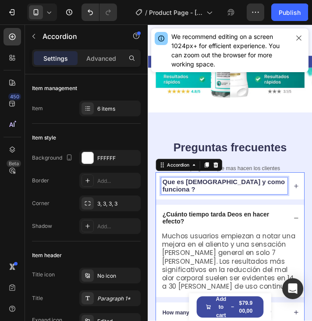
click at [248, 201] on span "Que es [DEMOGRAPHIC_DATA] y como funciona ?" at bounding box center [234, 209] width 141 height 16
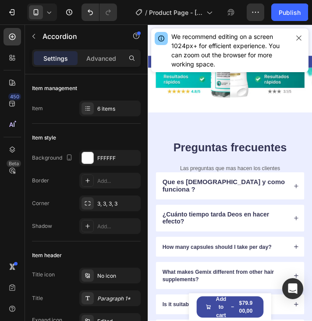
click at [238, 201] on span "Que es [DEMOGRAPHIC_DATA] y como funciona ?" at bounding box center [234, 209] width 141 height 16
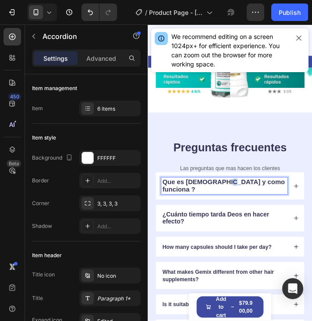
click at [238, 201] on span "Que es [DEMOGRAPHIC_DATA] y como funciona ?" at bounding box center [234, 209] width 141 height 16
click at [239, 201] on span "Que es [DEMOGRAPHIC_DATA] y como funciona ?" at bounding box center [234, 209] width 141 height 16
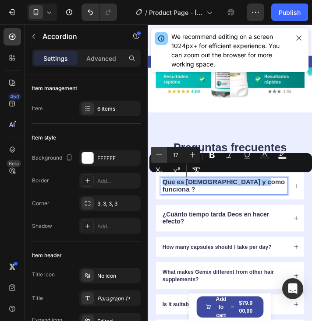
click at [163, 153] on icon "Editor contextual toolbar" at bounding box center [159, 155] width 9 height 9
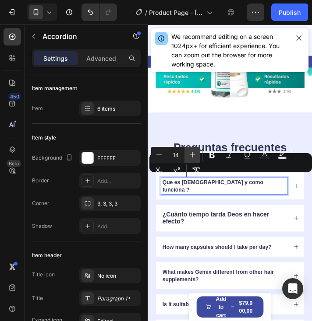
click at [194, 153] on icon "Editor contextual toolbar" at bounding box center [192, 155] width 9 height 9
type input "15"
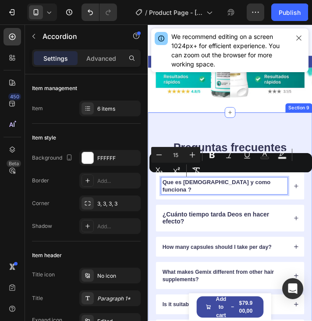
click at [302, 134] on div "Preguntas frecuentes Heading Las preguntas que mas hacen los clientes Text Bloc…" at bounding box center [242, 272] width 188 height 292
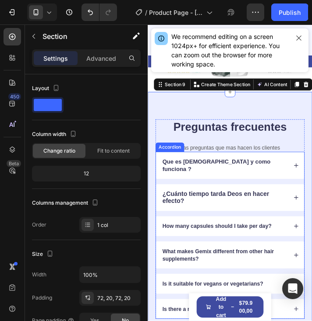
scroll to position [2450, 0]
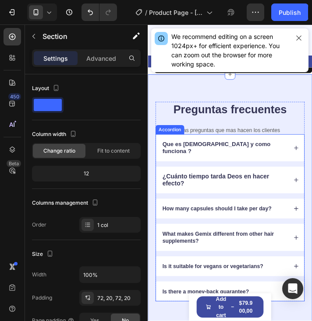
click at [288, 268] on div "What makes Gemix different from other hair supplements?" at bounding box center [242, 269] width 170 height 31
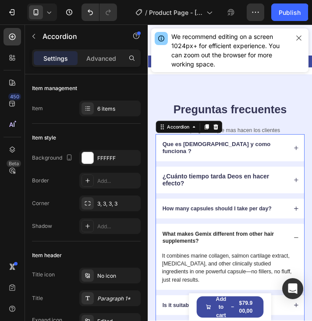
click at [282, 260] on div "What makes Gemix different from other hair supplements?" at bounding box center [235, 269] width 145 height 18
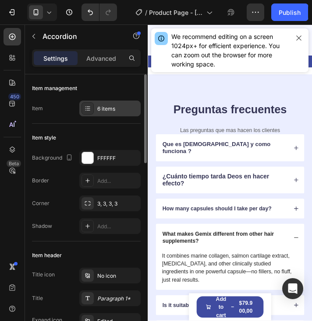
click at [109, 107] on div "6 items" at bounding box center [117, 109] width 41 height 8
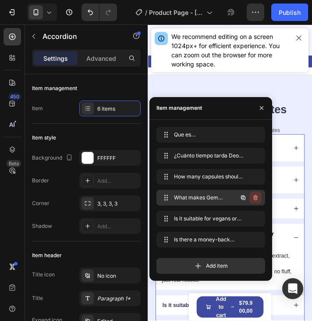
click at [257, 198] on icon "button" at bounding box center [255, 197] width 7 height 7
click at [243, 201] on div "Delete" at bounding box center [249, 198] width 16 height 8
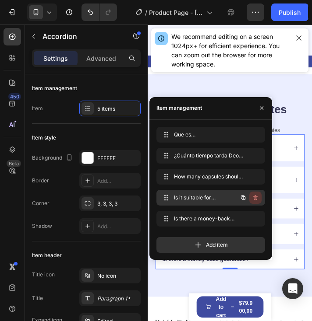
click at [257, 201] on icon "button" at bounding box center [255, 197] width 7 height 7
click at [252, 198] on div "Delete" at bounding box center [249, 198] width 16 height 8
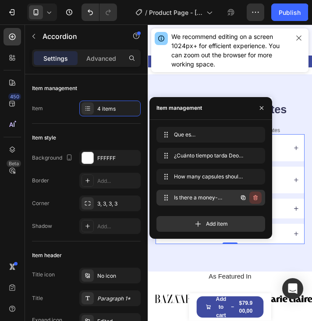
click at [254, 201] on icon "button" at bounding box center [255, 197] width 7 height 7
click at [244, 195] on div "Delete" at bounding box center [249, 198] width 16 height 8
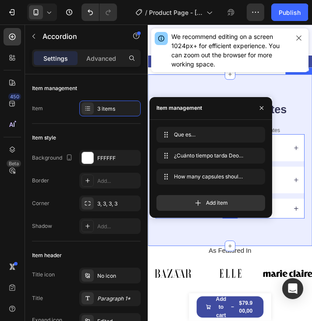
click at [305, 254] on div "Preguntas frecuentes Heading Las preguntas que mas hacen los clientes Text Bloc…" at bounding box center [242, 180] width 188 height 197
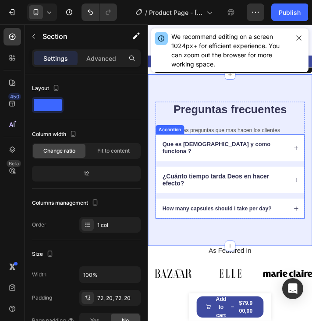
click at [224, 232] on p "How many capsules should I take per day?" at bounding box center [226, 236] width 125 height 8
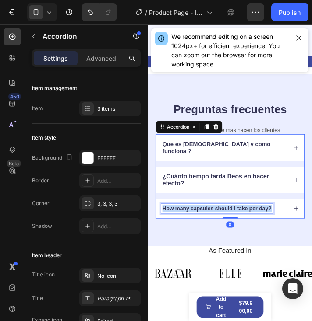
click at [224, 232] on p "How many capsules should I take per day?" at bounding box center [226, 236] width 125 height 8
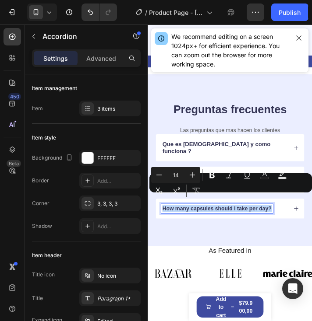
type input "17"
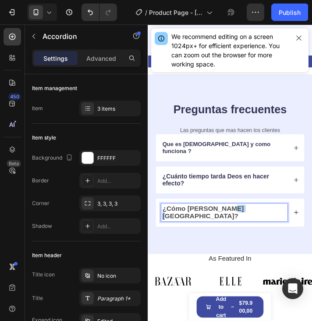
click at [240, 232] on strong "¿Cómo [PERSON_NAME] [GEOGRAPHIC_DATA]?" at bounding box center [210, 240] width 93 height 17
click at [239, 232] on strong "¿Cómo [PERSON_NAME] [GEOGRAPHIC_DATA]?" at bounding box center [210, 240] width 93 height 17
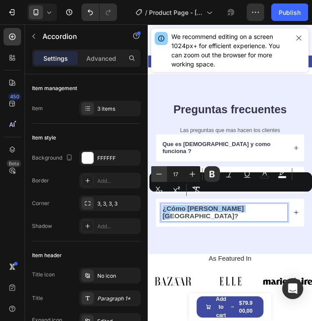
click at [159, 174] on icon "Editor contextual toolbar" at bounding box center [159, 174] width 9 height 9
type input "16"
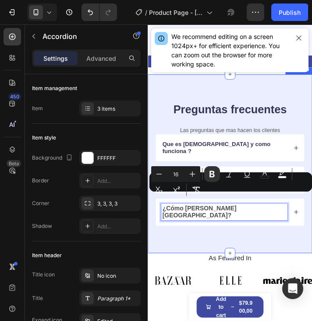
click at [220, 254] on div "Preguntas frecuentes Heading Las preguntas que mas hacen los clientes Text Bloc…" at bounding box center [242, 184] width 188 height 205
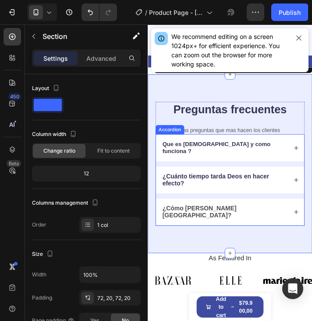
click at [300, 231] on div "¿Cómo [PERSON_NAME] [GEOGRAPHIC_DATA]?" at bounding box center [235, 240] width 145 height 18
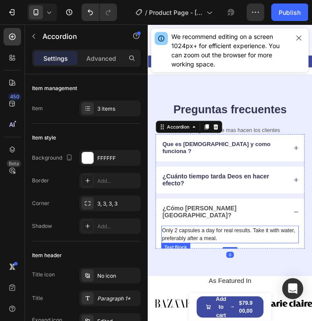
click at [254, 257] on p "Only 2 capsules a day for real results. Take it with water, preferably after a …" at bounding box center [242, 266] width 156 height 18
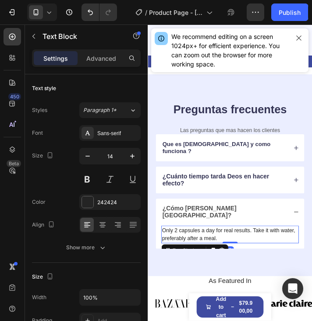
click at [254, 257] on p "Only 2 capsules a day for real results. Take it with water, preferably after a …" at bounding box center [242, 266] width 156 height 18
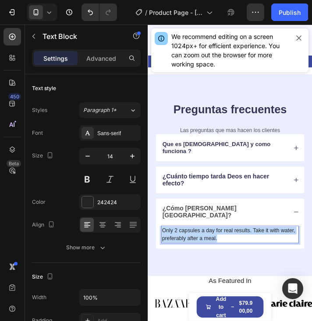
click at [254, 257] on p "Only 2 capsules a day for real results. Take it with water, preferably after a …" at bounding box center [242, 266] width 156 height 18
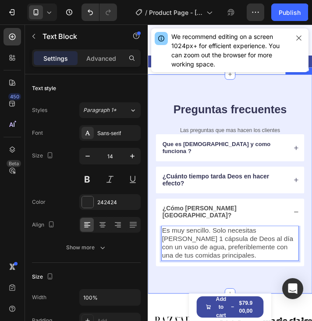
click at [273, 294] on div "Preguntas frecuentes Heading Las preguntas que mas hacen los clientes Text Bloc…" at bounding box center [242, 207] width 188 height 251
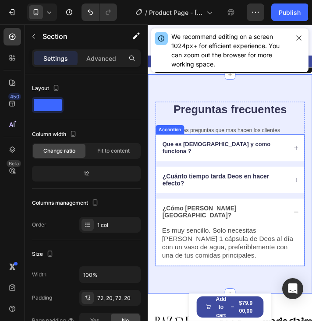
click at [311, 237] on icon at bounding box center [317, 240] width 6 height 6
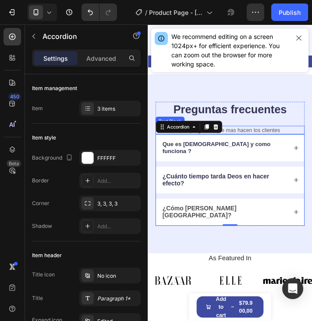
scroll to position [2537, 0]
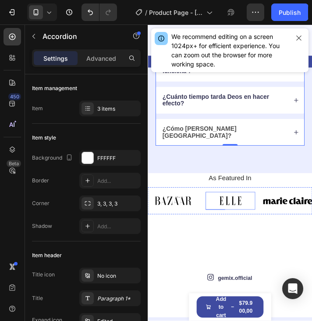
click at [244, 217] on img at bounding box center [242, 227] width 57 height 21
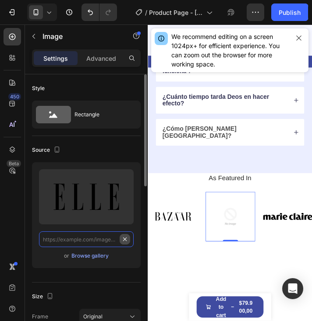
scroll to position [0, 0]
paste input "https://cdn.shopify.com/s/files/1/0741/6856/5992/files/OIP.webp?v=1756340234"
type input "https://cdn.shopify.com/s/files/1/0741/6856/5992/files/OIP.webp?v=1756340234"
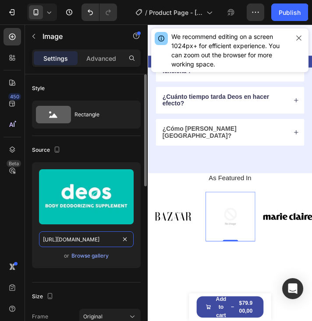
scroll to position [0, 128]
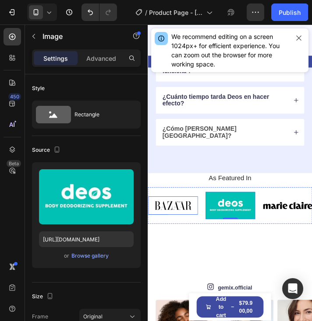
click at [187, 222] on img at bounding box center [176, 232] width 57 height 21
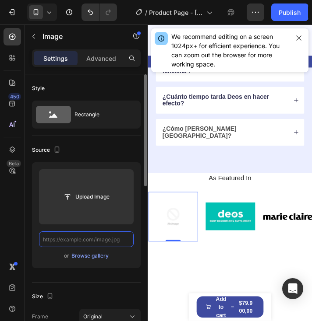
scroll to position [0, 0]
click at [100, 240] on input "text" at bounding box center [86, 240] width 95 height 16
paste input "https://cdn.shopify.com/s/files/1/0741/6856/5992/files/OIP.webp?v=1756340234"
type input "https://cdn.shopify.com/s/files/1/0741/6856/5992/files/OIP.webp?v=1756340234"
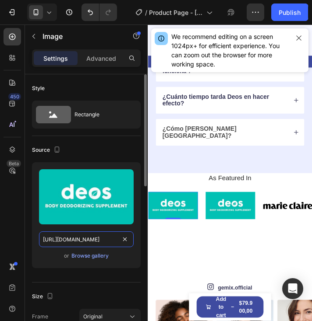
scroll to position [0, 128]
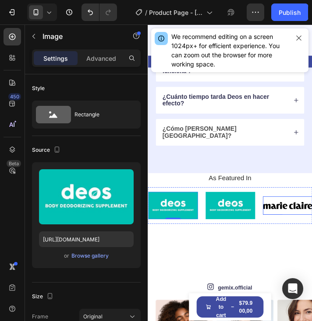
click at [310, 222] on img at bounding box center [307, 232] width 57 height 21
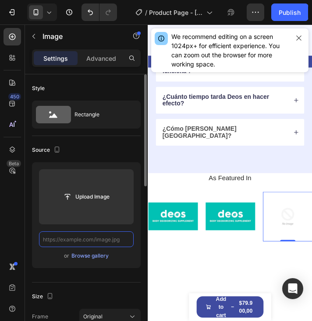
scroll to position [0, 0]
paste input "https://cdn.shopify.com/s/files/1/0741/6856/5992/files/OIP.webp?v=1756340234"
type input "https://cdn.shopify.com/s/files/1/0741/6856/5992/files/OIP.webp?v=1756340234"
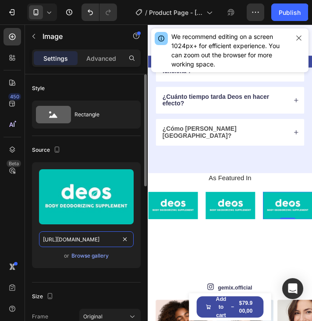
scroll to position [0, 128]
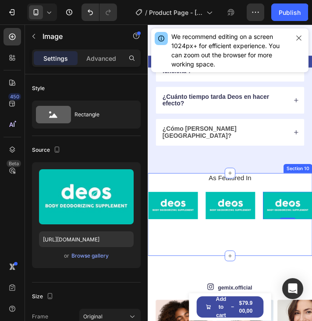
click at [197, 248] on div "As Featured In Heading Image Image Image 0 Image Image Image Image Image Image …" at bounding box center [242, 242] width 188 height 95
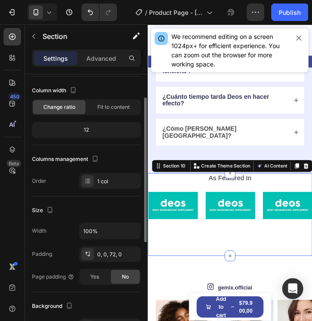
scroll to position [88, 0]
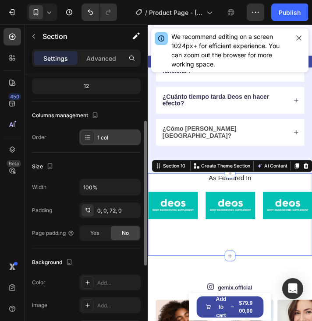
click at [105, 138] on div "1 col" at bounding box center [117, 138] width 41 height 8
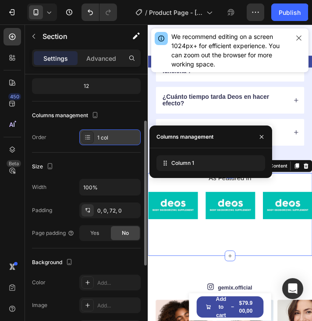
click at [105, 138] on div "1 col" at bounding box center [117, 138] width 41 height 8
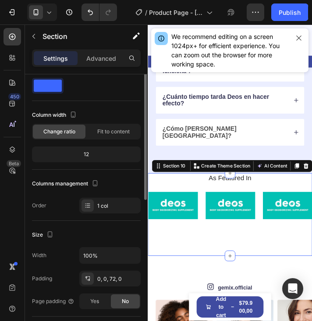
scroll to position [0, 0]
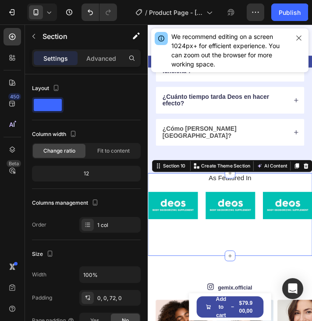
click at [238, 255] on div "As Featured In Heading Image Image Image Image Image Image Image Image Image Im…" at bounding box center [242, 242] width 188 height 95
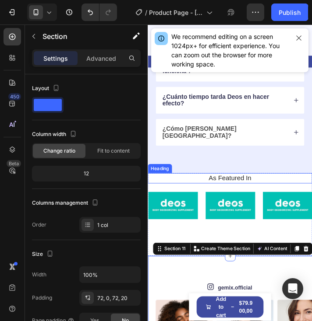
click at [255, 195] on h2 "As Featured In" at bounding box center [241, 200] width 175 height 11
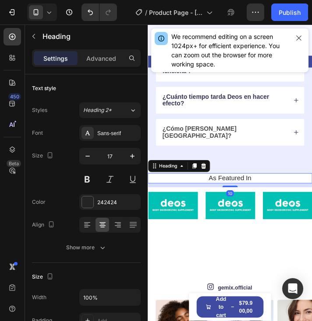
click at [255, 195] on h2 "As Featured In" at bounding box center [241, 200] width 175 height 11
click at [255, 196] on p "As Featured In" at bounding box center [241, 201] width 173 height 10
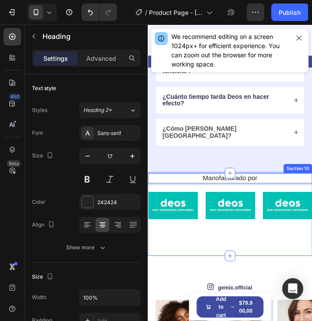
click at [273, 261] on div "Manofacturado por Heading 10 Image Image Image Image Image Image Image Image Im…" at bounding box center [242, 242] width 188 height 95
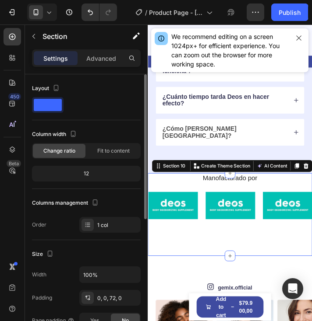
scroll to position [44, 0]
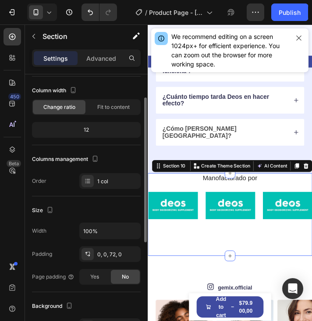
click at [102, 127] on div "12" at bounding box center [86, 130] width 105 height 12
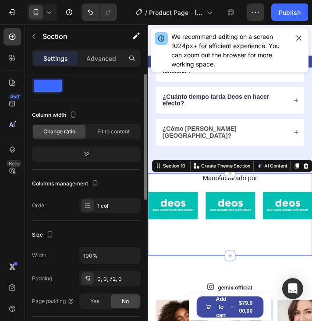
scroll to position [0, 0]
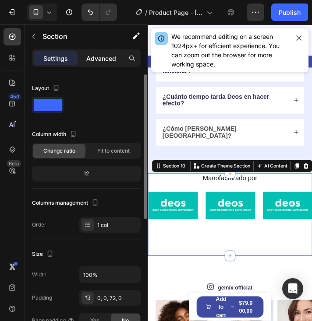
click at [100, 61] on p "Advanced" at bounding box center [101, 58] width 30 height 9
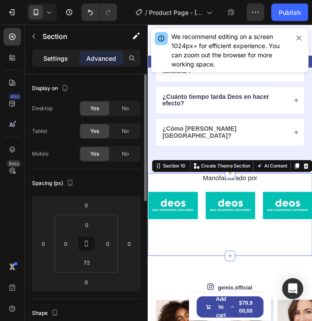
click at [54, 64] on div "Settings" at bounding box center [56, 58] width 44 height 14
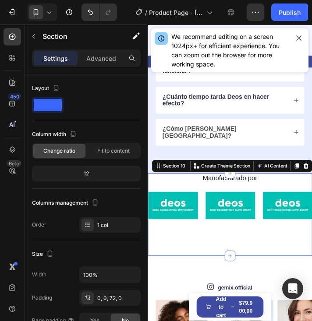
click at [239, 247] on div "Manofacturado por Heading Image Image Image Image Image Image Image Image Image…" at bounding box center [242, 242] width 188 height 95
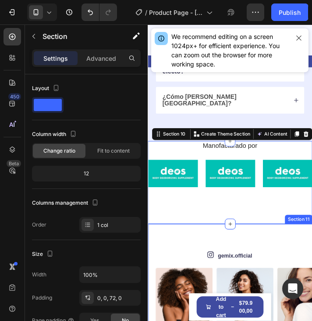
scroll to position [2625, 0]
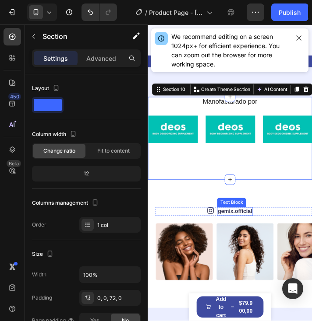
click at [259, 236] on link "gemix.official" at bounding box center [247, 239] width 39 height 7
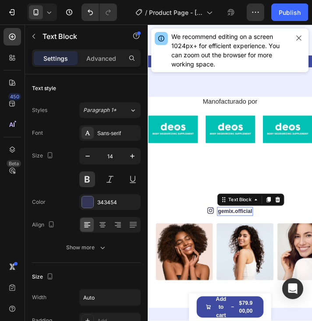
click at [259, 236] on link "gemix.official" at bounding box center [247, 239] width 39 height 7
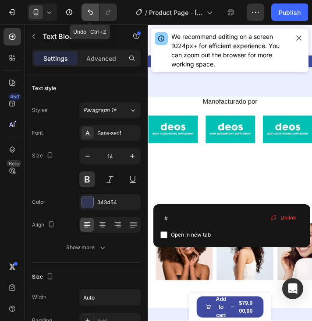
click at [88, 11] on icon "Undo/Redo" at bounding box center [90, 13] width 5 height 6
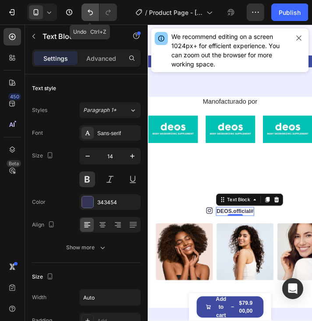
click at [88, 11] on icon "Undo/Redo" at bounding box center [90, 13] width 5 height 6
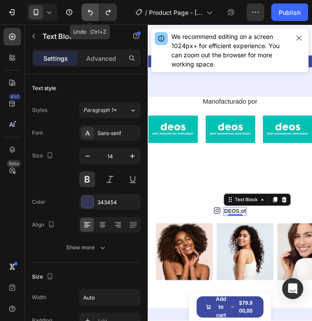
click at [88, 11] on icon "Undo/Redo" at bounding box center [90, 13] width 5 height 6
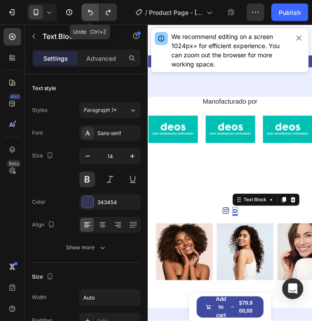
click at [88, 11] on icon "Undo/Redo" at bounding box center [90, 13] width 5 height 6
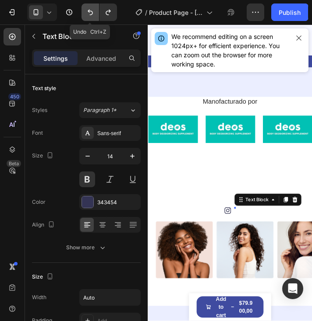
click at [88, 11] on icon "Undo/Redo" at bounding box center [90, 13] width 5 height 6
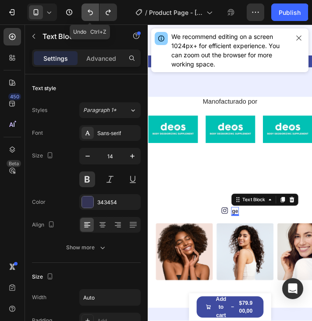
click at [88, 11] on icon "Undo/Redo" at bounding box center [90, 13] width 5 height 6
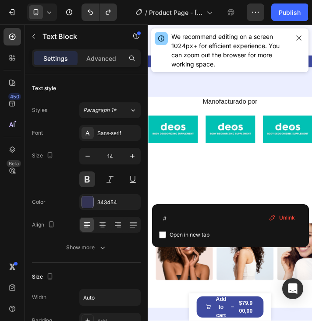
click at [241, 236] on link "gemix.official" at bounding box center [247, 239] width 39 height 7
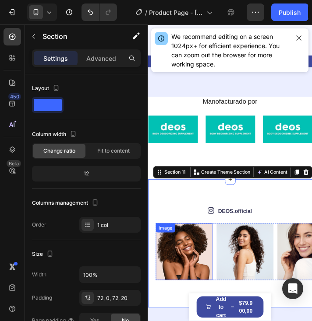
click at [191, 270] on img at bounding box center [188, 285] width 65 height 65
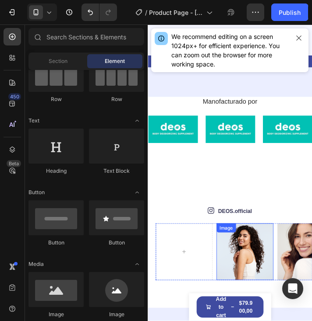
click at [257, 261] on img at bounding box center [258, 285] width 65 height 65
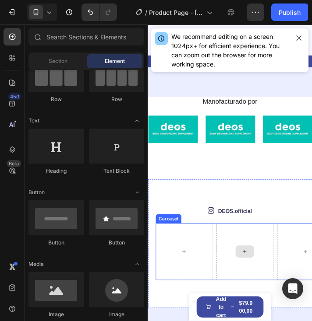
click at [268, 253] on div at bounding box center [258, 285] width 65 height 65
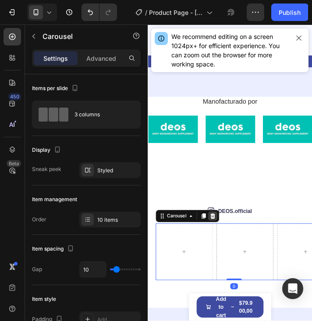
click at [223, 242] on icon at bounding box center [222, 245] width 6 height 6
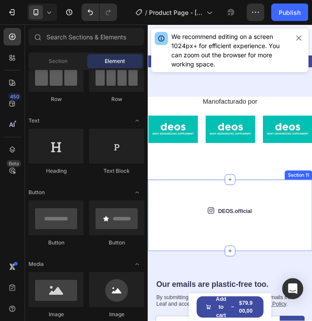
click at [253, 215] on div "Icon DEOS.official Text Block Row Section 11" at bounding box center [242, 243] width 188 height 81
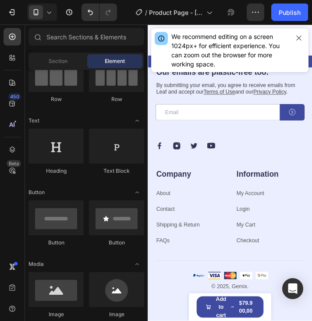
scroll to position [2697, 0]
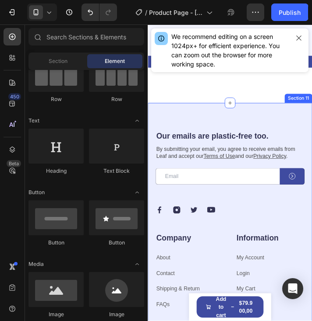
click at [289, 121] on div "Our emails are plastic-free too. Heading By submitting your email, you agree to…" at bounding box center [242, 279] width 188 height 328
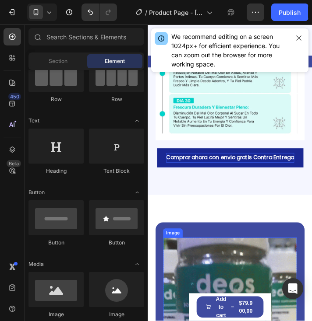
scroll to position [2013, 0]
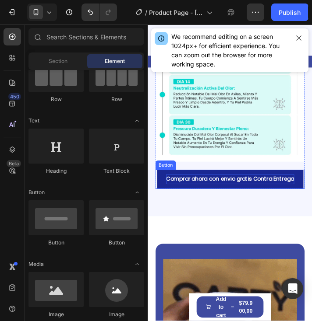
click at [288, 204] on p "Comprar ahora con envio gratis Contra Entrega" at bounding box center [242, 202] width 147 height 11
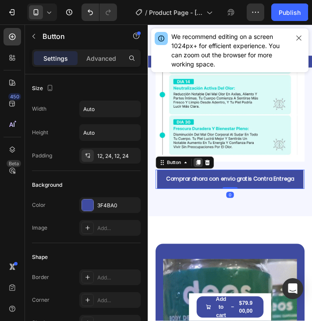
click at [201, 180] on icon at bounding box center [204, 183] width 7 height 7
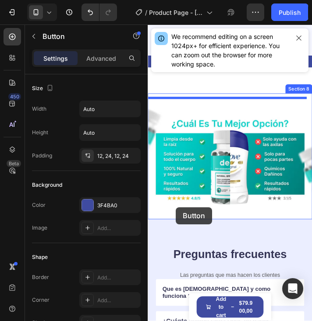
scroll to position [2495, 0]
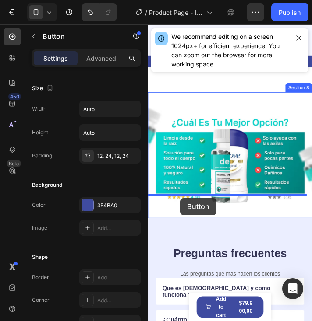
drag, startPoint x: 166, startPoint y: 213, endPoint x: 185, endPoint y: 224, distance: 21.8
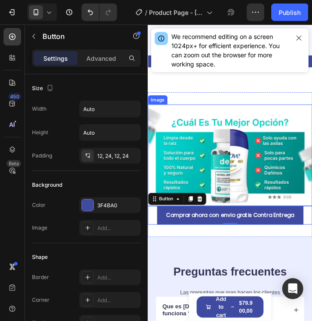
click at [249, 208] on img at bounding box center [242, 174] width 188 height 117
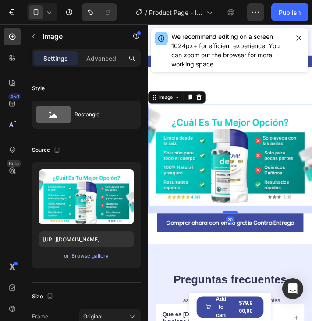
drag, startPoint x: 243, startPoint y: 219, endPoint x: 244, endPoint y: 228, distance: 8.8
click at [244, 239] on div at bounding box center [242, 240] width 18 height 3
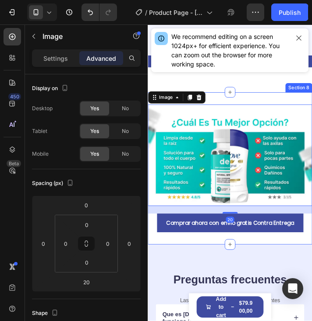
click at [271, 257] on div "Image 20 Comprar ahora con envio gratis Contra Entrega Button Section 8" at bounding box center [242, 189] width 188 height 175
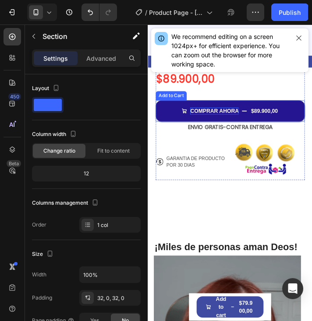
scroll to position [393, 0]
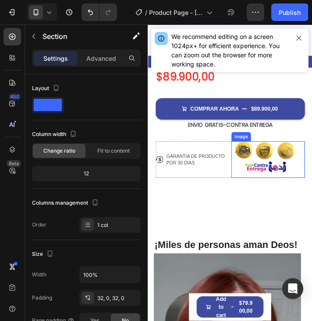
click at [264, 182] on img at bounding box center [285, 180] width 84 height 42
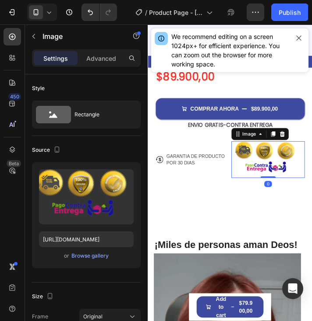
click at [220, 175] on p "GARANTIA DE PRODUCTO POR 30 DIAS" at bounding box center [204, 180] width 71 height 16
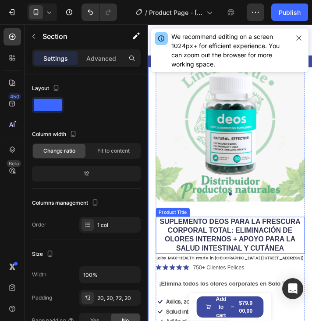
scroll to position [43, 0]
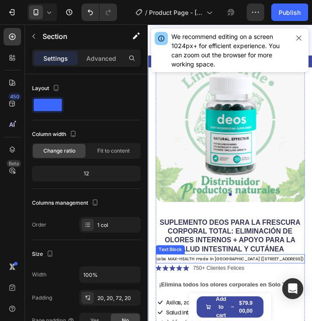
click at [206, 289] on p "Labs MAX-HEALTH made in USA (4705 NW 77ST AVENUE MIAMI)" at bounding box center [241, 293] width 169 height 9
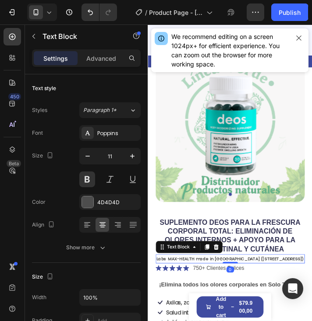
click at [206, 289] on p "Labs MAX-HEALTH made in USA (4705 NW 77ST AVENUE MIAMI)" at bounding box center [241, 293] width 169 height 9
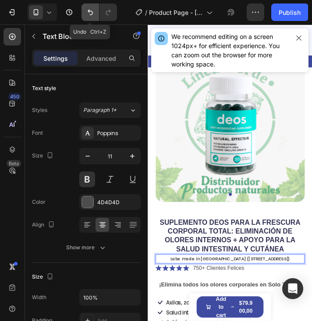
click at [89, 5] on button "Undo/Redo" at bounding box center [90, 13] width 18 height 18
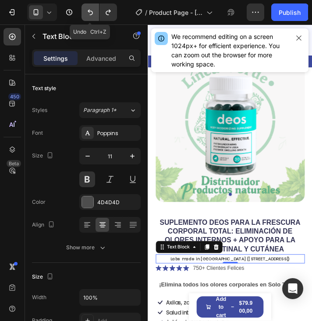
click at [89, 5] on button "Undo/Redo" at bounding box center [90, 13] width 18 height 18
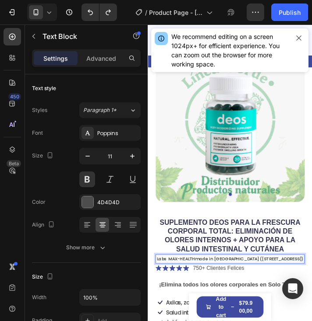
click at [209, 289] on p "Labs MAX-HEALTHmade in USA (4705 NW 77ST AVENUE MIAMI)" at bounding box center [241, 293] width 169 height 9
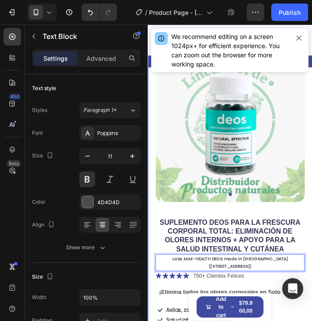
click at [311, 292] on div "Product Images SUPLEMENTO DEOS PARA LA FRESCURA CORPORAL TOTAL: ELIMINACIÓN DE …" at bounding box center [242, 320] width 188 height 543
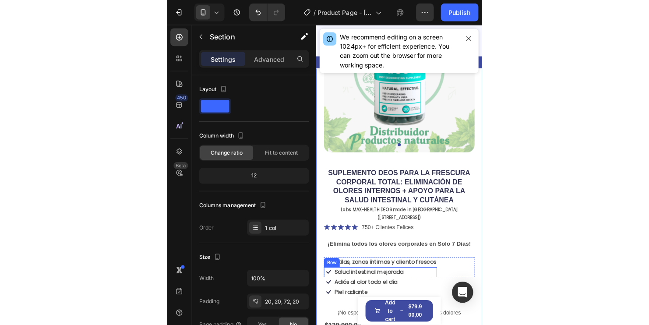
scroll to position [0, 0]
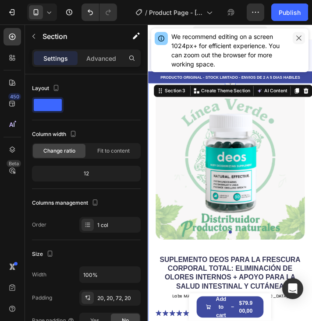
click at [296, 39] on icon "button" at bounding box center [298, 38] width 7 height 7
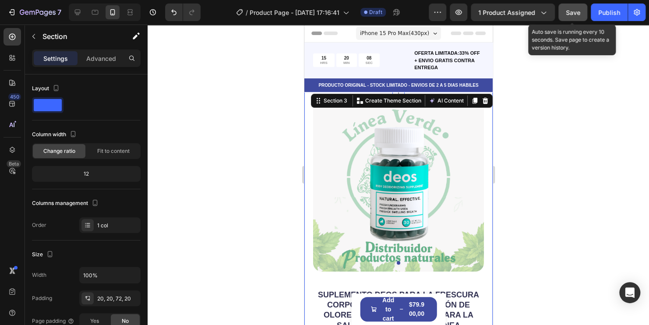
click at [311, 7] on button "Save" at bounding box center [572, 13] width 29 height 18
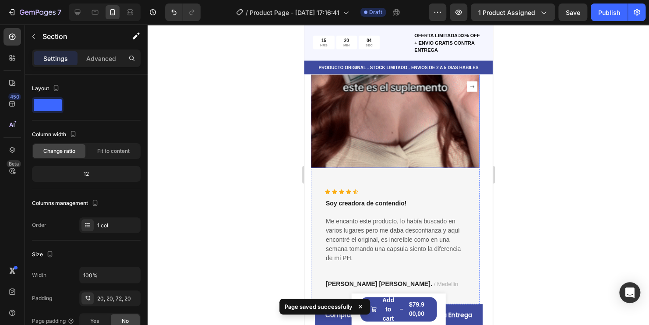
scroll to position [920, 0]
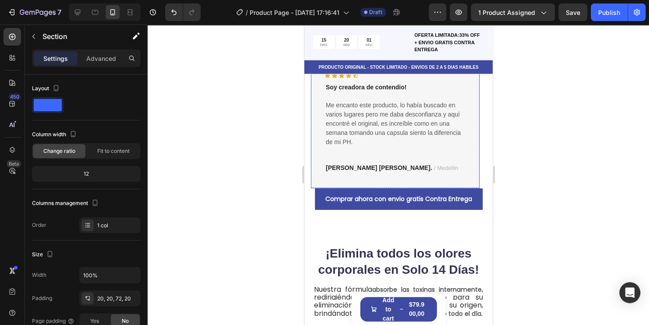
click at [311, 175] on div "Icon Icon Icon Icon Icon Icon List Hoz Soy creadora de contendio! Text block Me…" at bounding box center [394, 120] width 169 height 136
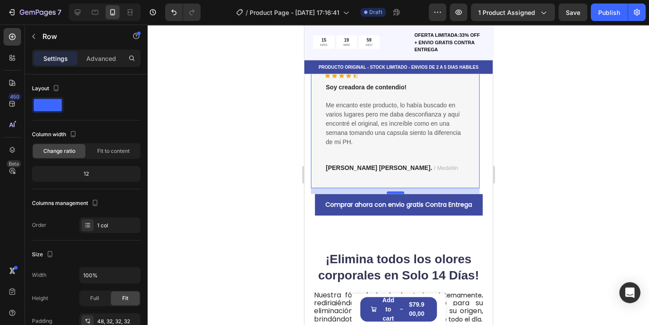
drag, startPoint x: 400, startPoint y: 187, endPoint x: 893, endPoint y: 216, distance: 493.9
click at [311, 193] on div at bounding box center [395, 192] width 18 height 3
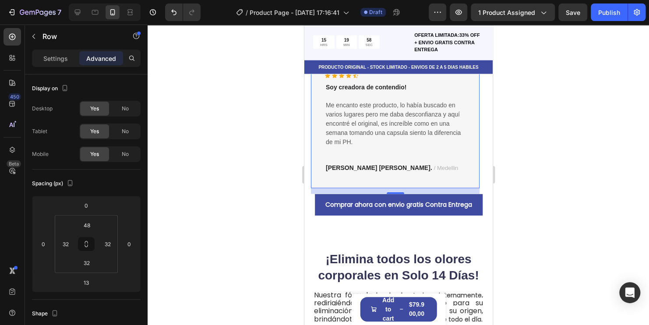
click at [311, 182] on div at bounding box center [398, 175] width 501 height 300
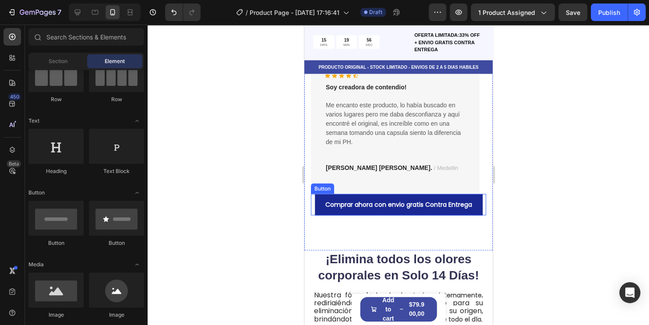
click at [311, 197] on button "Comprar ahora con envio gratis Contra Entrega" at bounding box center [398, 204] width 168 height 21
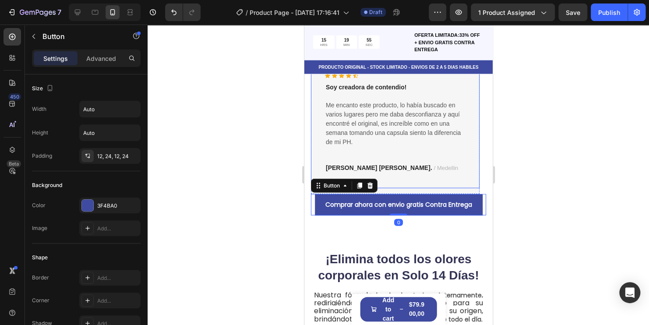
click at [311, 176] on div "Icon Icon Icon Icon Icon Icon List Hoz Soy creadora de contendio! Text block Me…" at bounding box center [394, 120] width 169 height 136
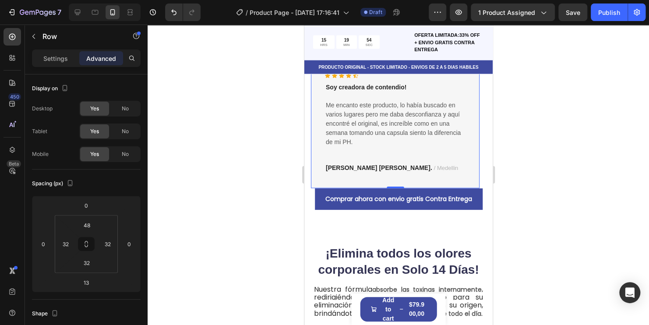
drag, startPoint x: 399, startPoint y: 193, endPoint x: 476, endPoint y: 179, distance: 77.8
click at [311, 180] on div "Icon Icon Icon Icon Icon Icon List Hoz Soy creadora de contendio! Text block Me…" at bounding box center [394, 120] width 169 height 136
type input "0"
click at [311, 179] on div at bounding box center [398, 175] width 501 height 300
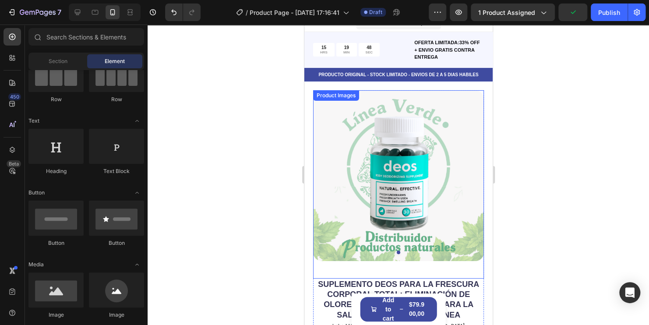
scroll to position [0, 0]
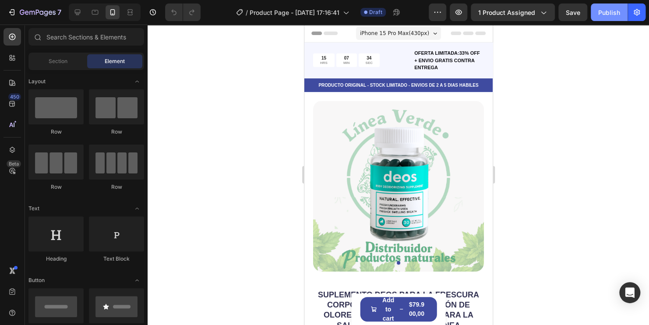
click at [607, 16] on div "Publish" at bounding box center [609, 12] width 22 height 9
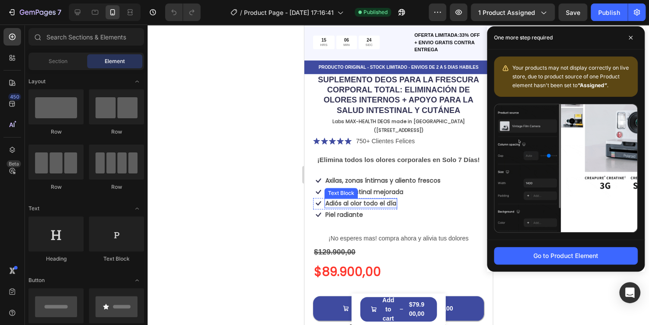
scroll to position [219, 0]
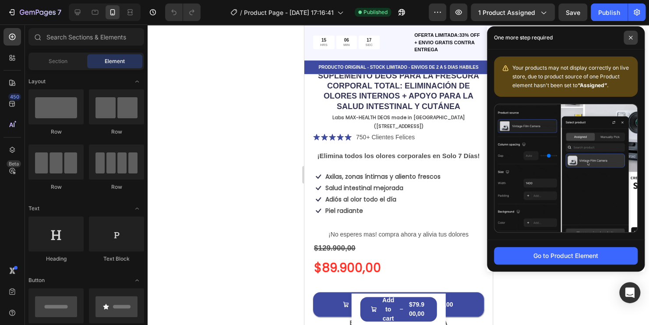
click at [634, 35] on span at bounding box center [631, 38] width 14 height 14
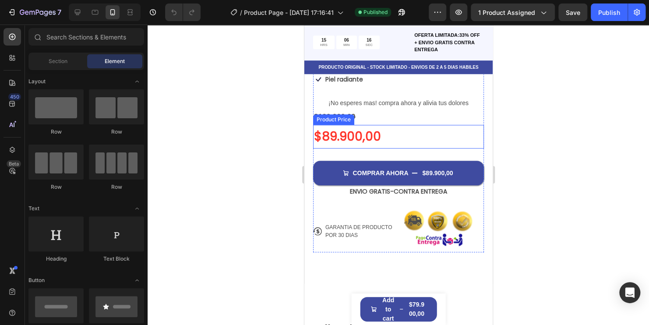
scroll to position [438, 0]
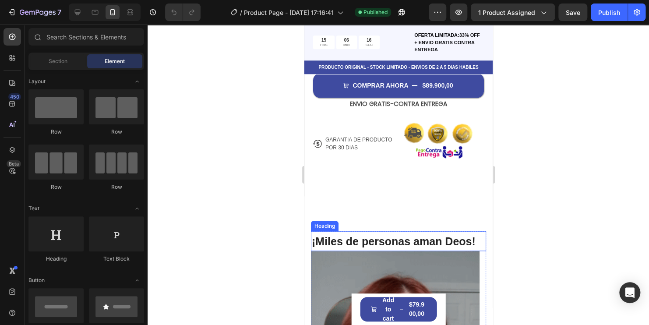
click at [402, 235] on span "¡Miles de personas aman Deos!" at bounding box center [393, 241] width 164 height 12
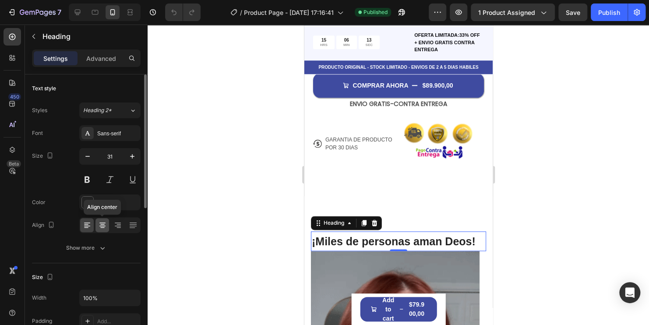
click at [103, 228] on icon at bounding box center [102, 225] width 9 height 9
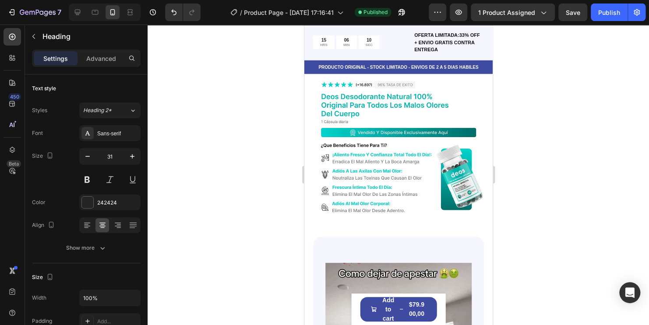
scroll to position [1182, 0]
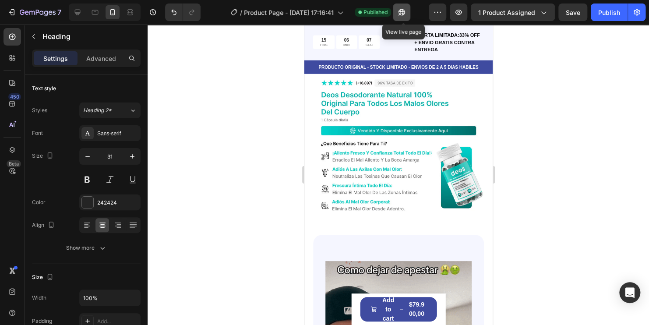
click at [406, 11] on icon "button" at bounding box center [401, 12] width 9 height 9
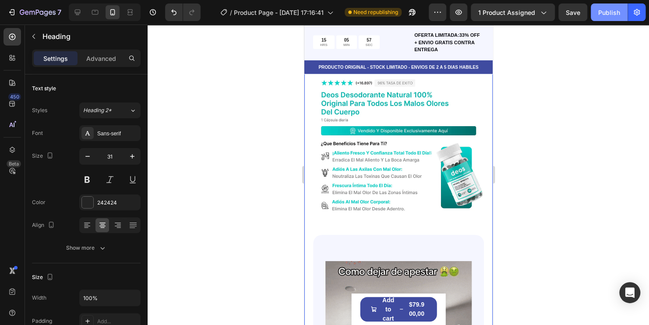
click at [603, 14] on div "Publish" at bounding box center [609, 12] width 22 height 9
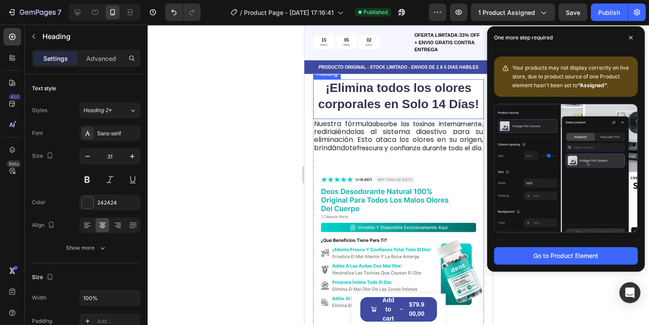
scroll to position [1139, 0]
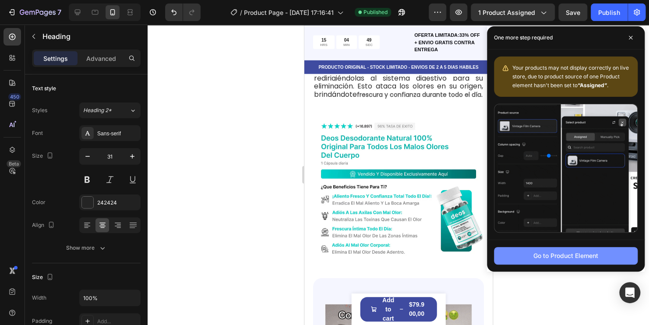
click at [531, 259] on button "Go to Product Element" at bounding box center [566, 256] width 144 height 18
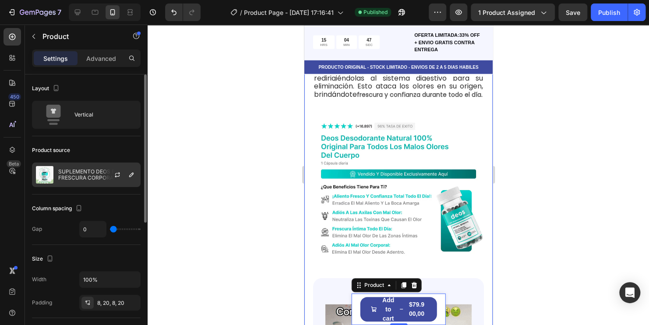
click at [101, 174] on p "SUPLEMENTO DEOS PARA LA FRESCURA CORPORAL TOTAL: ELIMINACIÓN DE OLORES INTERNOS…" at bounding box center [97, 175] width 78 height 12
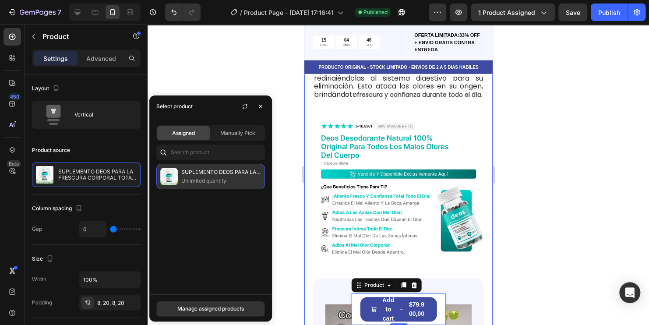
click at [227, 176] on p "Unlimited quantity" at bounding box center [221, 180] width 80 height 9
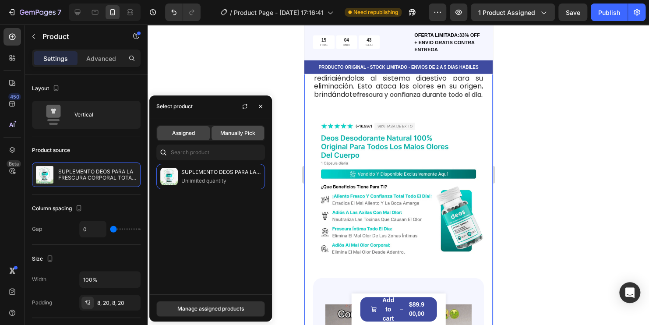
click at [243, 138] on div "Manually Pick" at bounding box center [238, 133] width 53 height 14
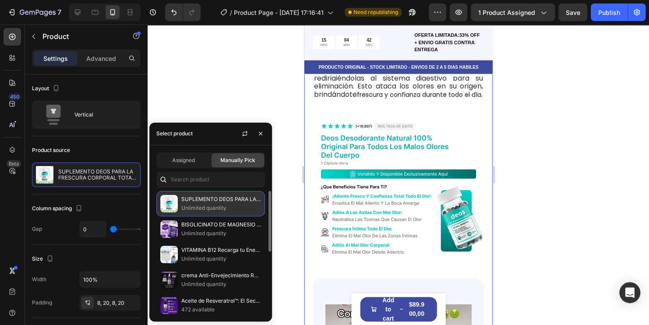
click at [218, 198] on p "SUPLEMENTO DEOS PARA LA FRESCURA CORPORAL TOTAL: ELIMINACIÓN DE OLORES INTERNOS…" at bounding box center [221, 199] width 80 height 9
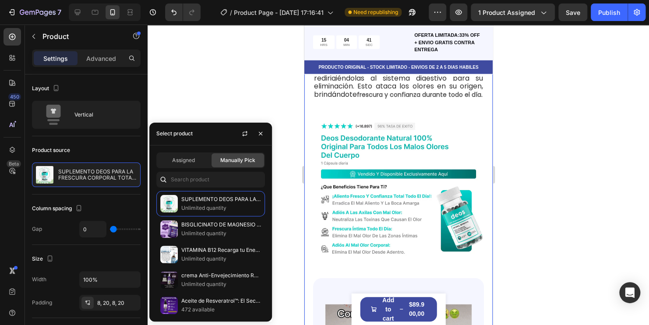
click at [198, 91] on div at bounding box center [398, 175] width 501 height 300
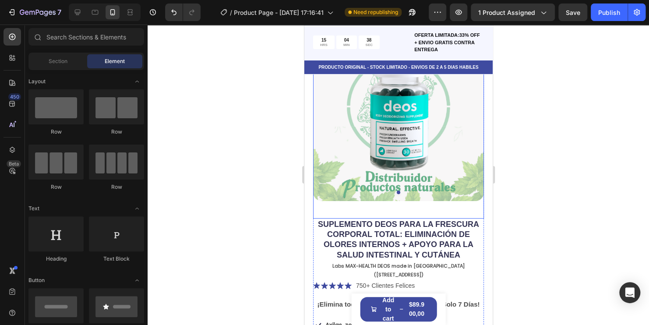
scroll to position [0, 0]
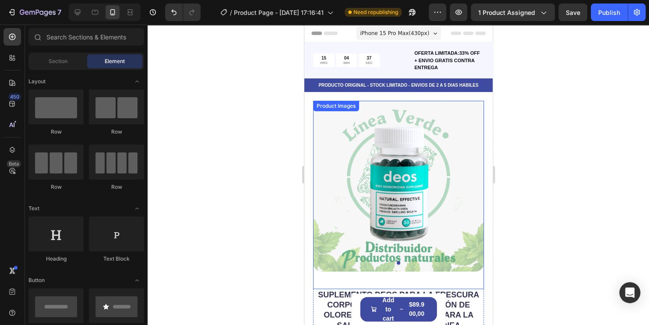
click at [441, 128] on img at bounding box center [398, 186] width 171 height 171
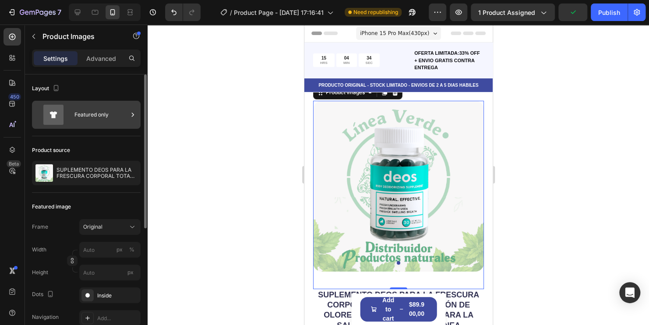
click at [110, 121] on div "Featured only" at bounding box center [100, 115] width 53 height 20
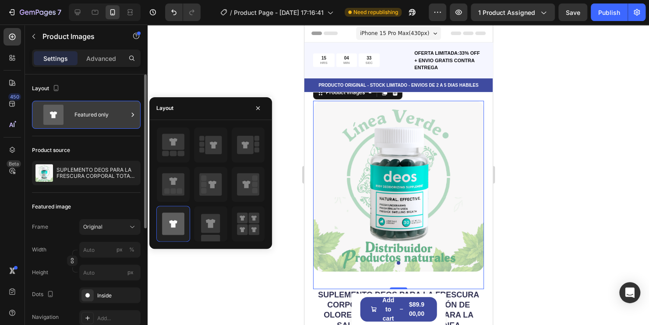
click at [110, 120] on div "Featured only" at bounding box center [100, 115] width 53 height 20
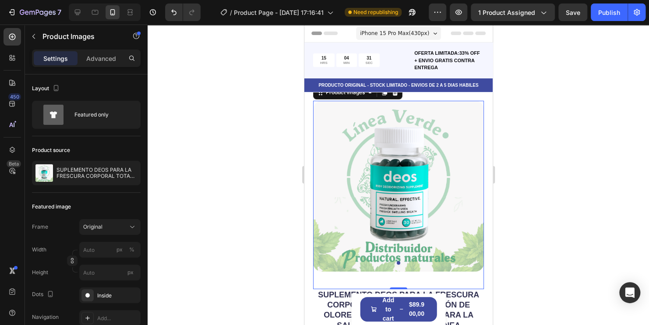
click at [204, 136] on div at bounding box center [398, 175] width 501 height 300
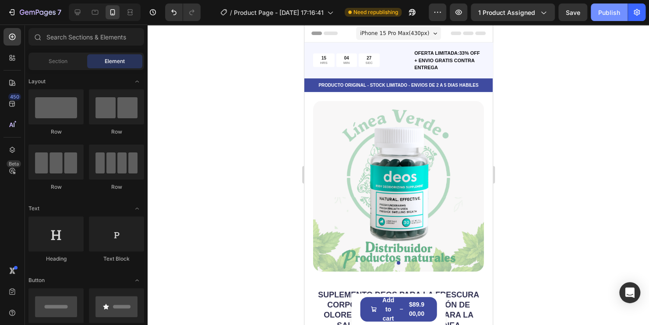
click at [604, 13] on div "Publish" at bounding box center [609, 12] width 22 height 9
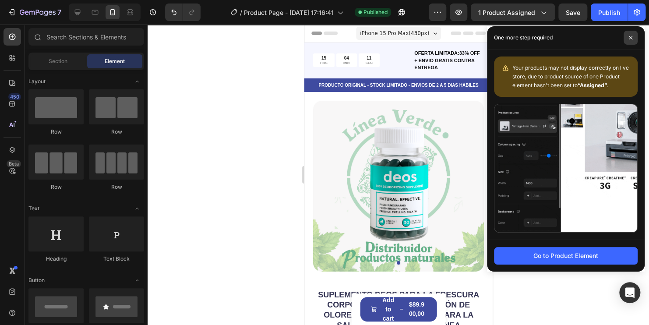
click at [628, 35] on icon at bounding box center [630, 37] width 4 height 4
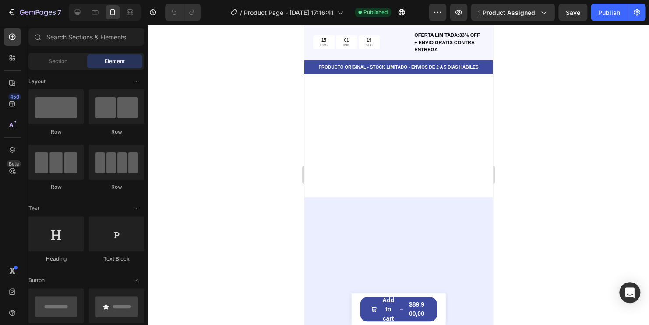
scroll to position [1489, 0]
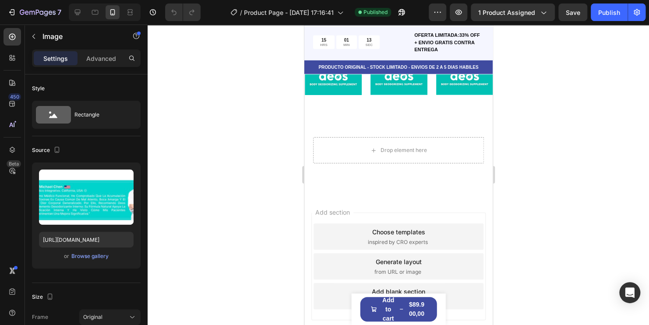
scroll to position [2759, 0]
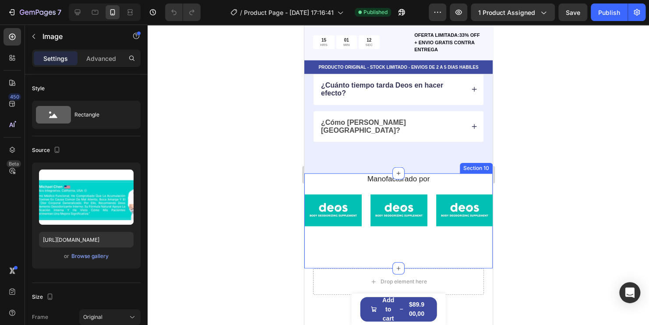
click at [449, 189] on div "Image Image Image Image Image Image Image Image Image Image Image Image Marquee" at bounding box center [398, 210] width 188 height 42
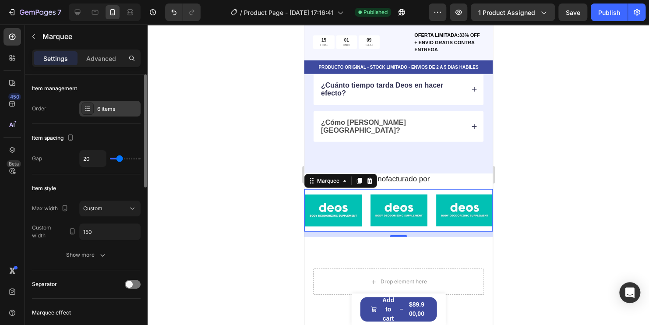
click at [109, 112] on div "6 items" at bounding box center [117, 109] width 41 height 8
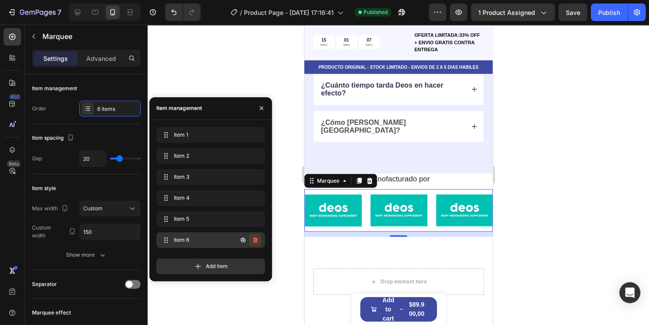
click at [254, 240] on icon "button" at bounding box center [255, 239] width 7 height 7
click at [249, 239] on div "Delete" at bounding box center [249, 240] width 16 height 8
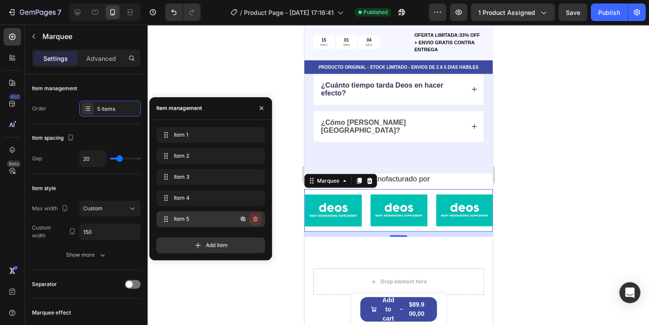
click at [253, 220] on icon "button" at bounding box center [255, 218] width 7 height 7
click at [246, 219] on div "Delete" at bounding box center [249, 219] width 16 height 8
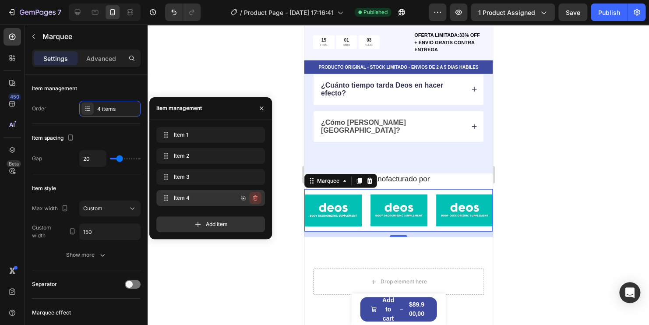
click at [255, 200] on icon "button" at bounding box center [255, 197] width 4 height 5
click at [252, 199] on div "Delete" at bounding box center [249, 198] width 16 height 8
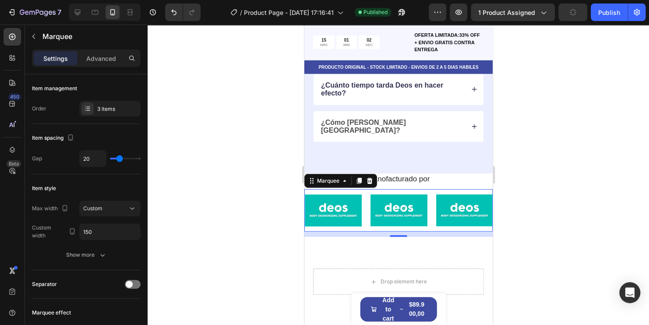
click at [238, 245] on div at bounding box center [398, 175] width 501 height 300
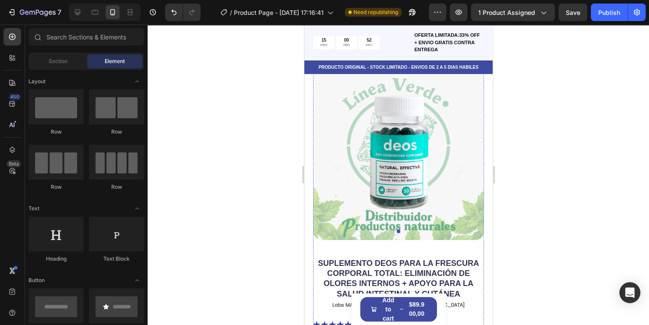
scroll to position [0, 0]
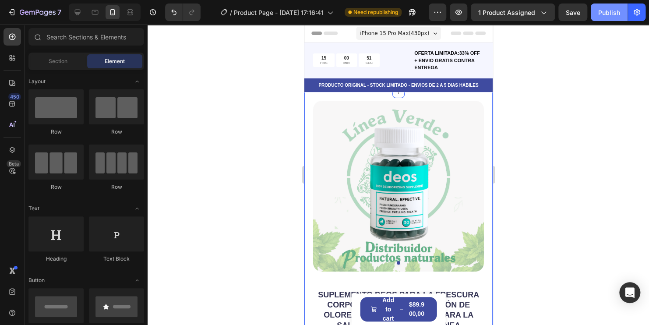
drag, startPoint x: 613, startPoint y: 12, endPoint x: 615, endPoint y: 7, distance: 5.5
click at [613, 9] on div "Publish" at bounding box center [609, 12] width 22 height 9
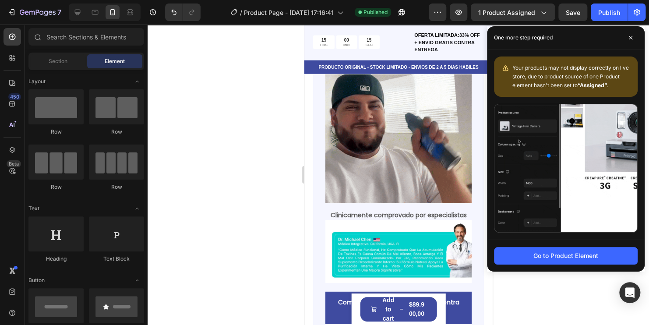
scroll to position [1139, 0]
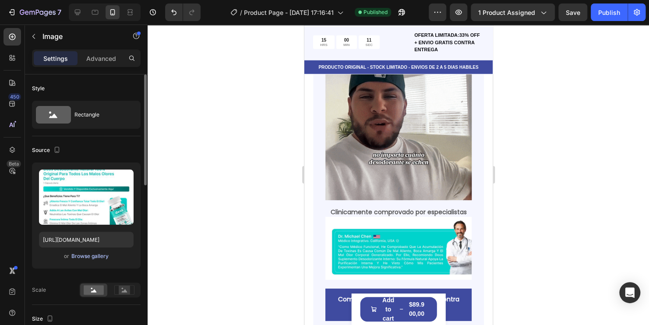
click at [98, 252] on div "Browse gallery" at bounding box center [89, 256] width 37 height 8
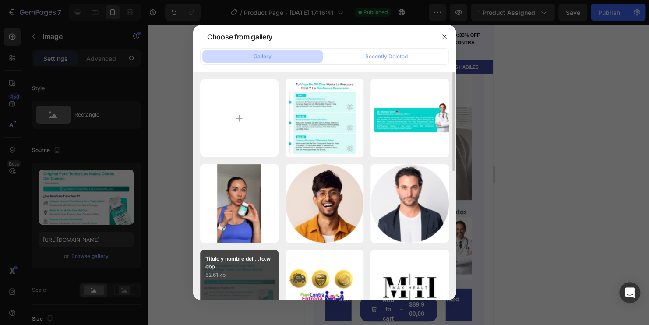
click at [237, 275] on p "52.61 kb" at bounding box center [239, 275] width 68 height 9
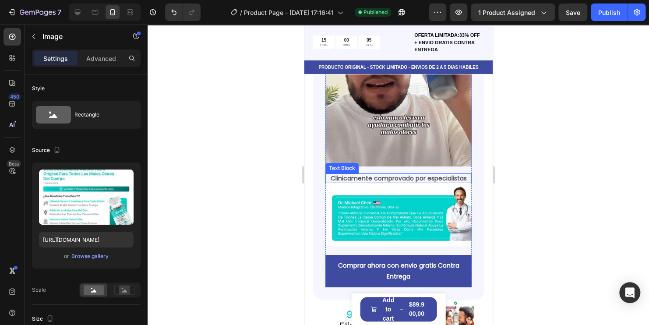
scroll to position [1576, 0]
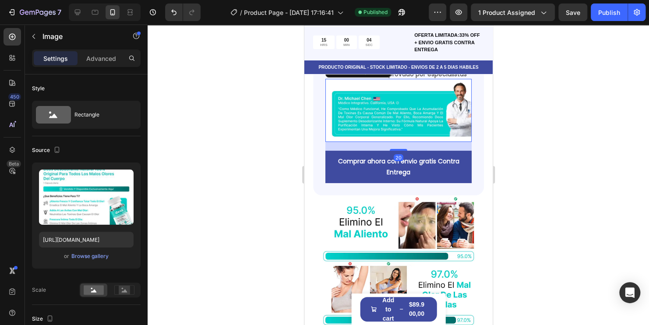
click at [399, 105] on img at bounding box center [398, 110] width 146 height 63
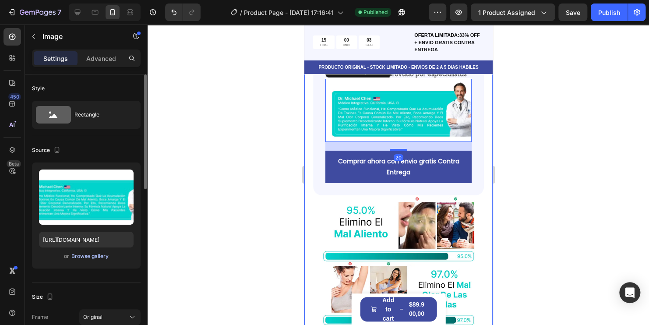
click at [97, 257] on div "Browse gallery" at bounding box center [89, 256] width 37 height 8
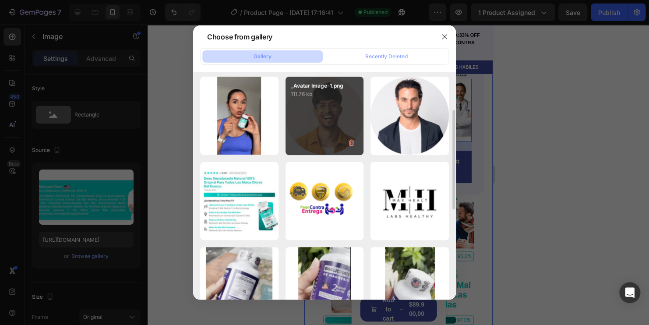
scroll to position [0, 0]
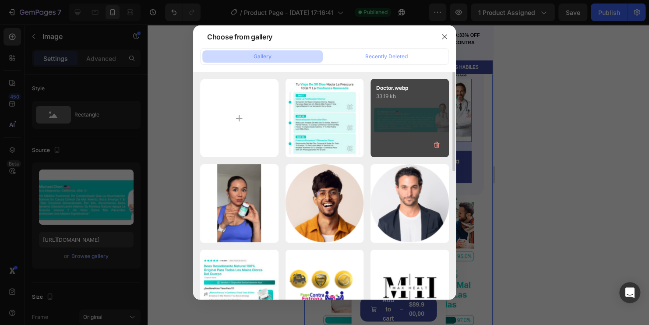
click at [392, 130] on div "Doctor.webp 33.19 kb" at bounding box center [409, 118] width 78 height 78
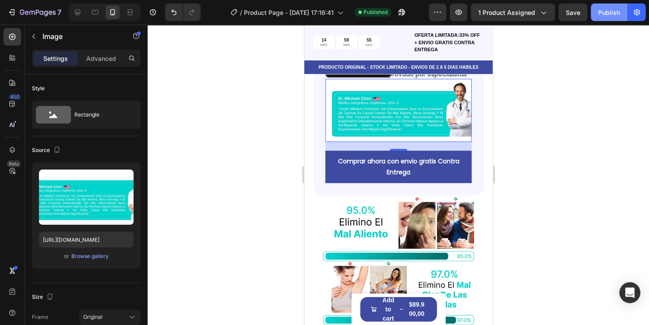
click at [603, 7] on button "Publish" at bounding box center [609, 13] width 37 height 18
click at [237, 169] on div at bounding box center [398, 175] width 501 height 300
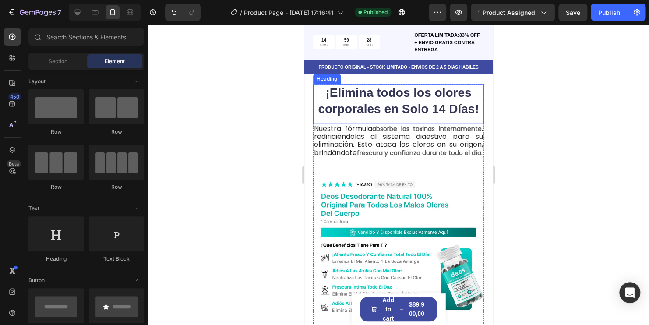
scroll to position [1095, 0]
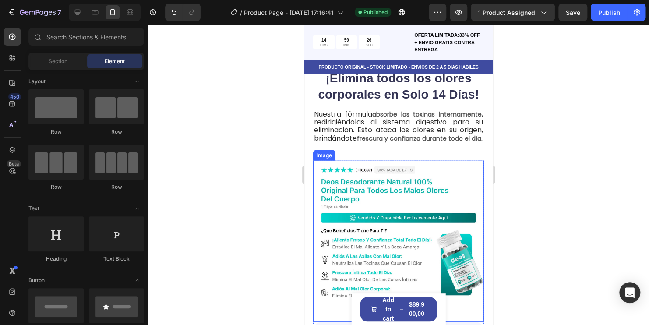
click at [388, 221] on img at bounding box center [398, 233] width 171 height 144
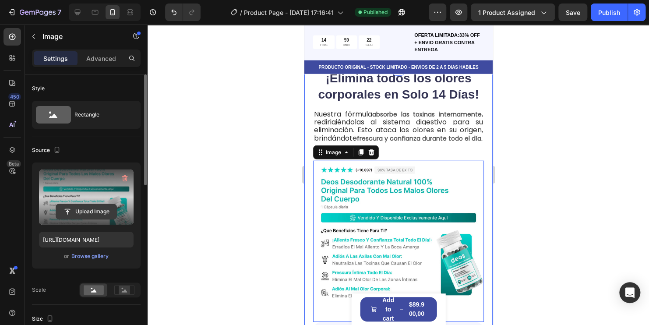
click at [98, 215] on input "file" at bounding box center [86, 211] width 60 height 15
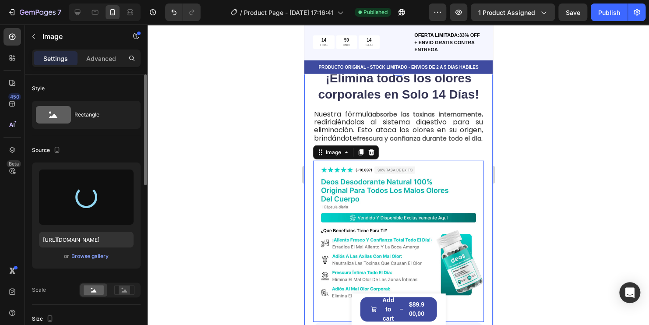
type input "[URL][DOMAIN_NAME]"
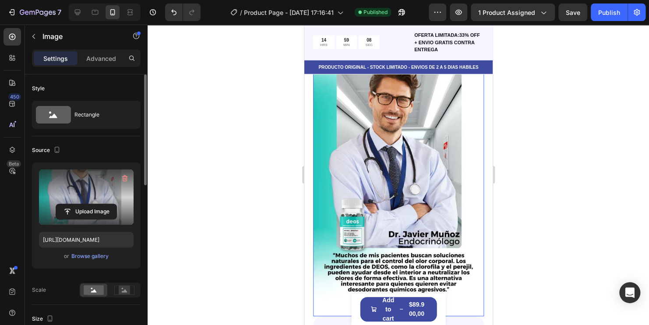
scroll to position [1182, 0]
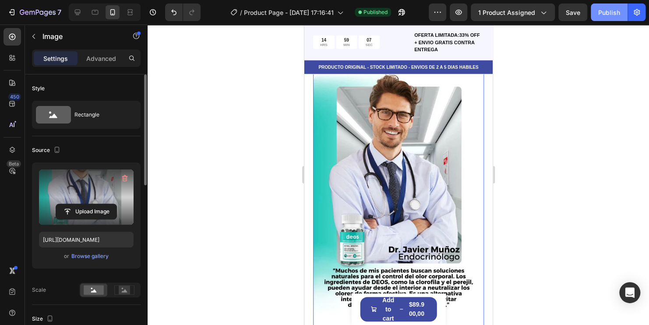
click at [608, 11] on div "Publish" at bounding box center [609, 12] width 22 height 9
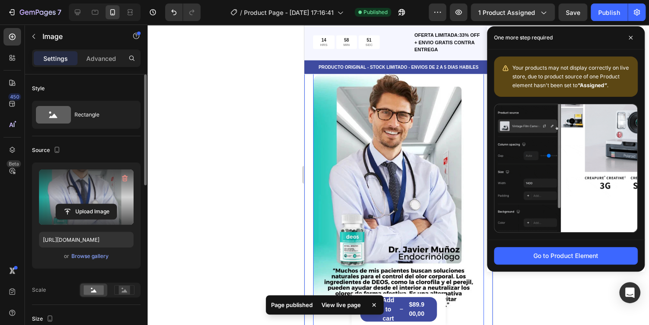
click at [252, 172] on div at bounding box center [398, 175] width 501 height 300
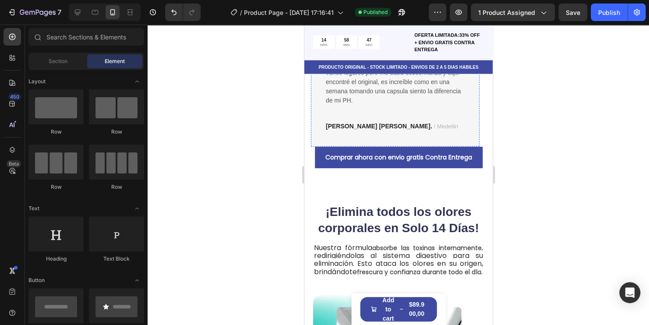
scroll to position [963, 0]
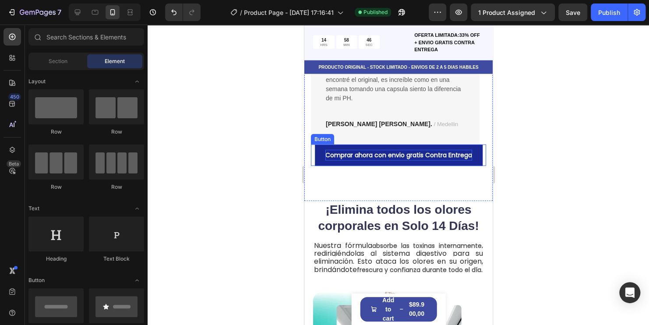
click at [404, 160] on p "Comprar ahora con envio gratis Contra Entrega" at bounding box center [398, 155] width 147 height 11
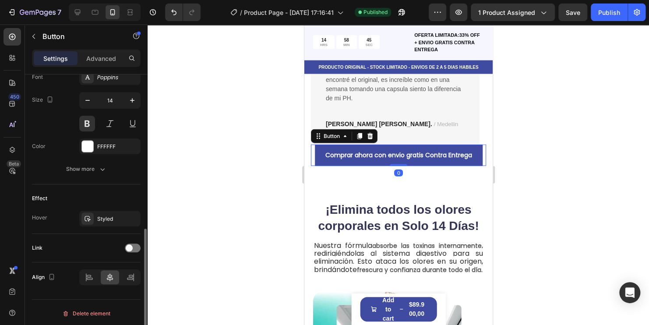
scroll to position [351, 0]
click at [129, 247] on span at bounding box center [129, 246] width 7 height 7
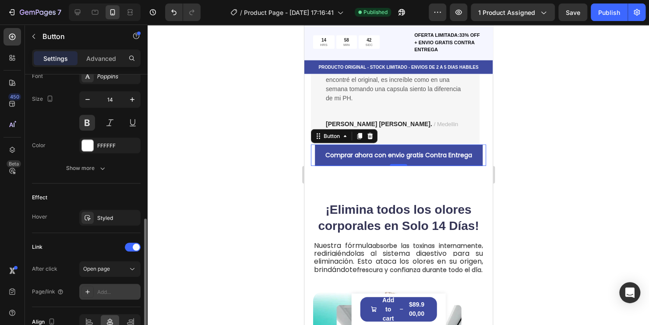
click at [118, 284] on div "Add..." at bounding box center [109, 292] width 61 height 16
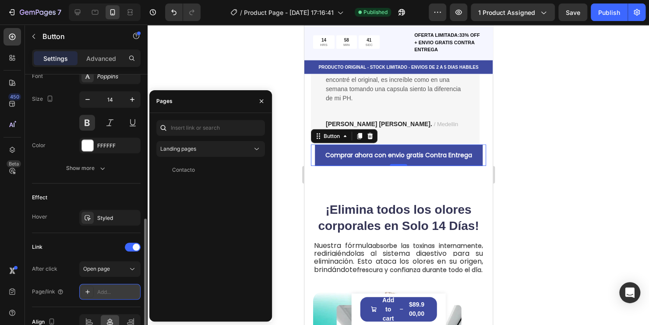
click at [111, 289] on div "Add..." at bounding box center [117, 292] width 41 height 8
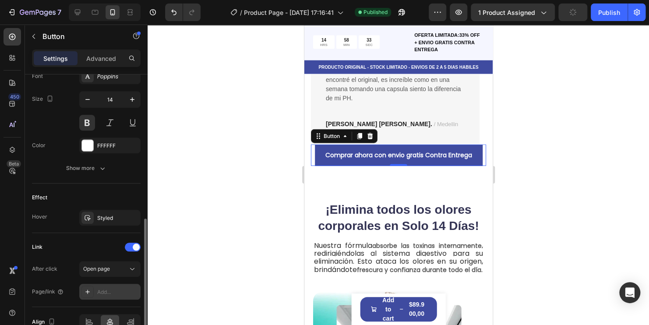
click at [103, 289] on div "Add..." at bounding box center [117, 292] width 41 height 8
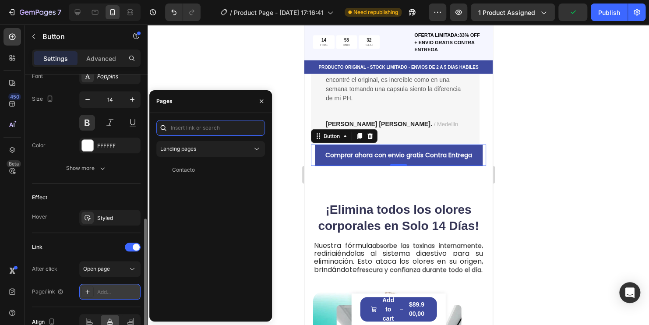
paste input "/rsi-gempages-overwrite"
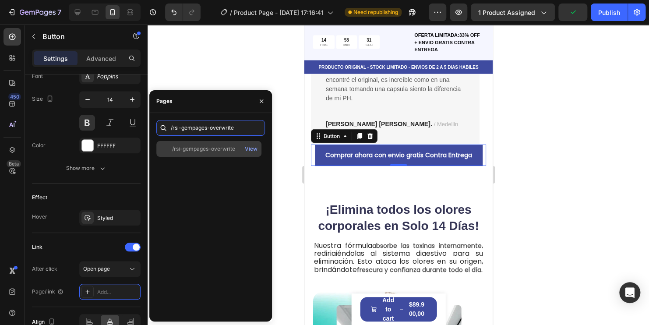
type input "/rsi-gempages-overwrite"
click at [216, 148] on div "/rsi-gempages-overwrite" at bounding box center [203, 149] width 63 height 8
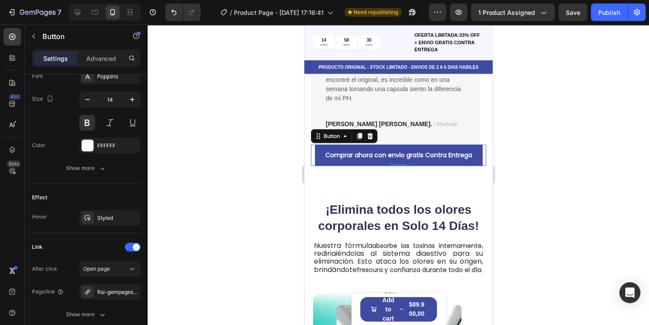
click at [283, 192] on div at bounding box center [398, 175] width 501 height 300
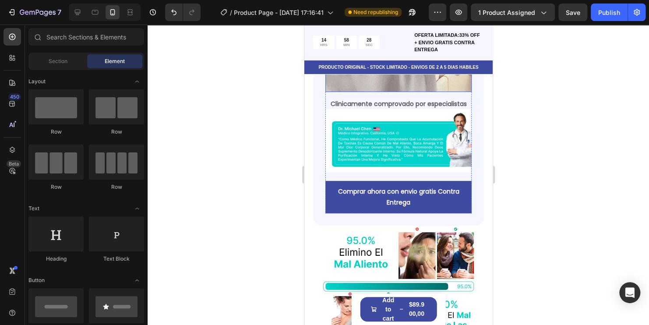
scroll to position [1664, 0]
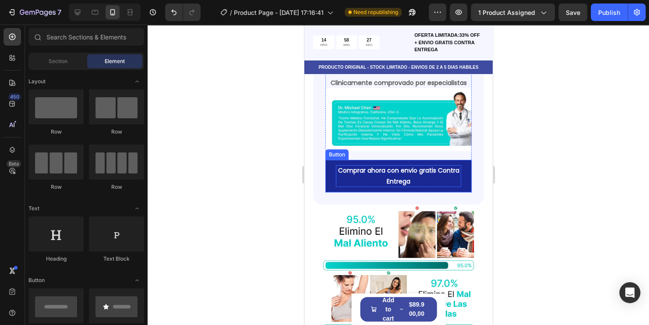
click at [432, 170] on p "Comprar ahora con envio gratis Contra Entrega" at bounding box center [397, 176] width 125 height 22
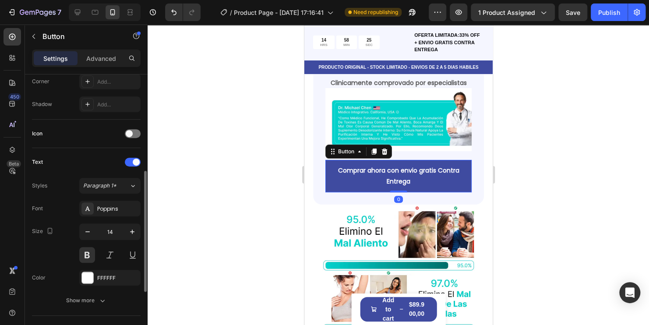
scroll to position [350, 0]
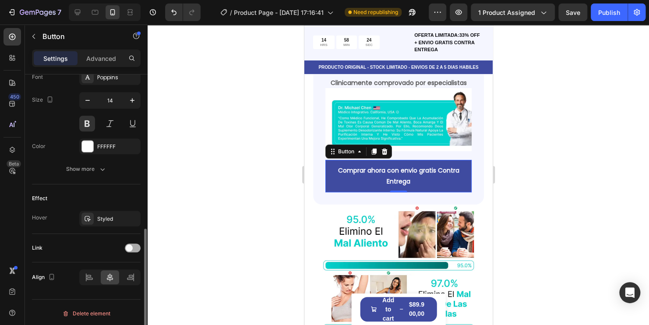
click at [134, 247] on div at bounding box center [133, 247] width 16 height 9
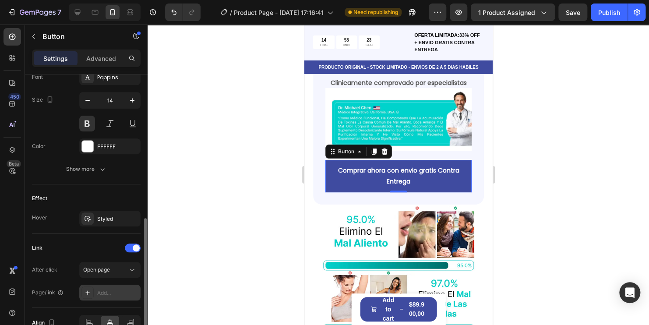
click at [117, 289] on div "Add..." at bounding box center [117, 293] width 41 height 8
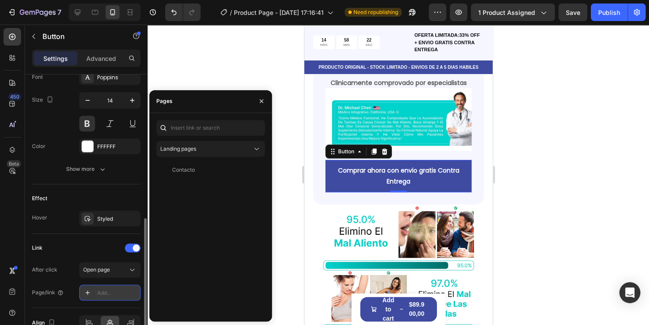
click at [116, 290] on div "Add..." at bounding box center [117, 293] width 41 height 8
paste input "/rsi-gempages-overwrite"
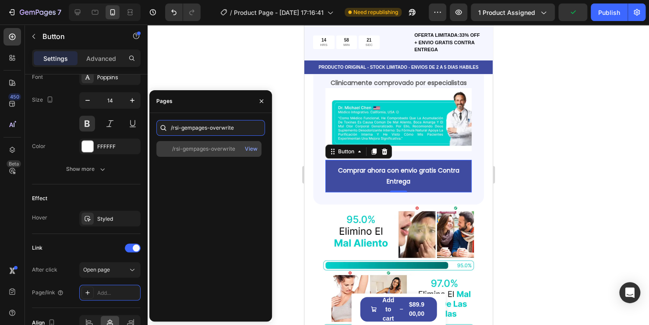
type input "/rsi-gempages-overwrite"
click at [209, 152] on div "/rsi-gempages-overwrite" at bounding box center [203, 149] width 63 height 8
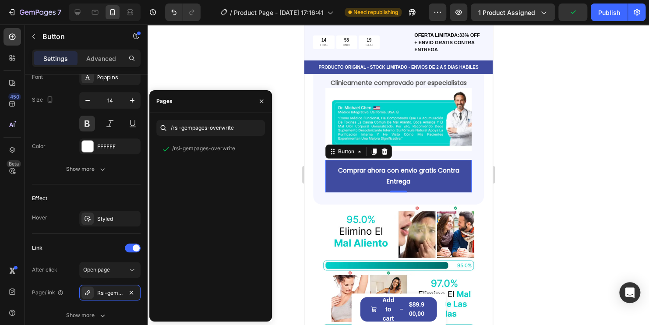
click at [572, 176] on div at bounding box center [398, 175] width 501 height 300
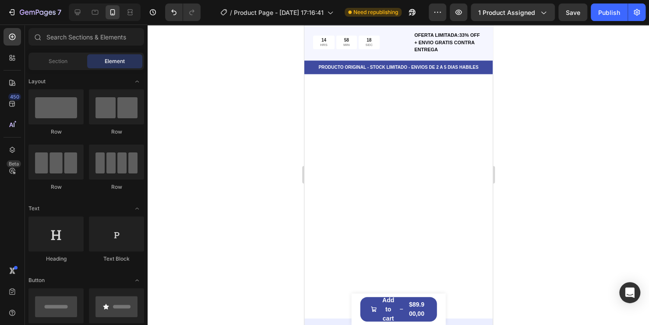
scroll to position [2146, 0]
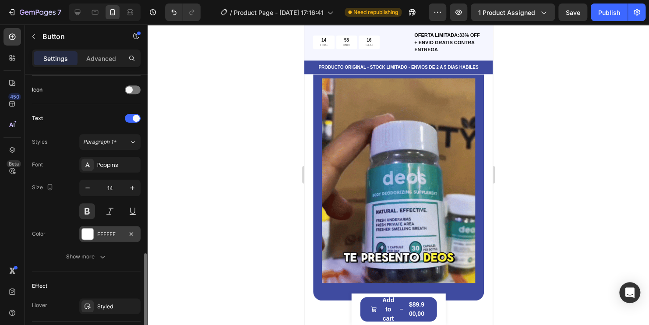
scroll to position [350, 0]
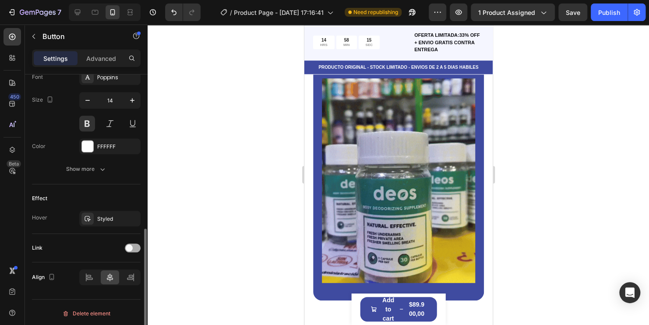
click at [127, 247] on span at bounding box center [129, 247] width 7 height 7
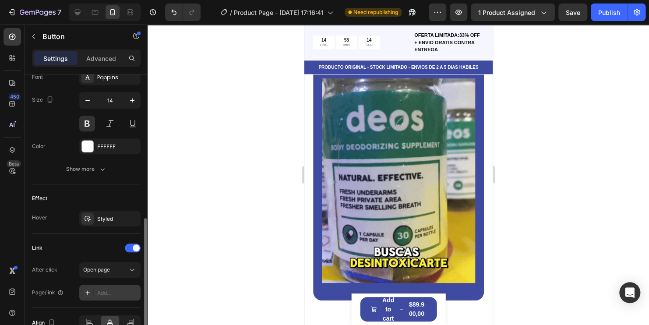
click at [116, 289] on div "Add..." at bounding box center [117, 293] width 41 height 8
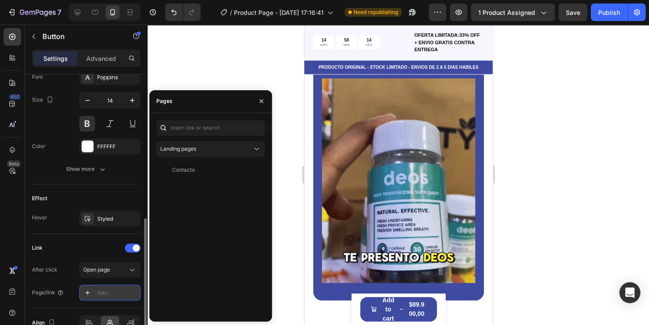
click at [116, 289] on div "Add..." at bounding box center [117, 293] width 41 height 8
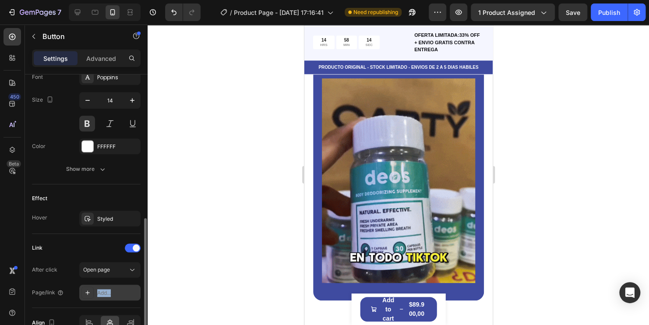
click at [116, 289] on div "Add..." at bounding box center [117, 293] width 41 height 8
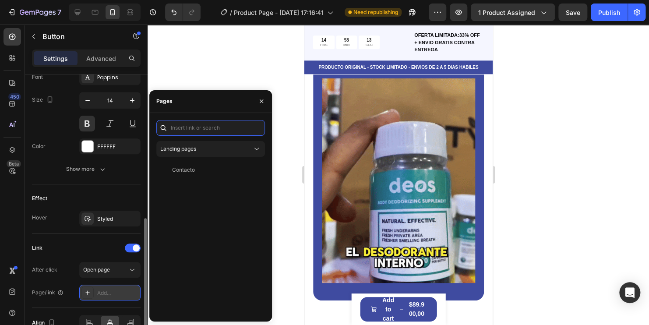
paste input "/rsi-gempages-overwrite"
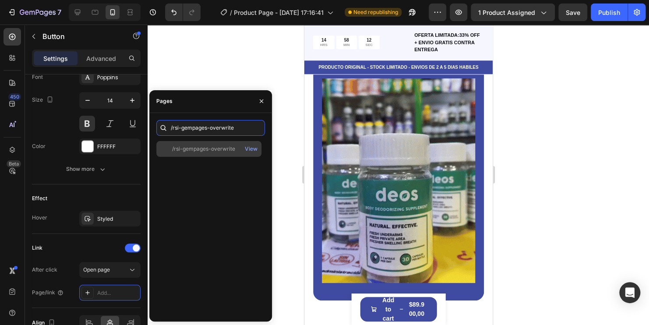
type input "/rsi-gempages-overwrite"
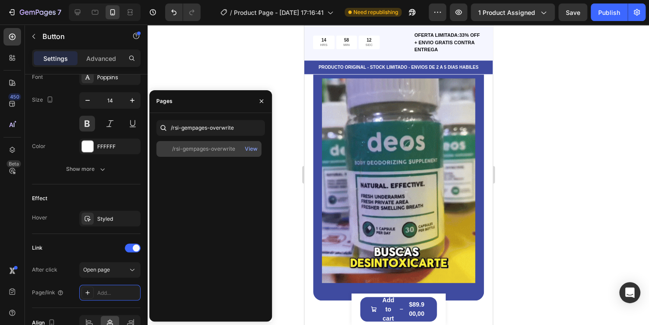
click at [208, 144] on div "/rsi-gempages-overwrite View" at bounding box center [208, 149] width 105 height 16
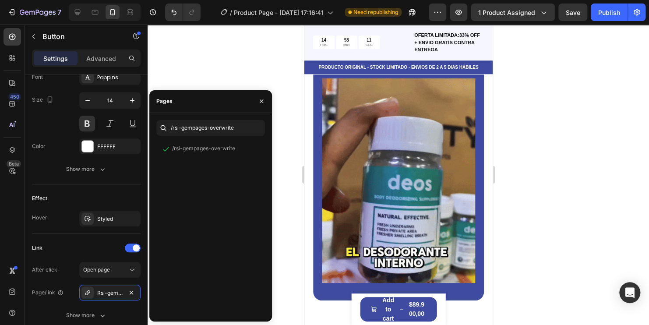
click at [560, 169] on div at bounding box center [398, 175] width 501 height 300
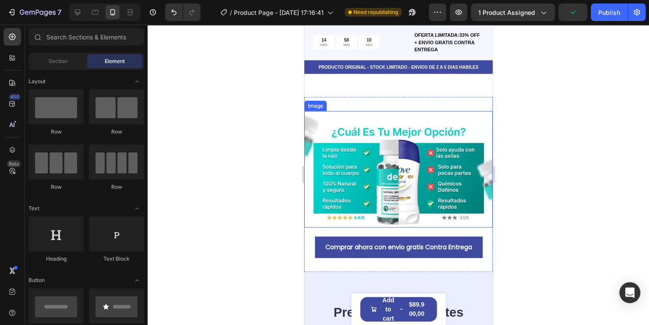
scroll to position [2584, 0]
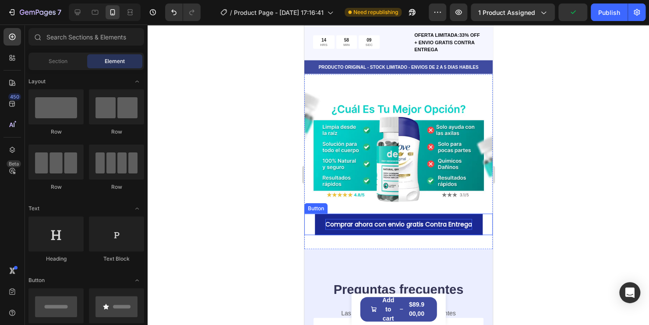
click at [420, 219] on p "Comprar ahora con envio gratis Contra Entrega" at bounding box center [398, 224] width 147 height 11
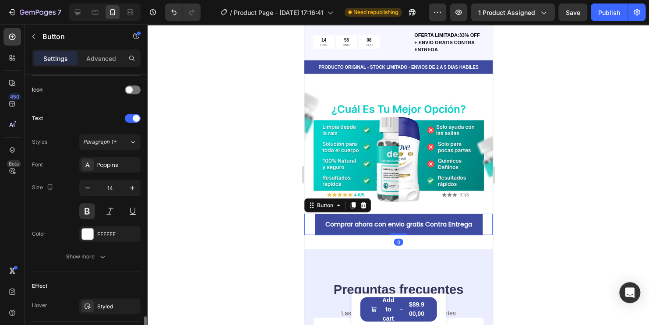
scroll to position [351, 0]
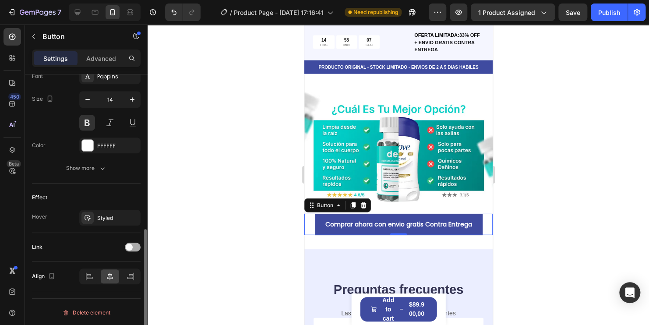
click at [130, 247] on span at bounding box center [129, 246] width 7 height 7
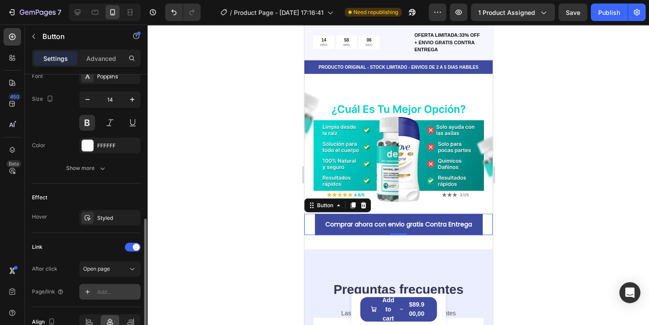
click at [114, 292] on div "Add..." at bounding box center [117, 292] width 41 height 8
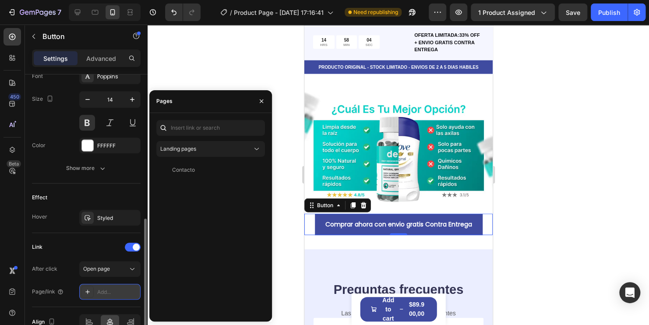
click at [115, 292] on div "Add..." at bounding box center [117, 292] width 41 height 8
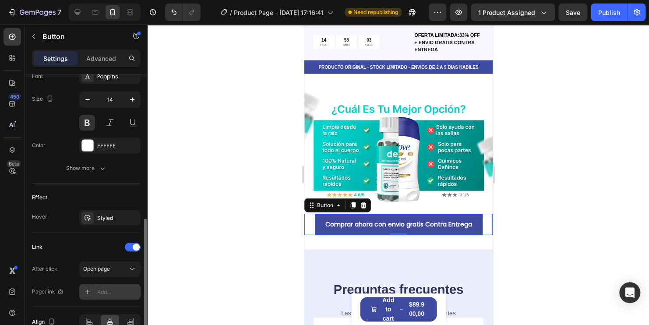
click at [116, 288] on div "Add..." at bounding box center [117, 292] width 41 height 8
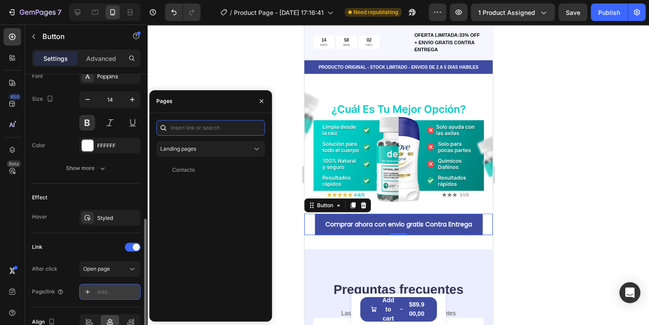
paste input "/rsi-gempages-overwrite"
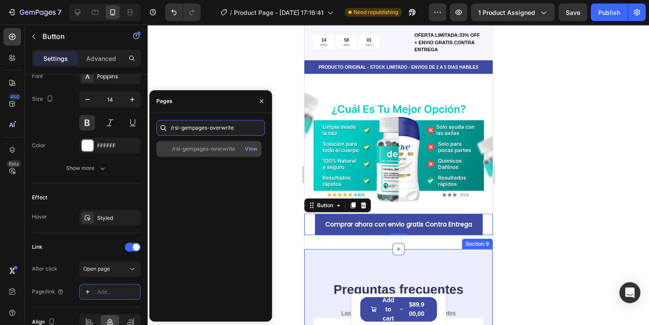
type input "/rsi-gempages-overwrite"
click at [196, 153] on div "/rsi-gempages-overwrite View" at bounding box center [208, 149] width 105 height 16
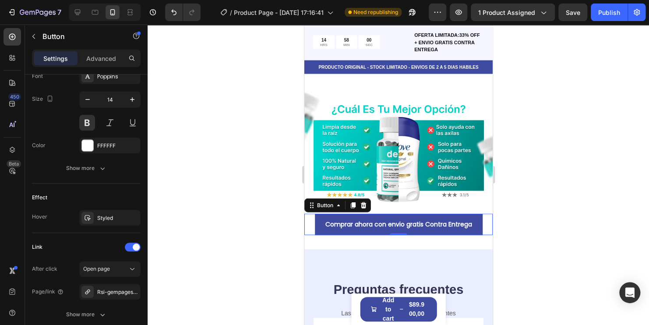
click at [571, 201] on div at bounding box center [398, 175] width 501 height 300
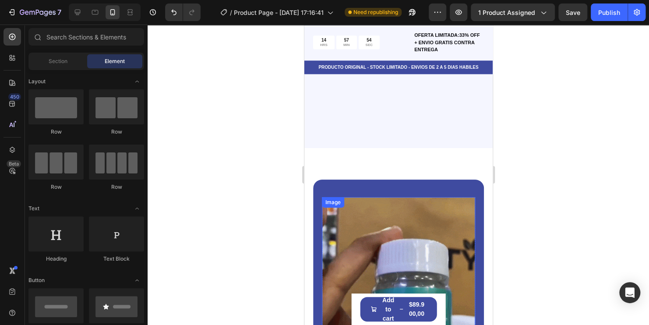
scroll to position [2191, 0]
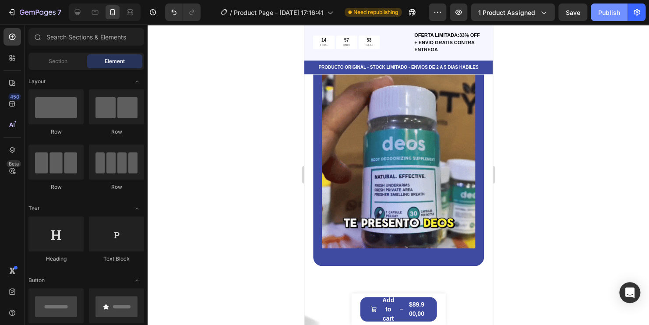
click at [613, 9] on div "Publish" at bounding box center [609, 12] width 22 height 9
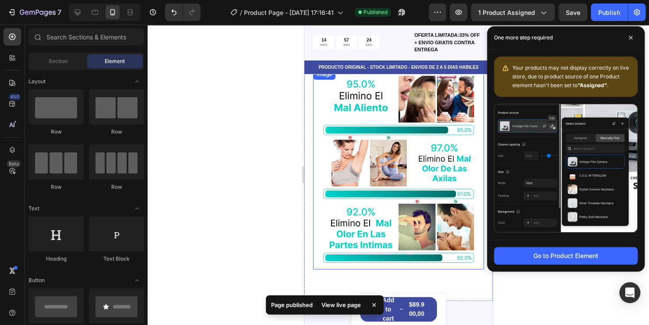
scroll to position [1766, 0]
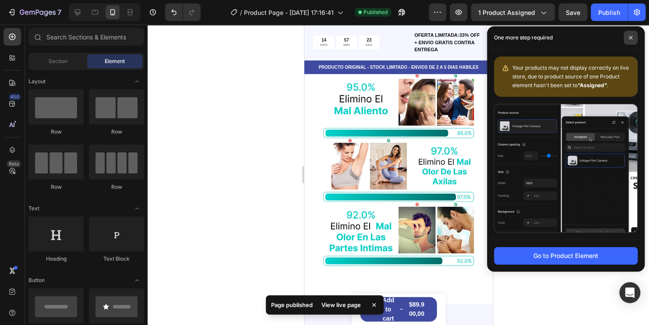
click at [633, 36] on span at bounding box center [631, 38] width 14 height 14
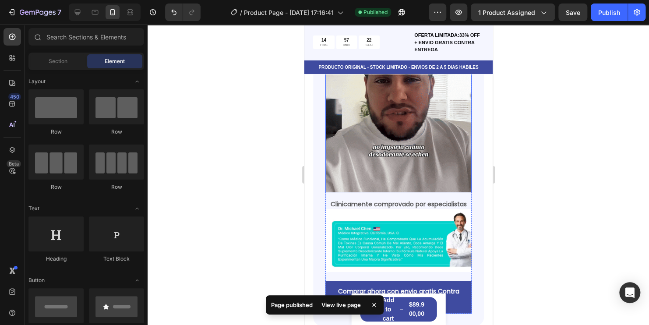
scroll to position [1503, 0]
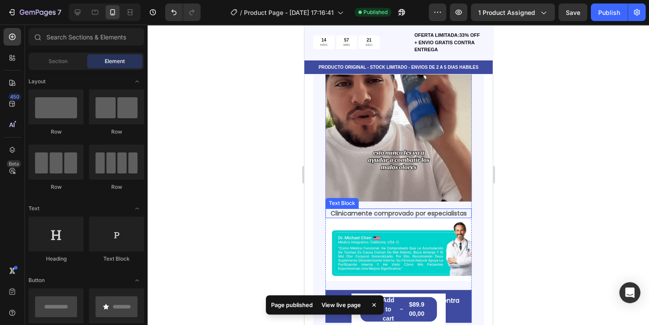
click at [414, 209] on p "Clinicamente comprovado por especialistas" at bounding box center [398, 213] width 145 height 8
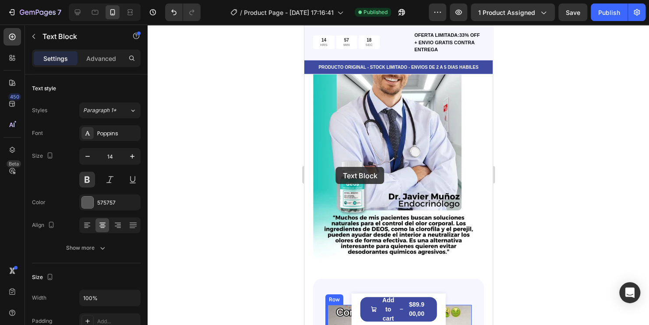
scroll to position [1196, 0]
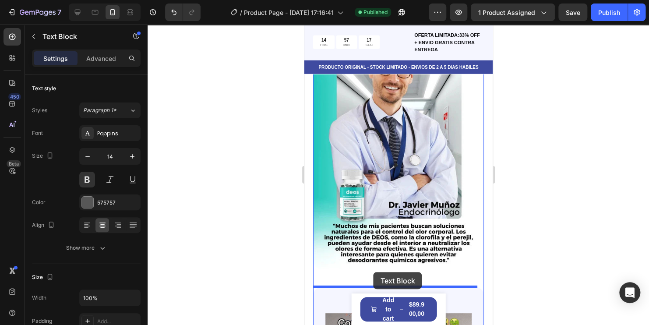
drag, startPoint x: 331, startPoint y: 195, endPoint x: 373, endPoint y: 272, distance: 87.6
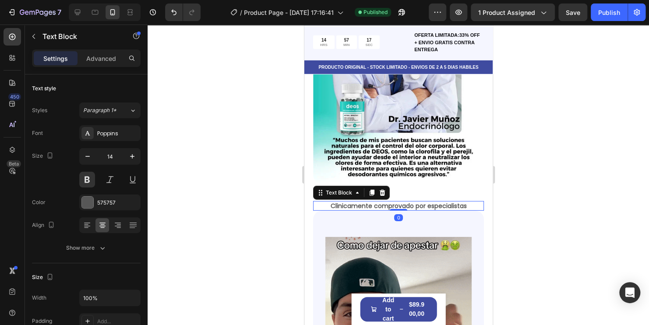
scroll to position [1284, 0]
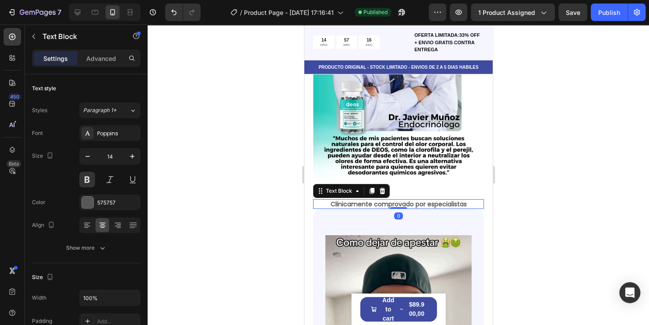
click at [559, 228] on div at bounding box center [398, 175] width 501 height 300
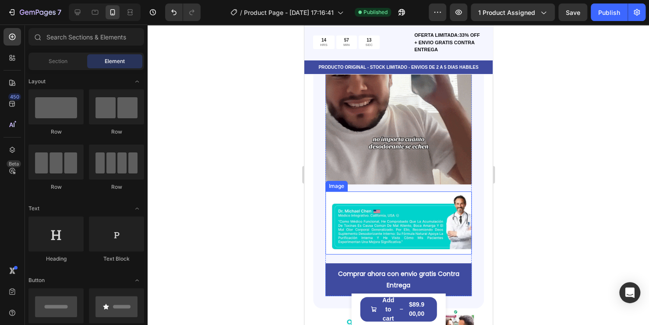
scroll to position [1547, 0]
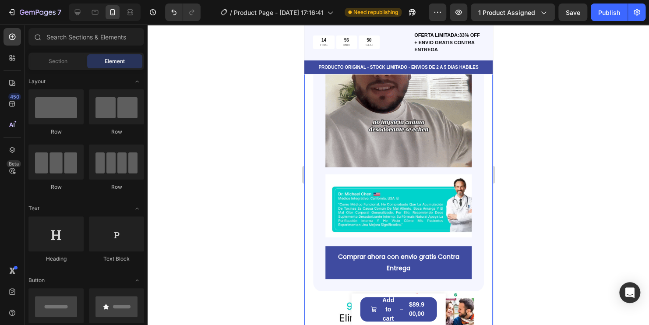
click at [257, 170] on div at bounding box center [398, 175] width 501 height 300
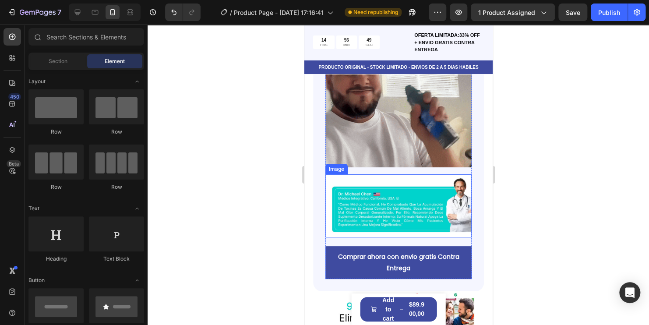
click at [413, 196] on img at bounding box center [398, 205] width 146 height 63
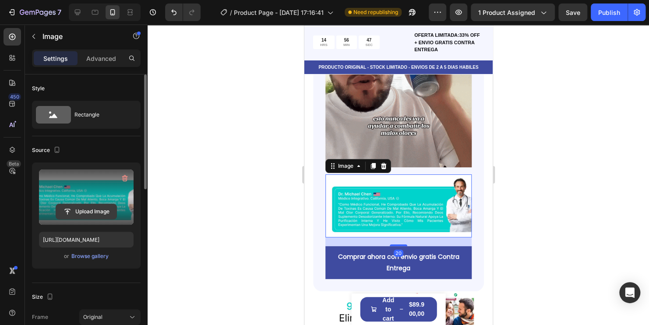
click at [96, 211] on input "file" at bounding box center [86, 211] width 60 height 15
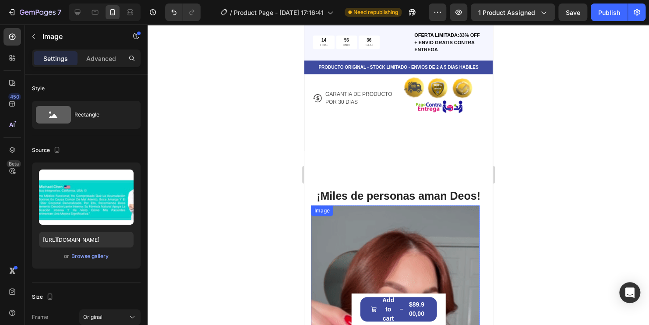
scroll to position [496, 0]
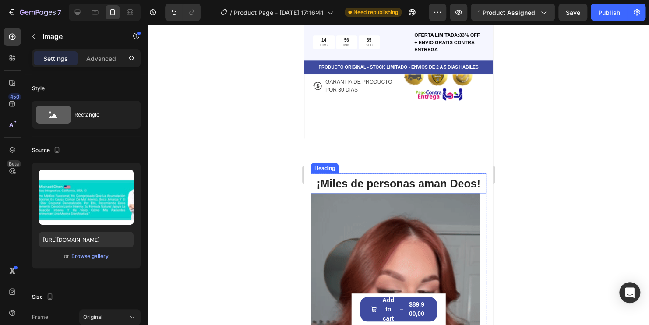
click at [391, 177] on span "¡Miles de personas aman Deos!" at bounding box center [398, 183] width 164 height 12
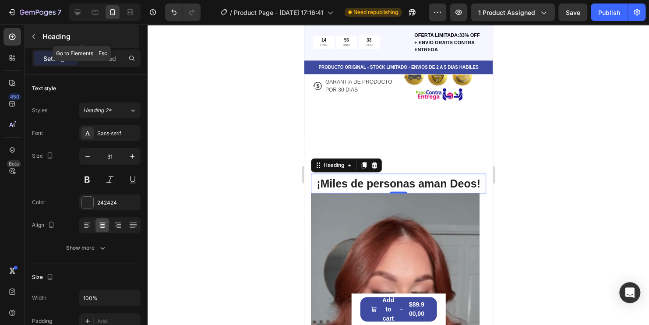
click at [30, 39] on icon "button" at bounding box center [33, 36] width 7 height 7
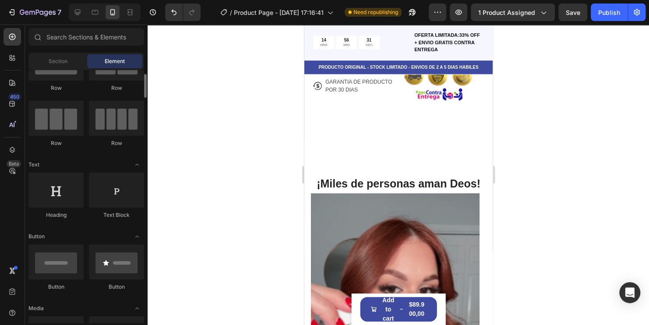
scroll to position [131, 0]
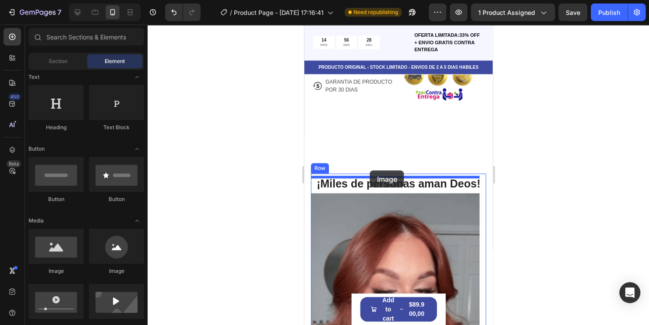
drag, startPoint x: 362, startPoint y: 281, endPoint x: 370, endPoint y: 170, distance: 110.6
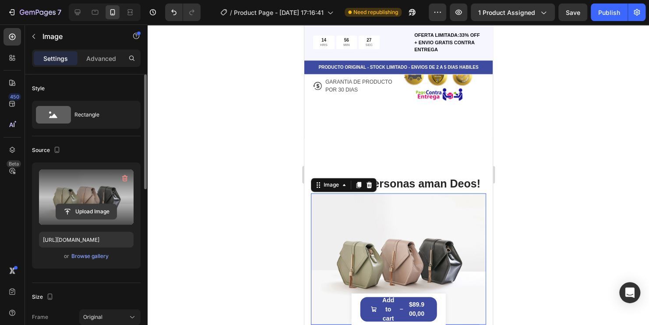
click at [91, 213] on input "file" at bounding box center [86, 211] width 60 height 15
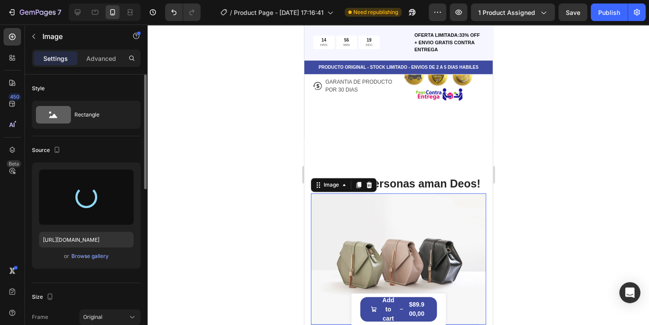
type input "[URL][DOMAIN_NAME]"
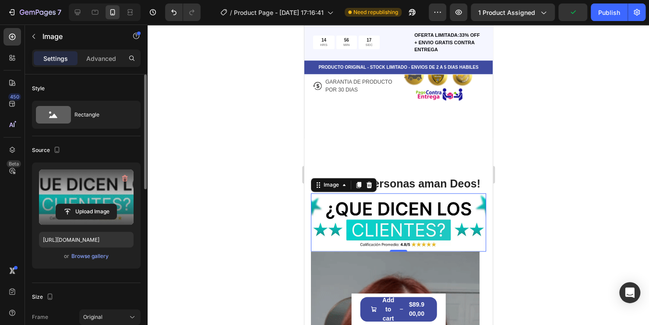
click at [563, 180] on div at bounding box center [398, 175] width 501 height 300
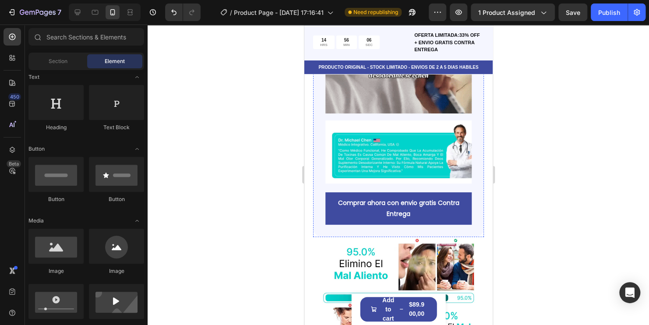
scroll to position [1678, 0]
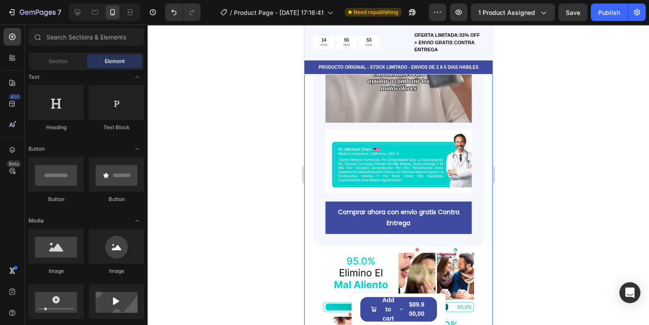
drag, startPoint x: 248, startPoint y: 142, endPoint x: 294, endPoint y: 141, distance: 46.0
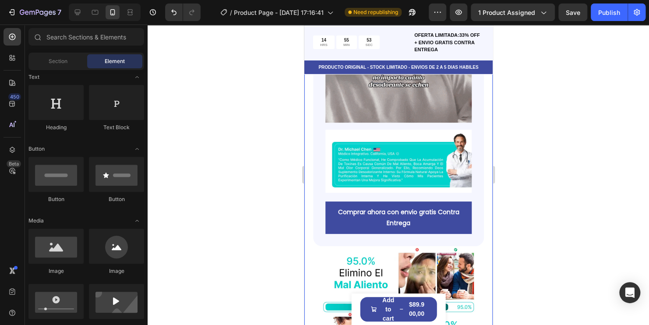
click at [247, 142] on div at bounding box center [398, 175] width 501 height 300
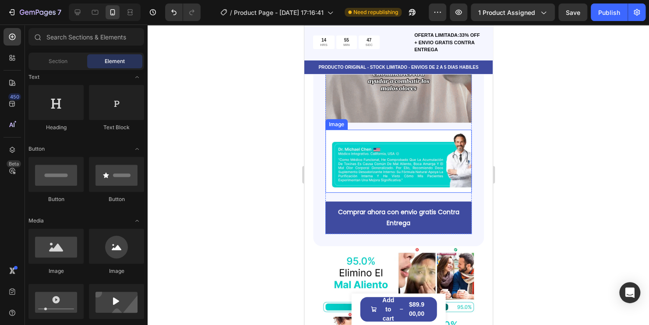
click at [428, 156] on img at bounding box center [398, 161] width 146 height 63
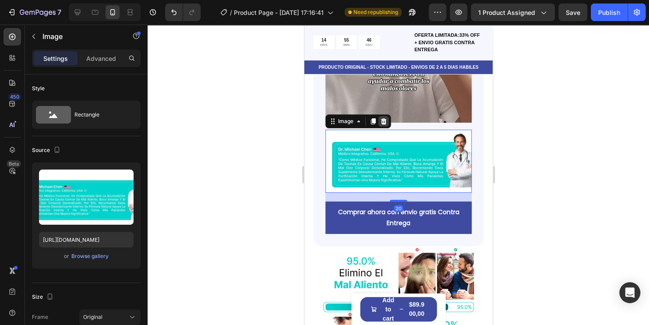
click at [384, 116] on div at bounding box center [383, 121] width 11 height 11
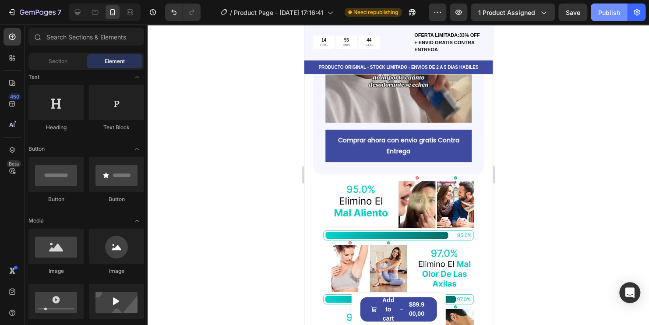
click at [604, 9] on div "Publish" at bounding box center [609, 12] width 22 height 9
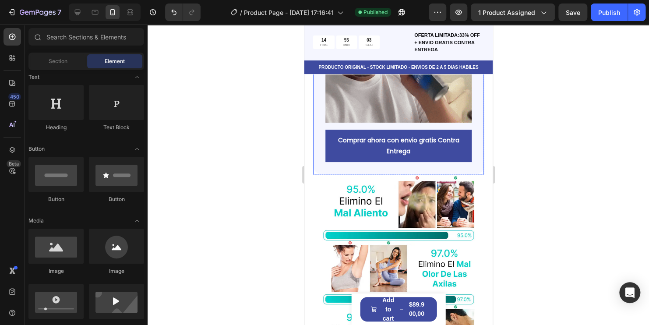
click at [220, 153] on div at bounding box center [398, 175] width 501 height 300
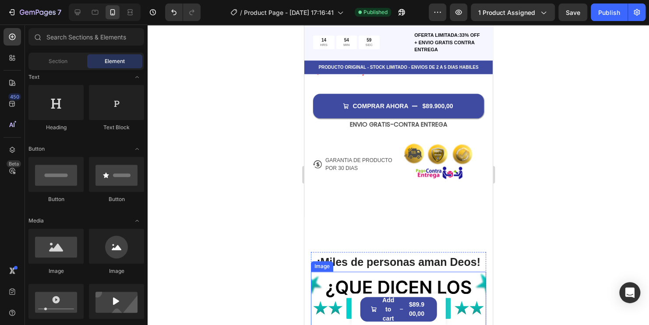
scroll to position [408, 0]
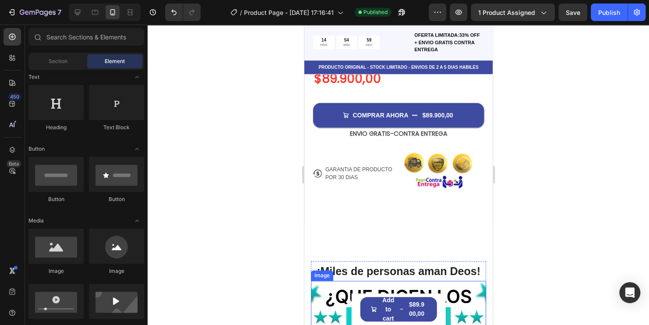
click at [407, 285] on img at bounding box center [397, 310] width 175 height 58
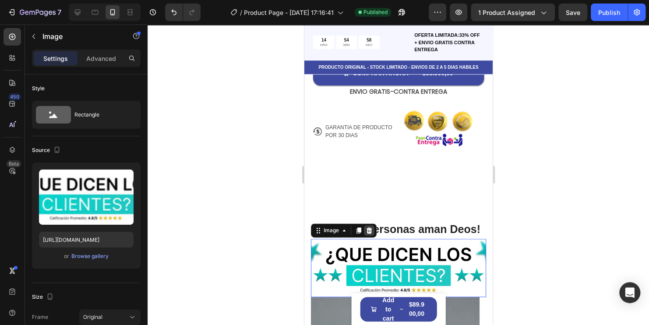
scroll to position [452, 0]
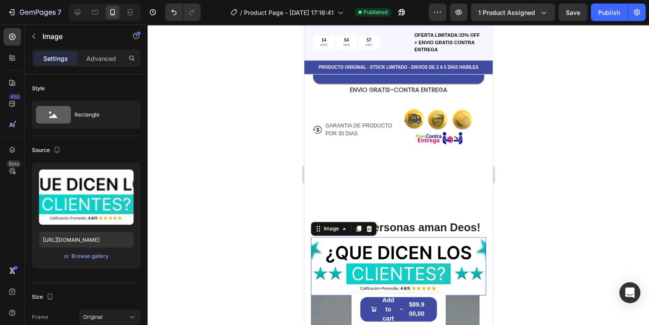
click at [368, 223] on div at bounding box center [368, 228] width 11 height 11
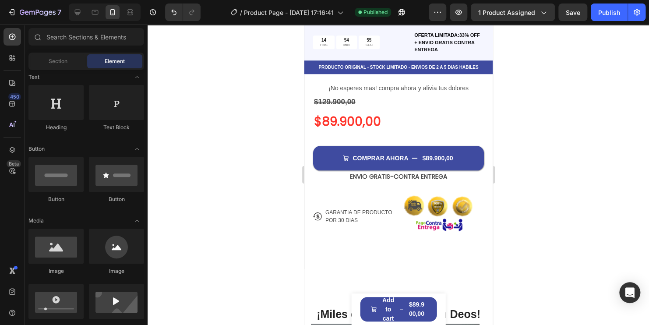
scroll to position [364, 0]
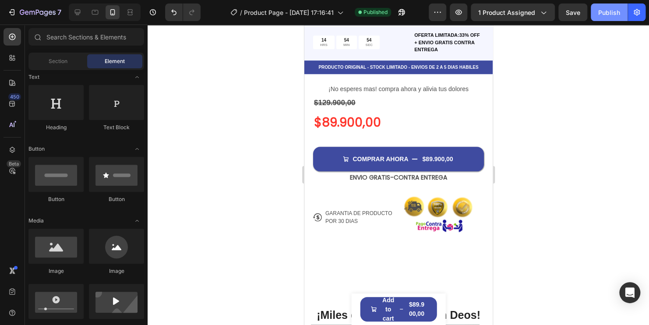
click at [610, 14] on div "Publish" at bounding box center [609, 12] width 22 height 9
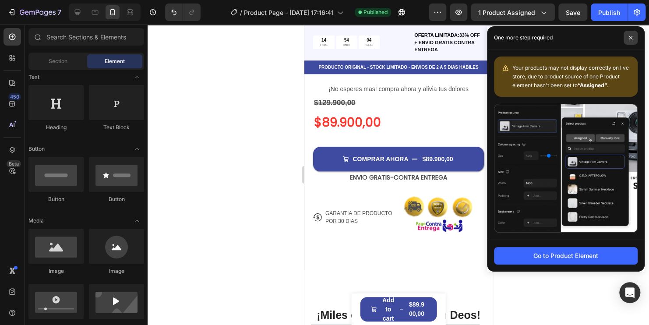
click at [632, 36] on icon at bounding box center [630, 37] width 4 height 4
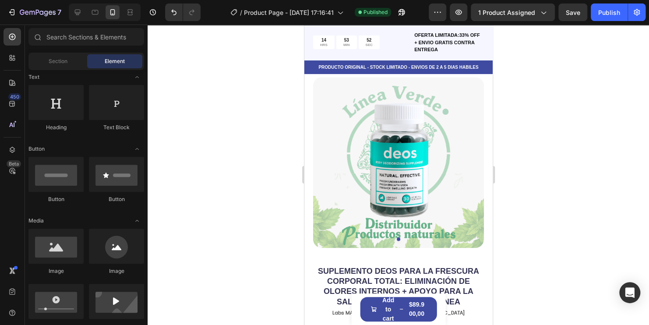
scroll to position [0, 0]
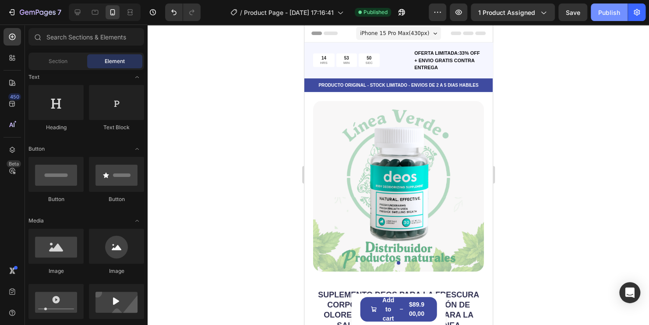
click at [610, 13] on div "Publish" at bounding box center [609, 12] width 22 height 9
